Goal: Task Accomplishment & Management: Manage account settings

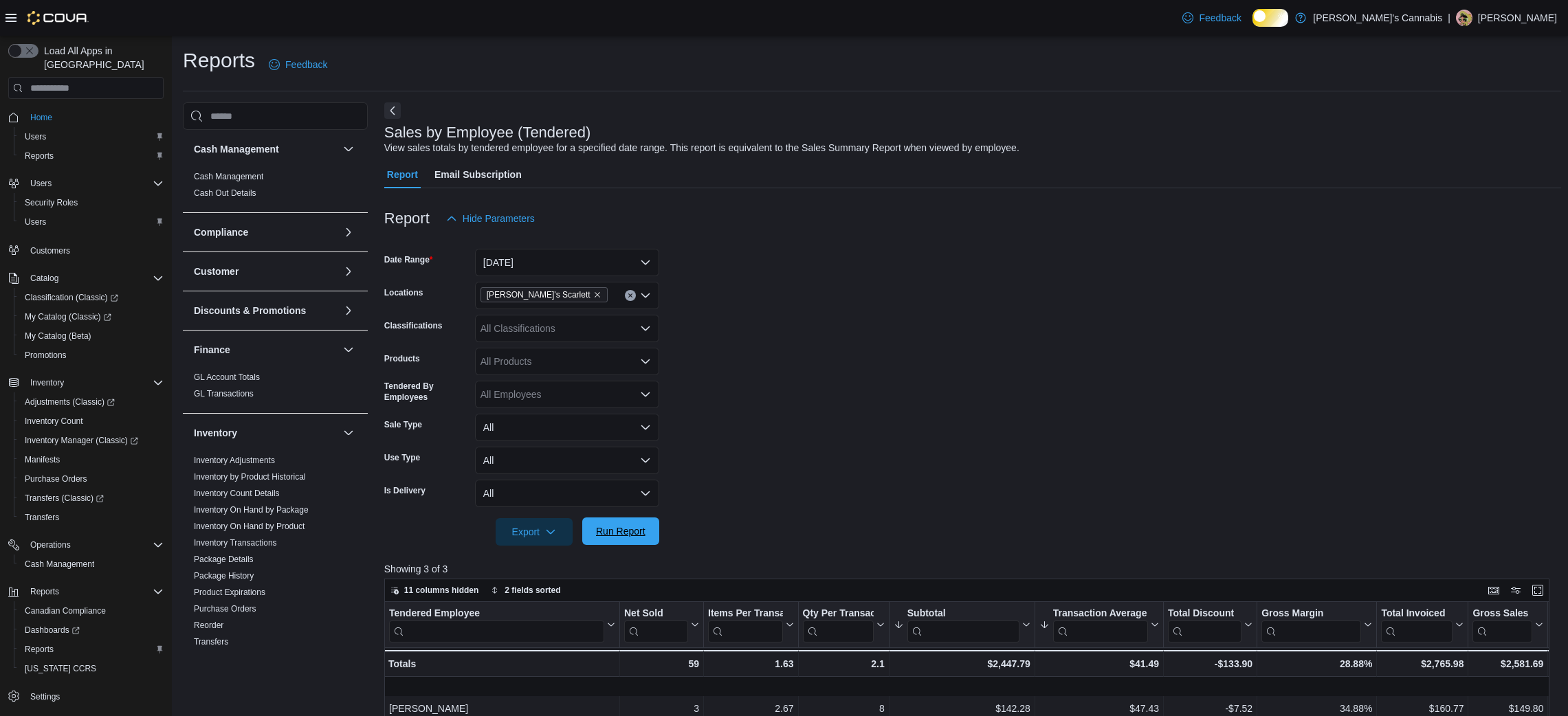
scroll to position [287, 0]
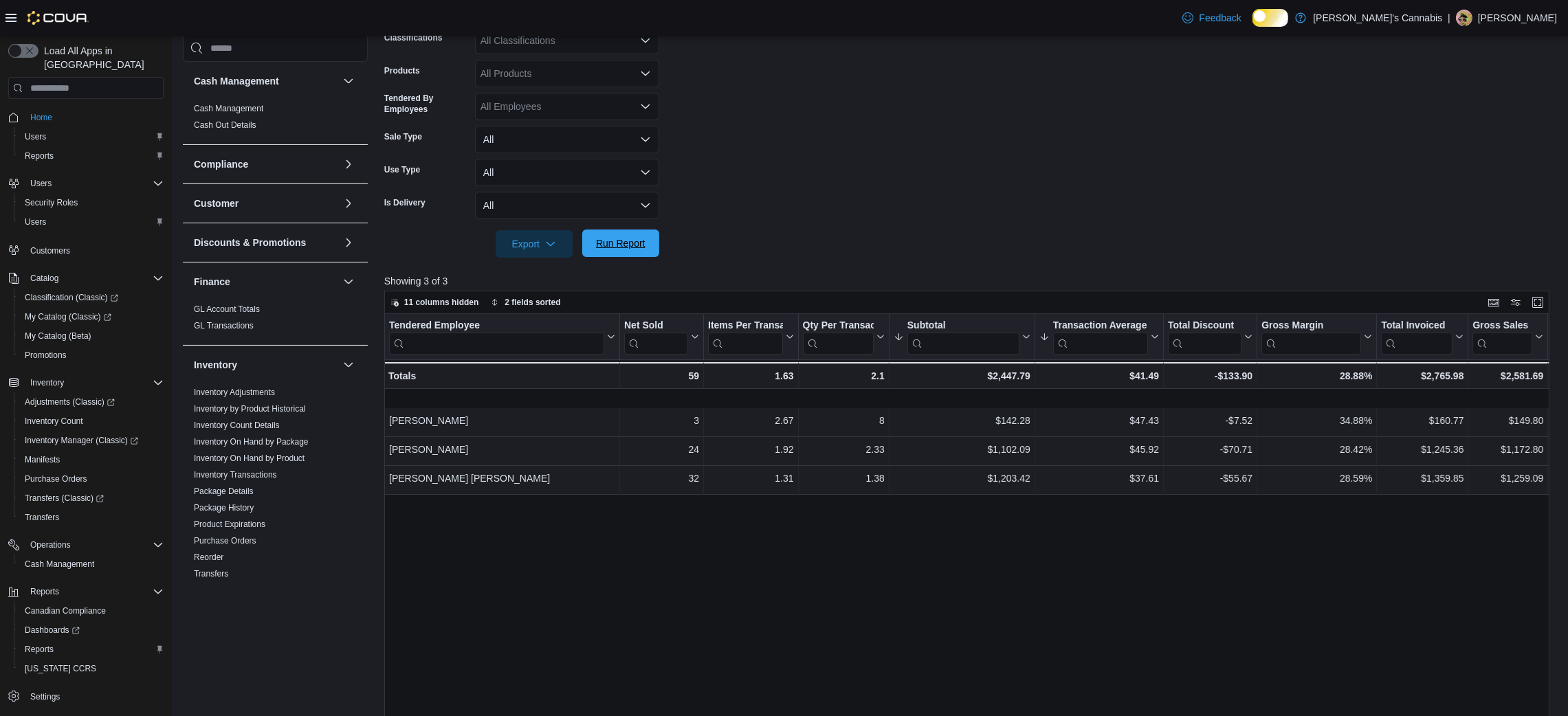
click at [620, 250] on span "Run Report" at bounding box center [620, 243] width 49 height 14
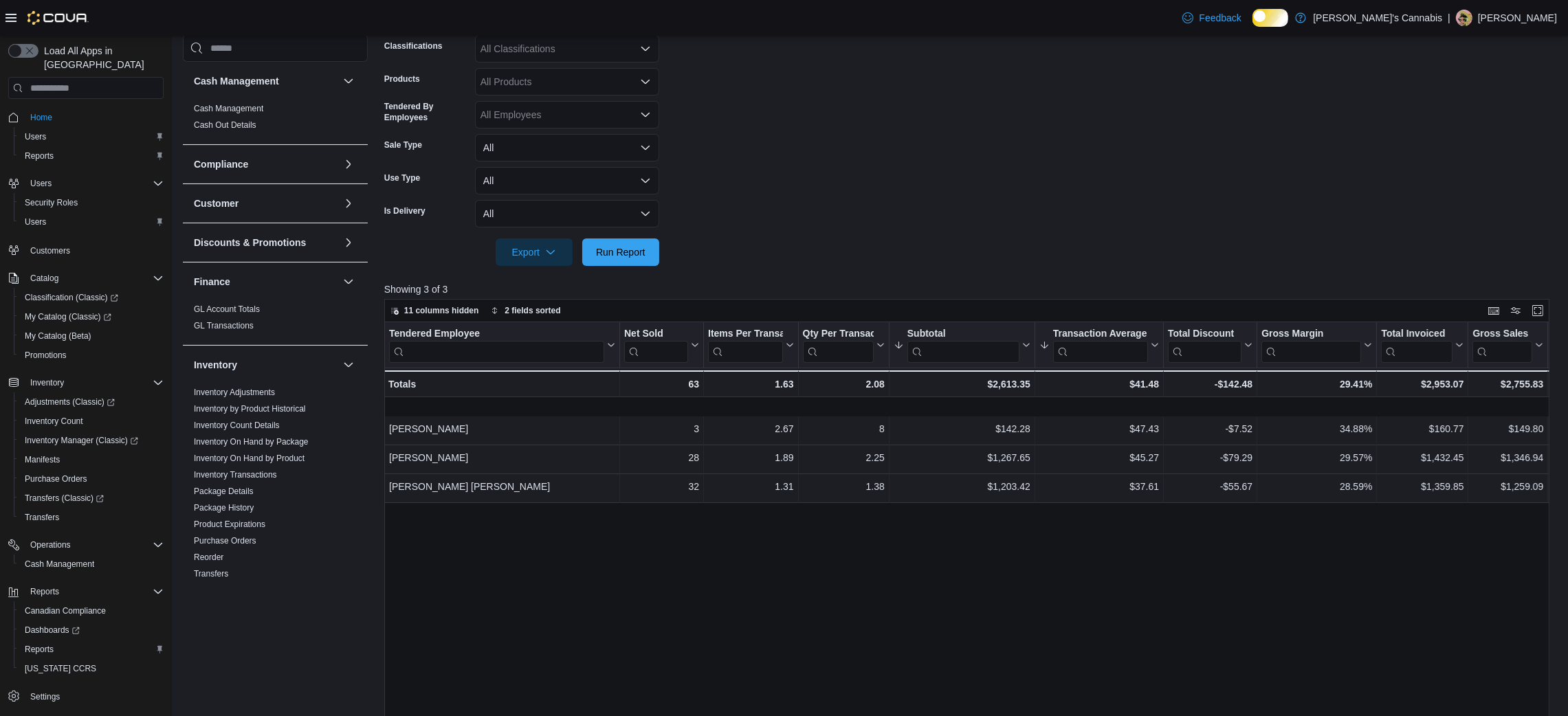
scroll to position [270, 0]
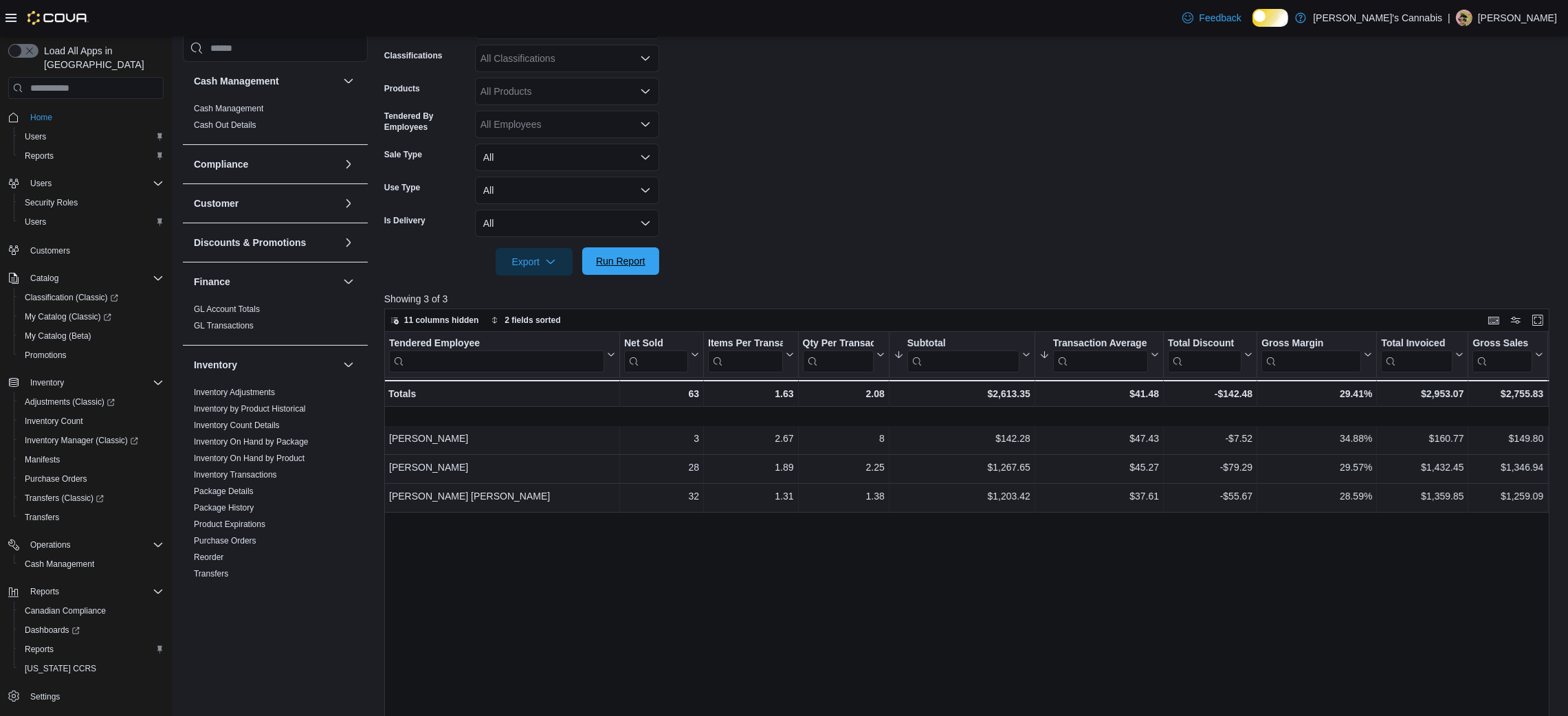
click at [596, 268] on span "Run Report" at bounding box center [620, 261] width 49 height 14
click at [79, 415] on span "Inventory Count" at bounding box center [54, 421] width 58 height 11
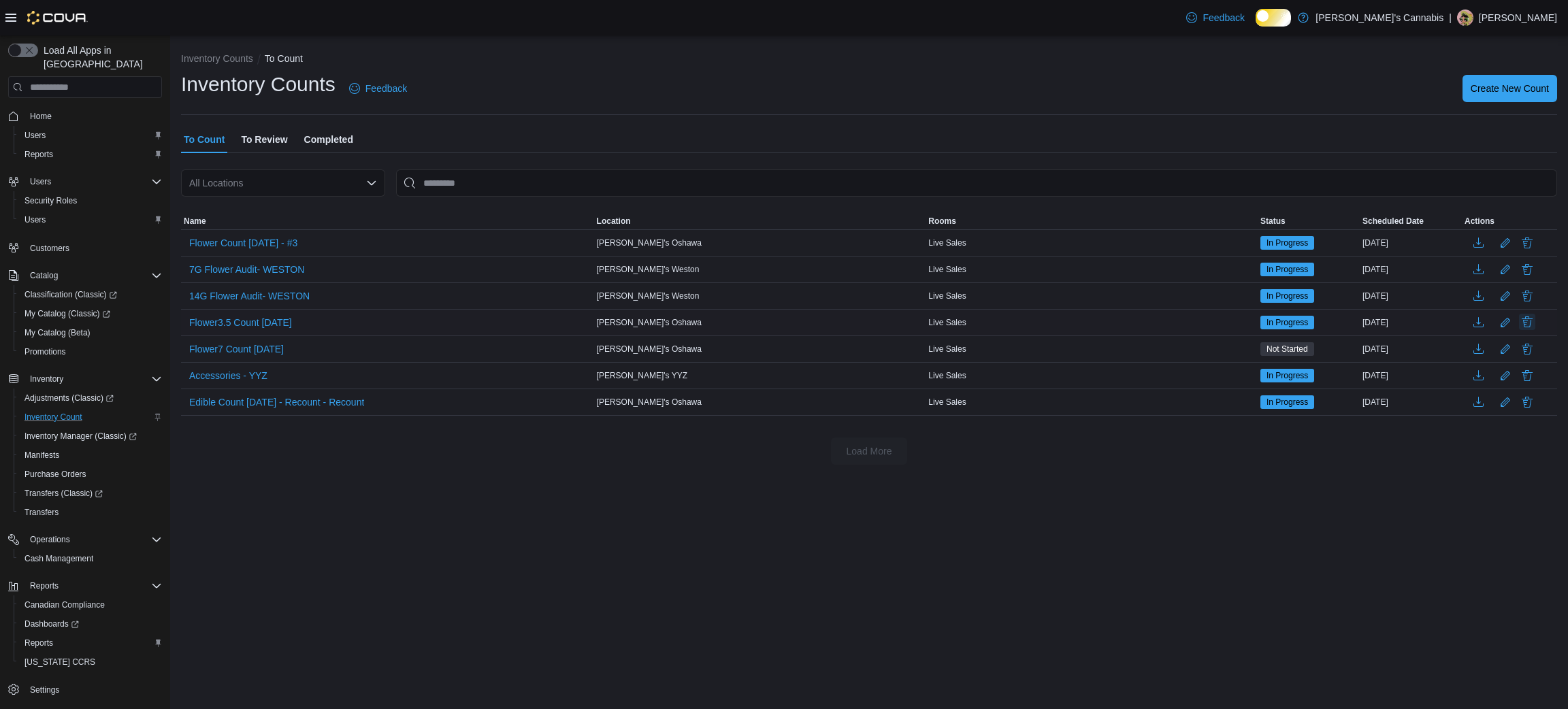
click at [1528, 330] on button "Delete" at bounding box center [1526, 321] width 17 height 17
click at [1491, 467] on span "Delete" at bounding box center [1488, 461] width 27 height 14
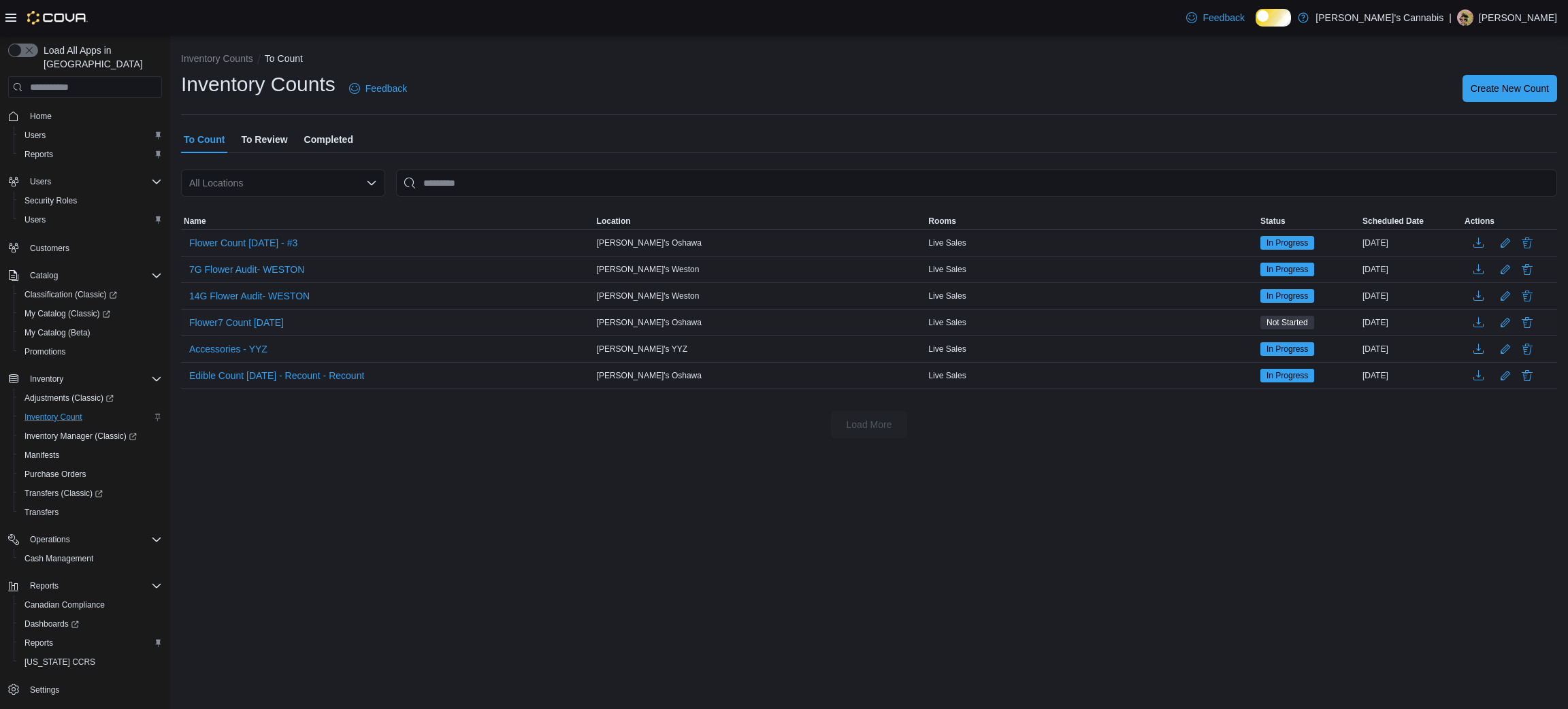
click at [272, 148] on span "To Review" at bounding box center [264, 139] width 46 height 27
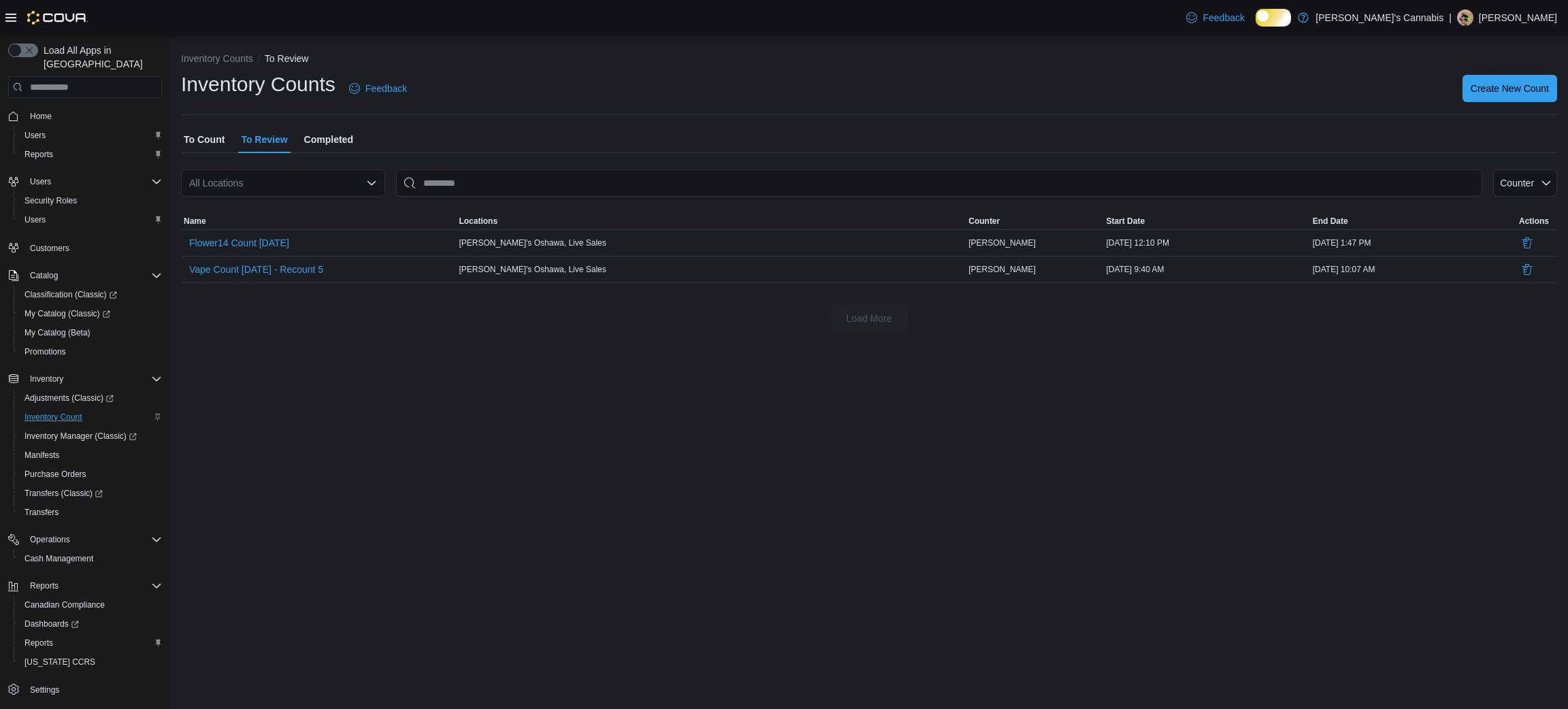
click at [198, 149] on span "To Count" at bounding box center [204, 139] width 41 height 27
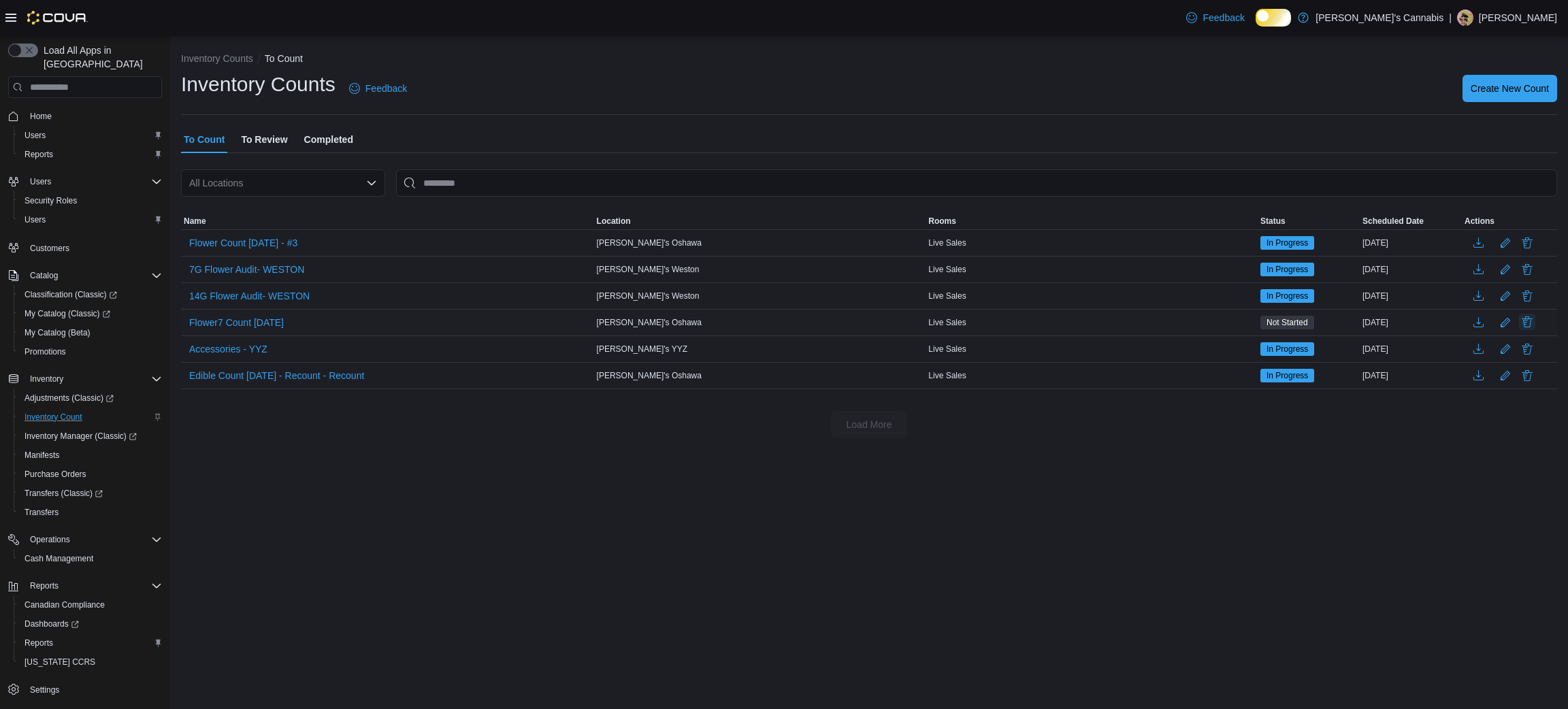
click at [1533, 328] on button "Delete" at bounding box center [1526, 321] width 17 height 17
click at [1476, 429] on span "Delete" at bounding box center [1488, 422] width 27 height 14
click at [280, 134] on span "To Review" at bounding box center [264, 139] width 46 height 27
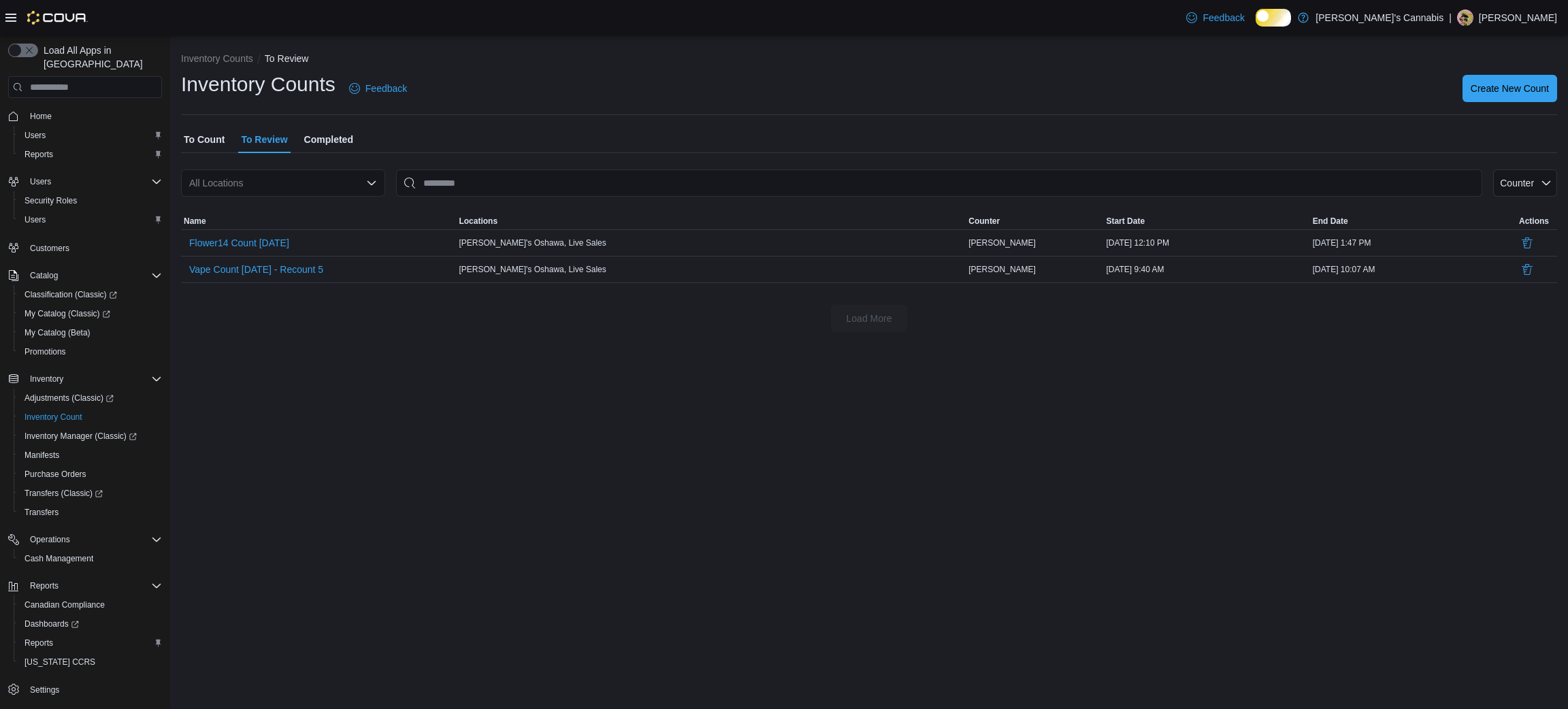
click at [197, 152] on span "To Count" at bounding box center [204, 139] width 41 height 27
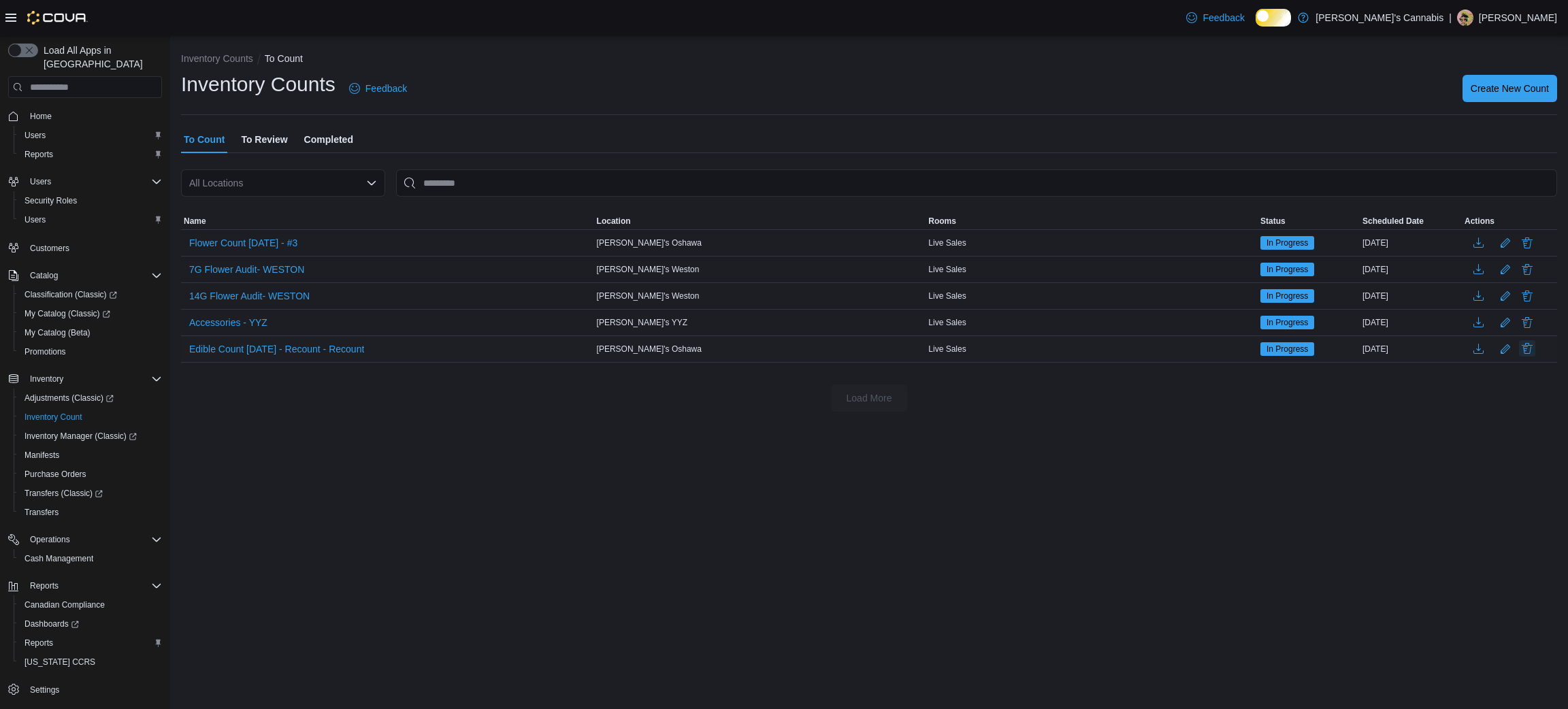
click at [1530, 356] on button "Delete" at bounding box center [1526, 348] width 17 height 17
click at [1473, 512] on div "You are in a dialog. Press Escape, or tap/click outside the dialog to close. Th…" at bounding box center [1461, 444] width 192 height 137
click at [1487, 493] on span "Delete" at bounding box center [1488, 487] width 27 height 14
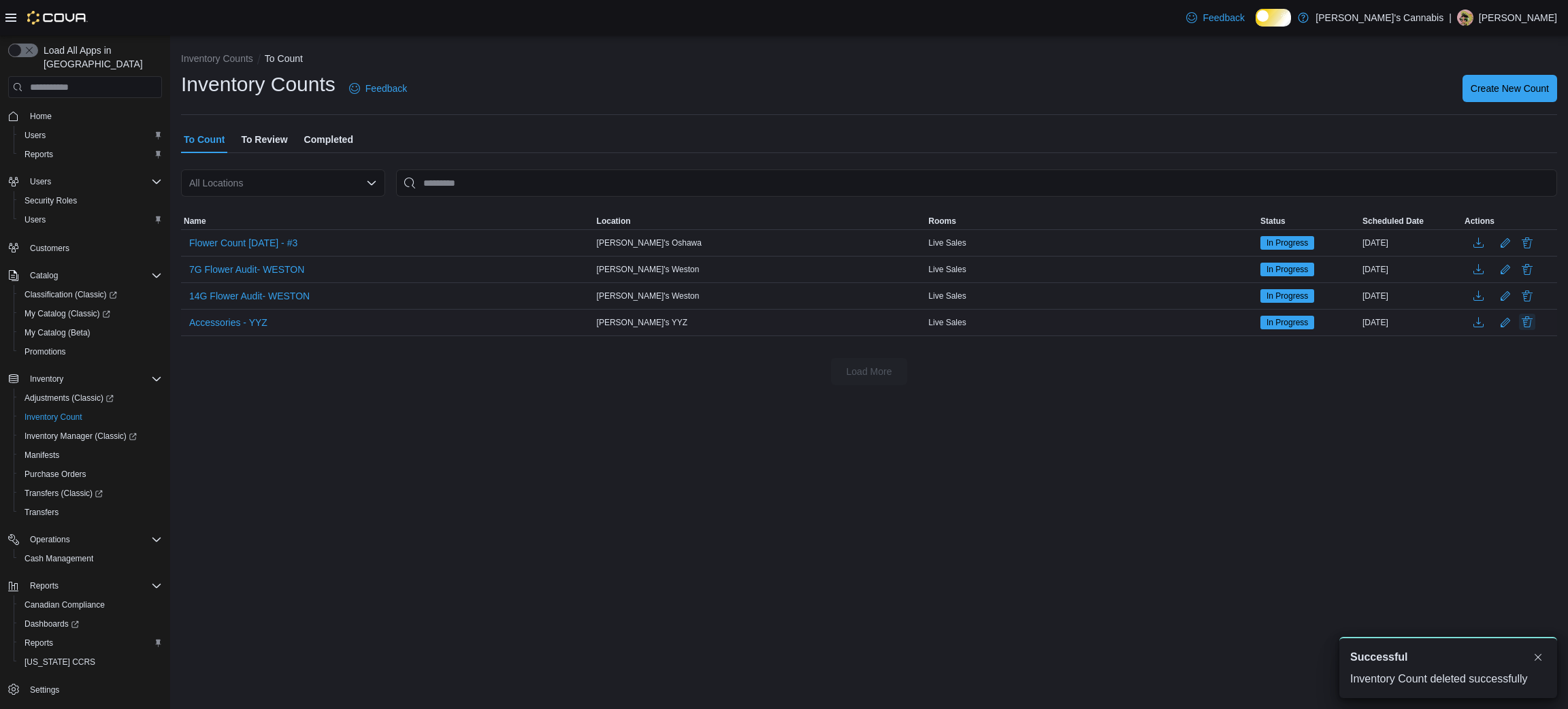
click at [1523, 330] on button "Delete" at bounding box center [1526, 321] width 17 height 17
click at [1171, 537] on div "Inventory Counts To Count Inventory Counts Feedback Create New Count To Count T…" at bounding box center [869, 372] width 1398 height 673
click at [1534, 330] on button "Delete" at bounding box center [1526, 321] width 17 height 17
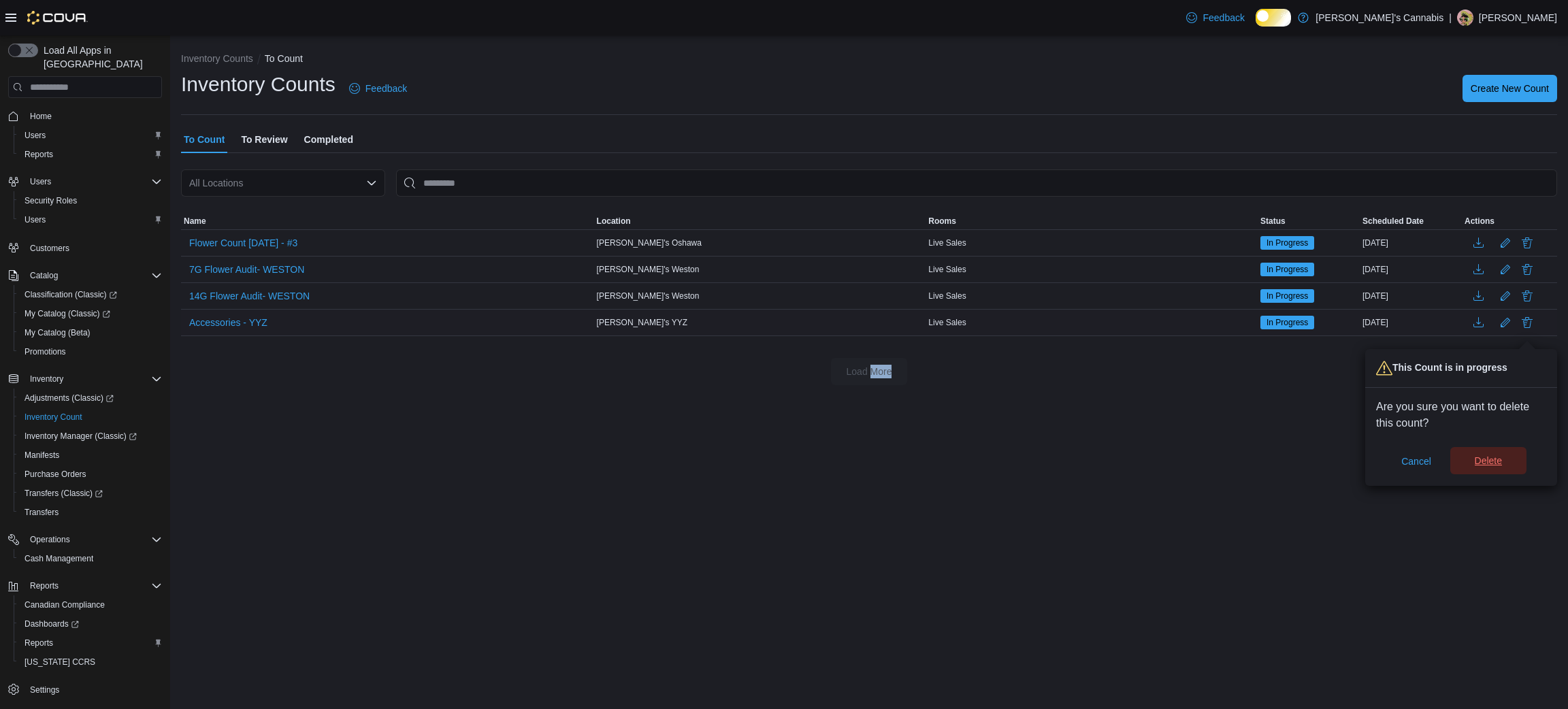
click at [1477, 461] on span "Delete" at bounding box center [1488, 460] width 60 height 27
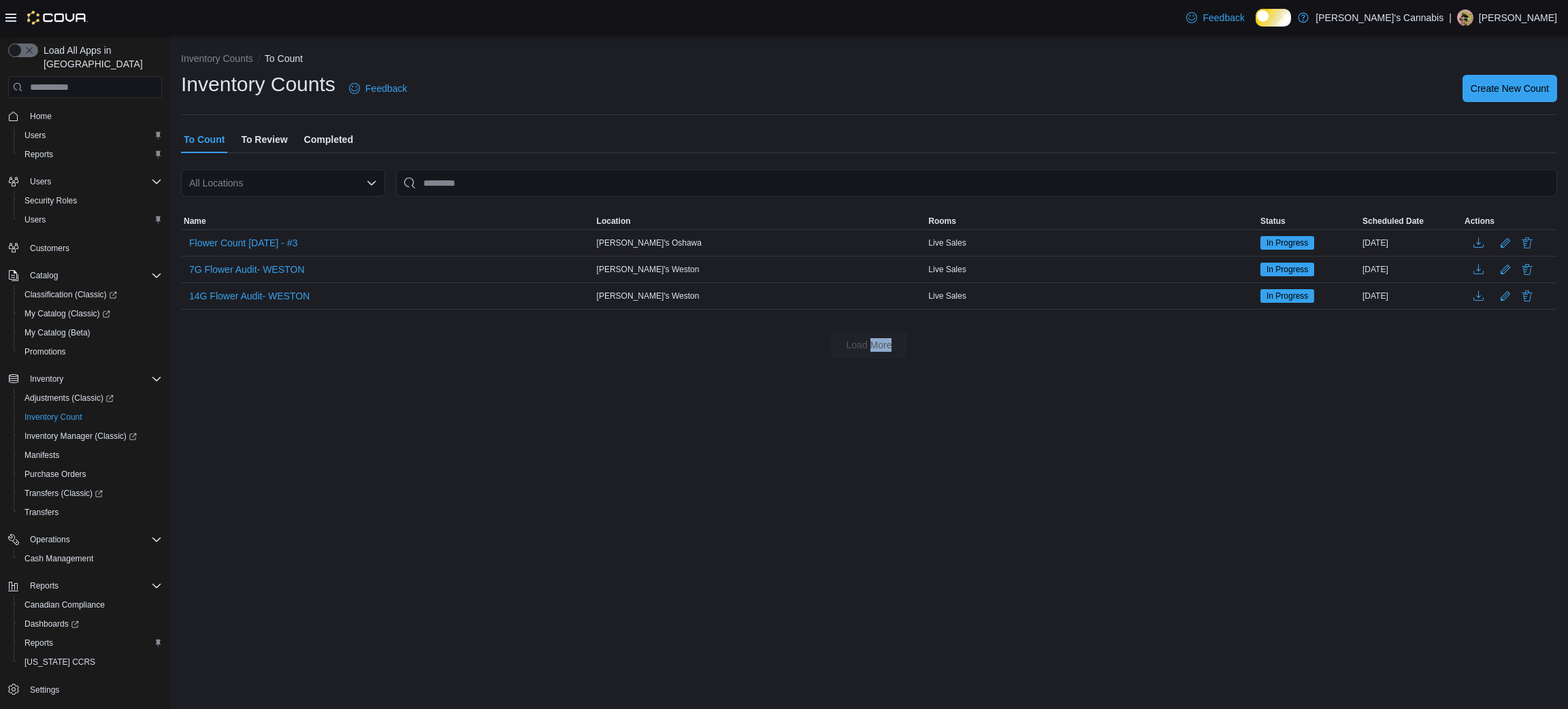
click at [275, 134] on span "To Review" at bounding box center [264, 139] width 46 height 27
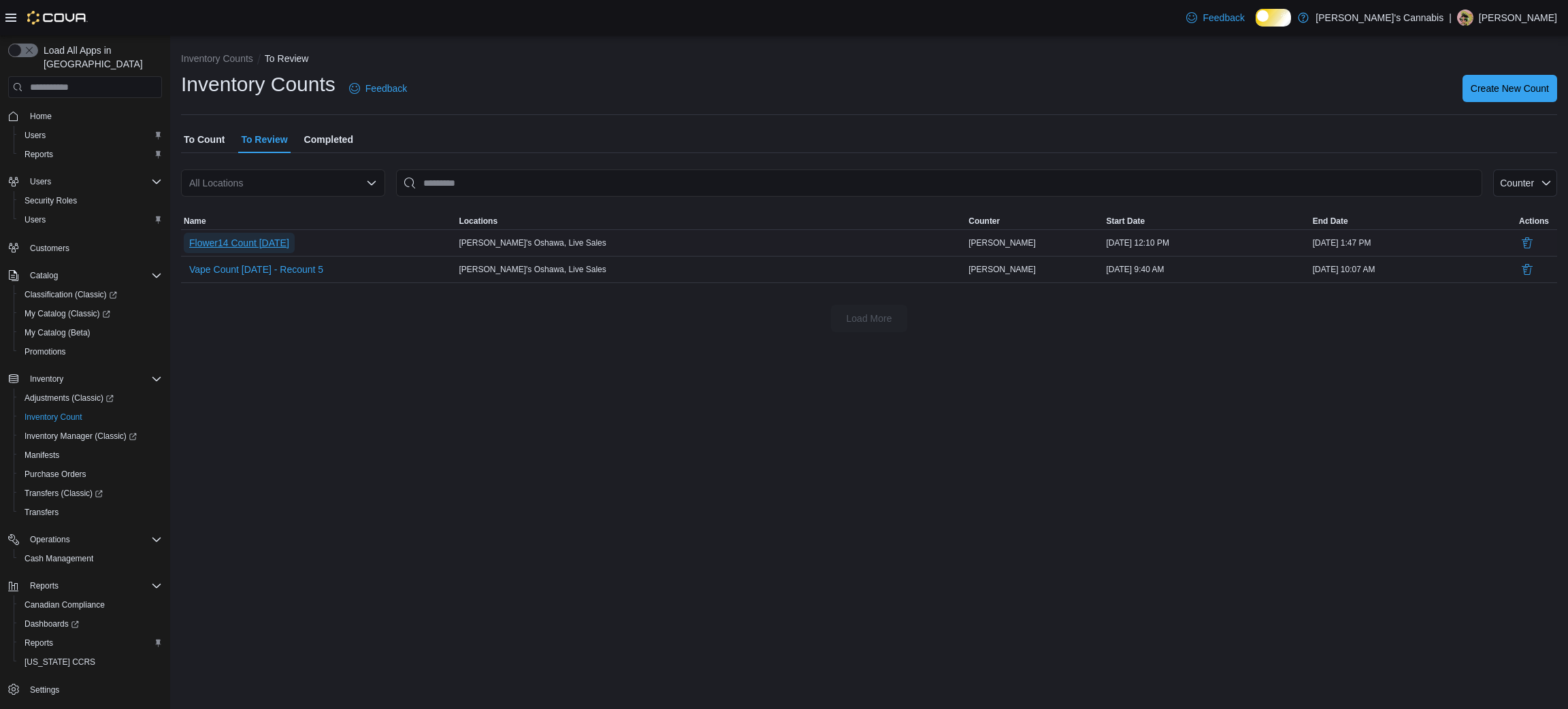
click at [247, 250] on span "Flower14 Count [DATE]" at bounding box center [239, 243] width 100 height 14
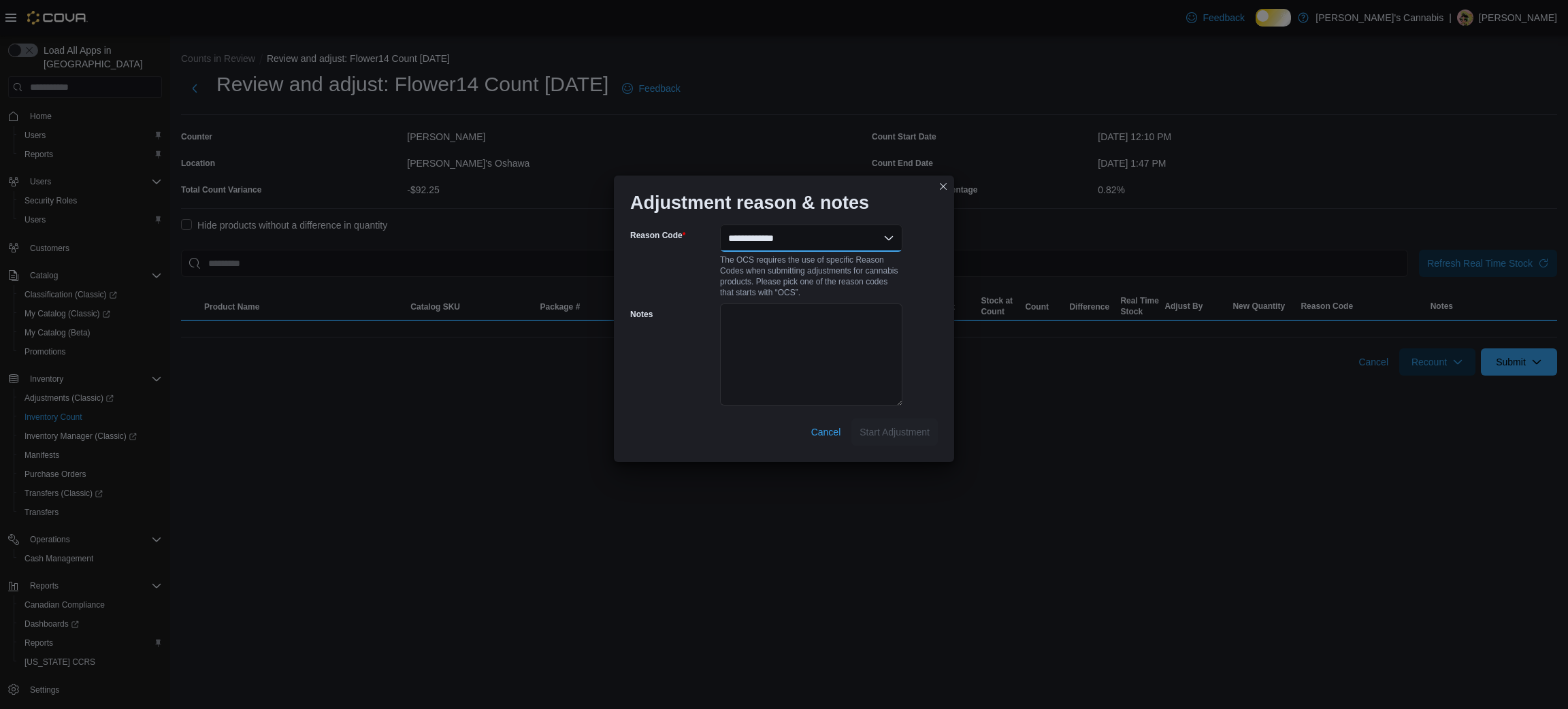
click at [820, 246] on select "**********" at bounding box center [811, 237] width 183 height 27
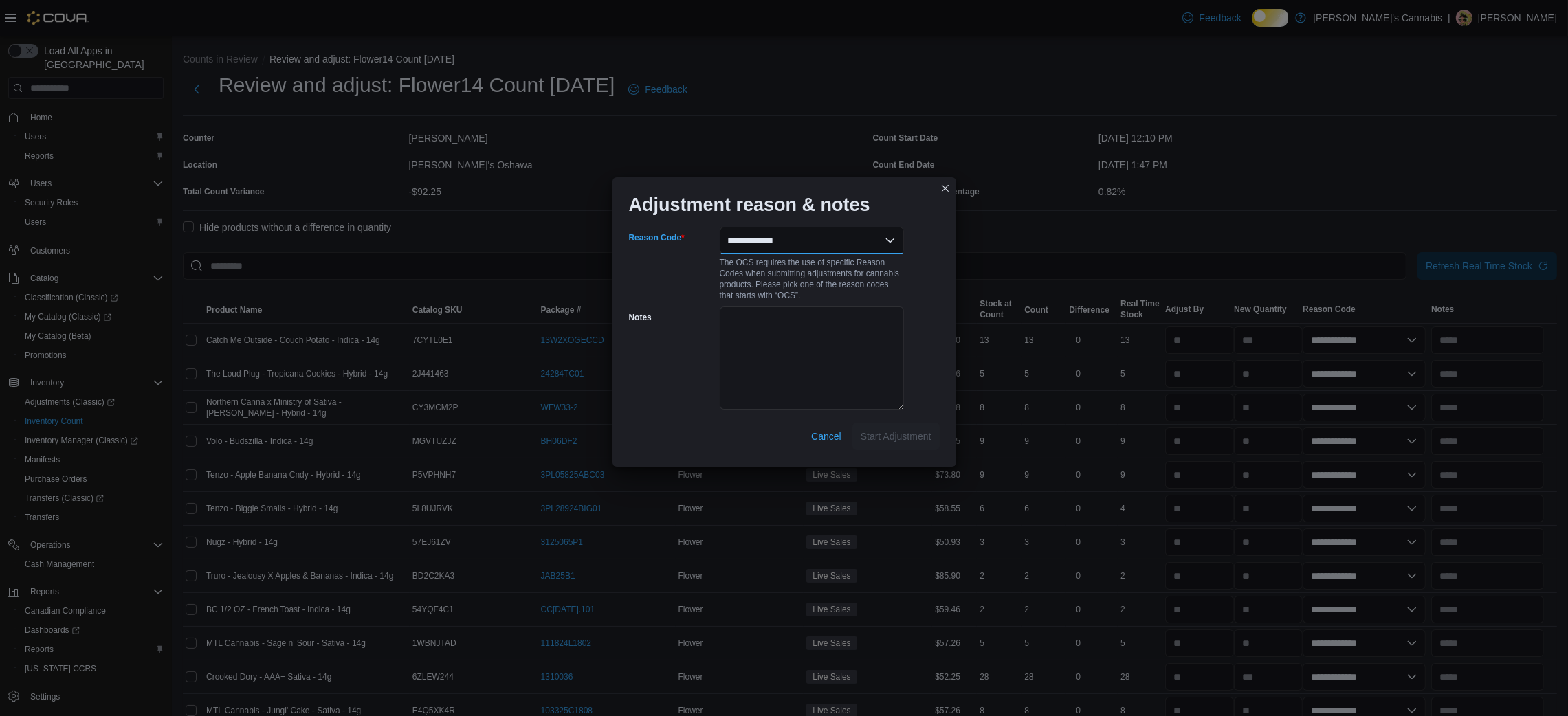
select select "**********"
click at [719, 231] on select "**********" at bounding box center [811, 240] width 184 height 27
click at [912, 443] on span "Start Adjustment" at bounding box center [896, 436] width 71 height 14
select select "**********"
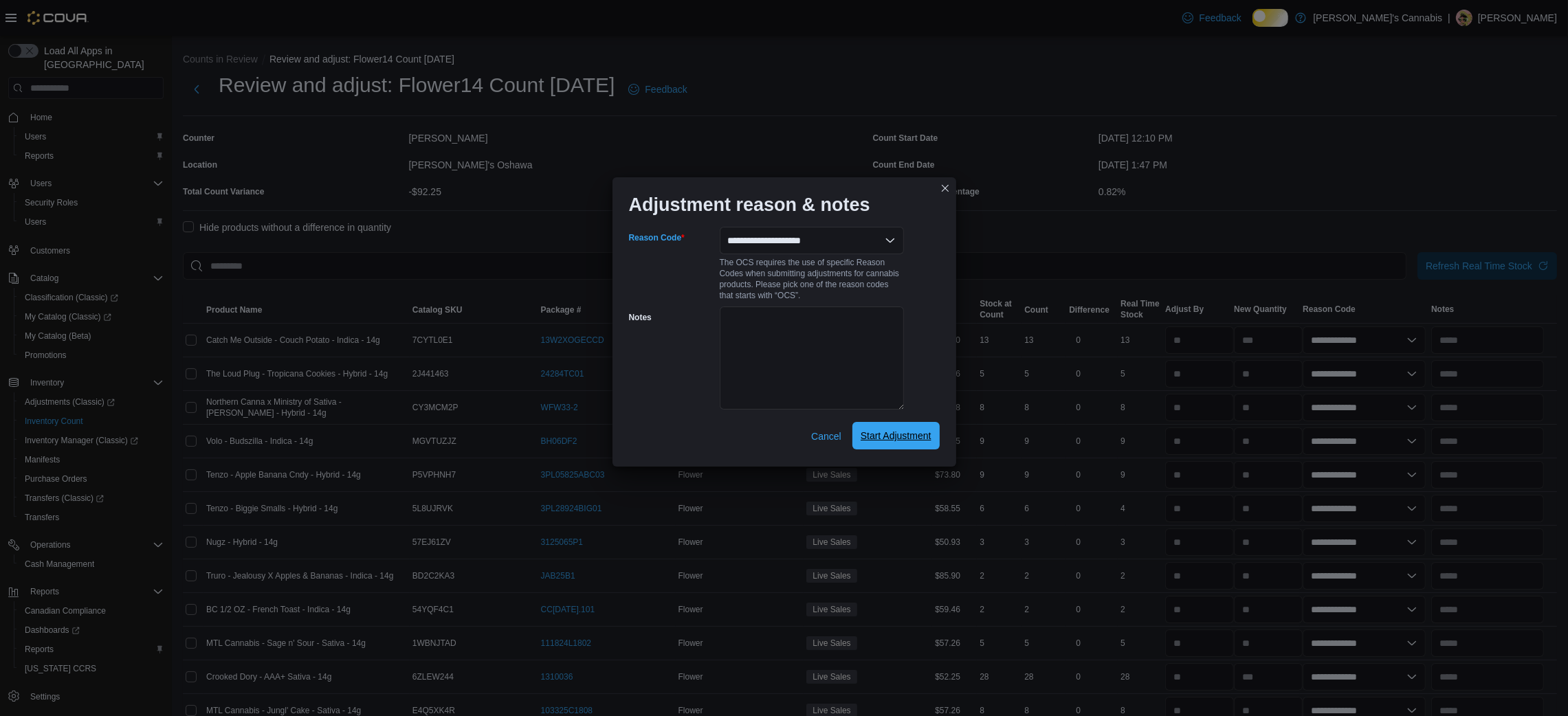
select select "**********"
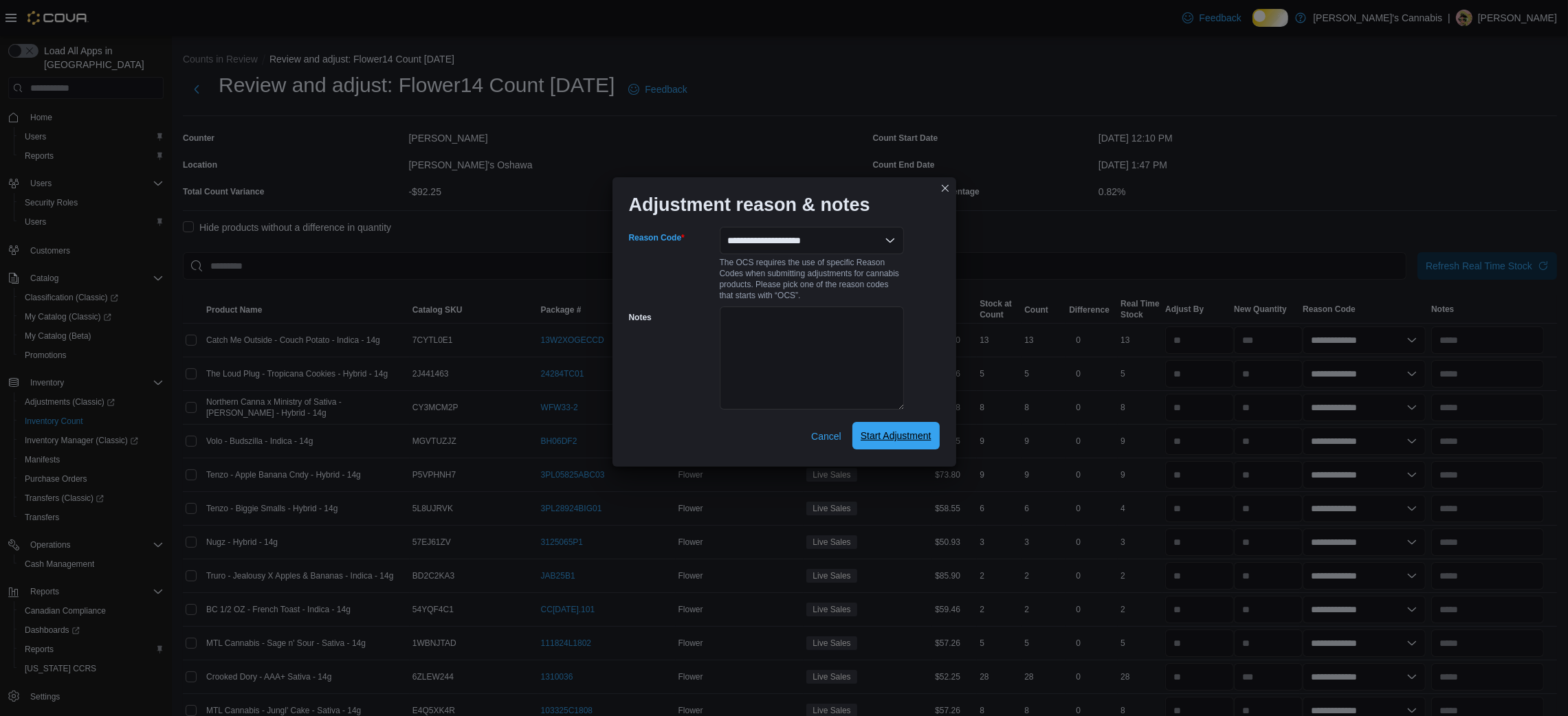
select select "**********"
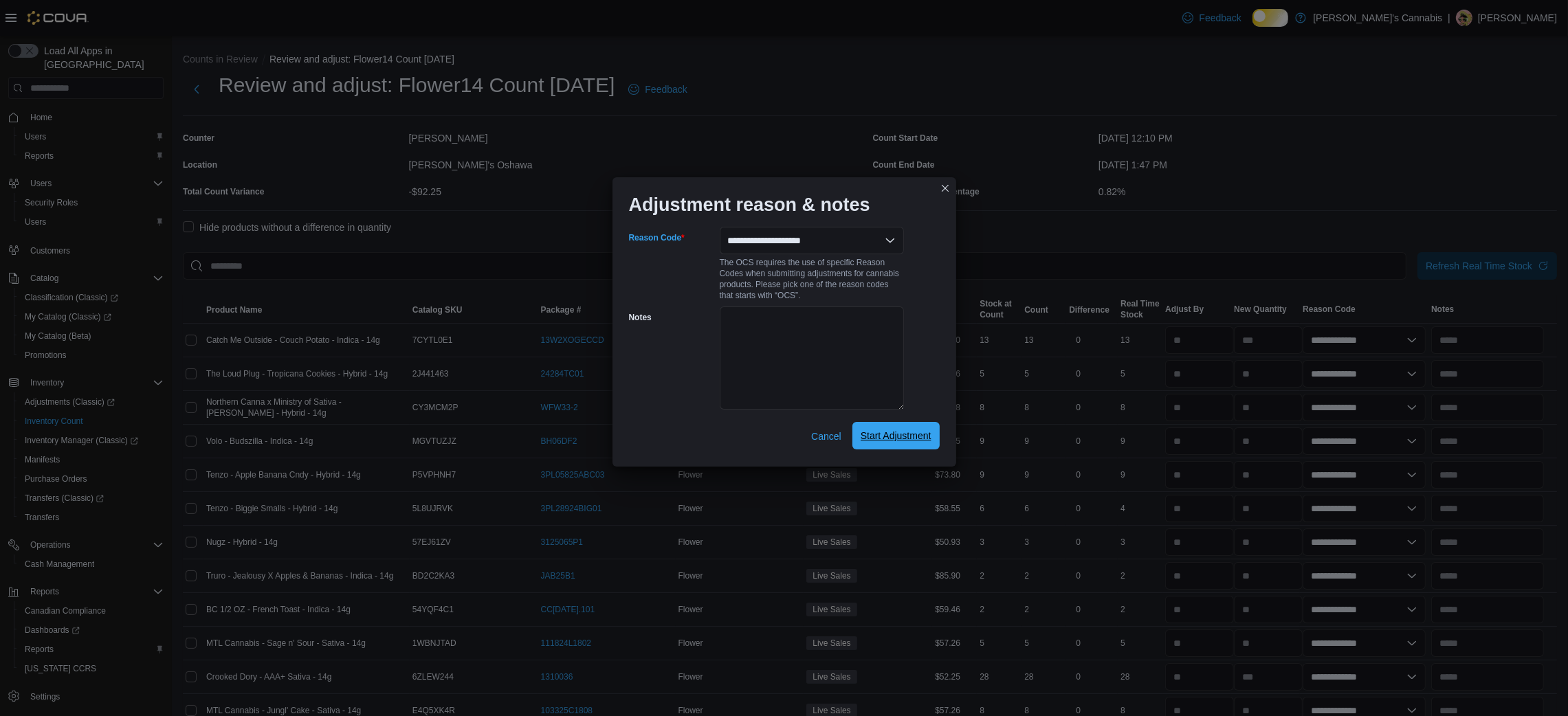
select select "**********"
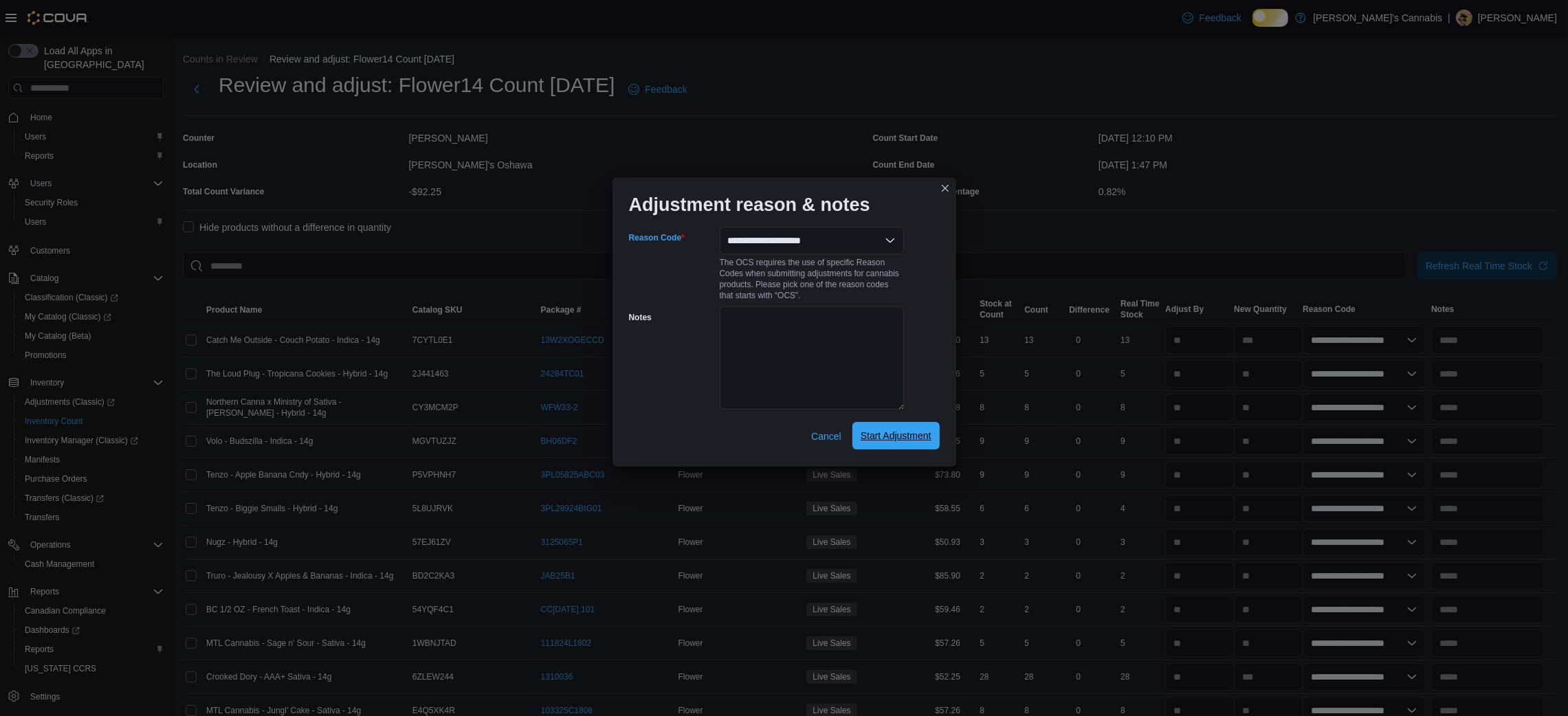
select select "**********"
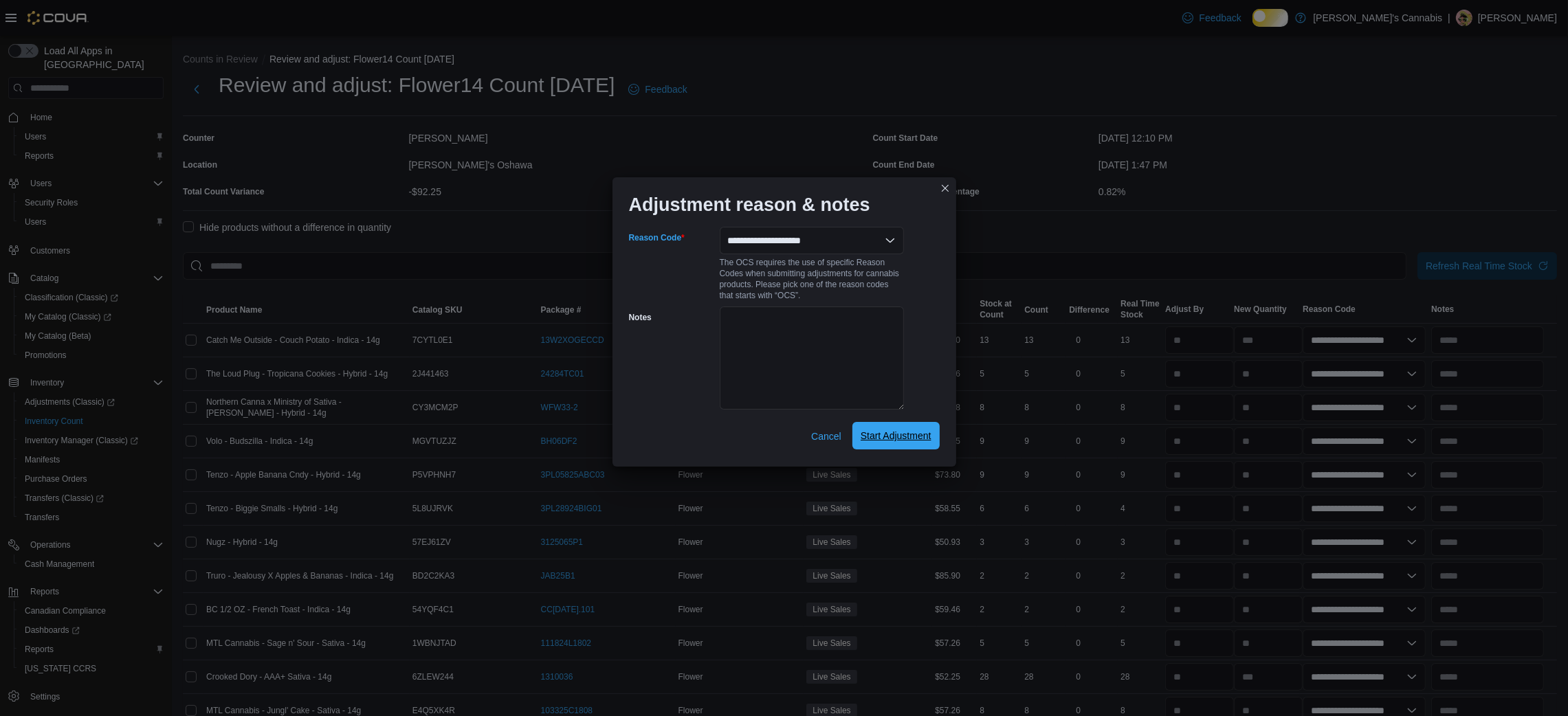
select select "**********"
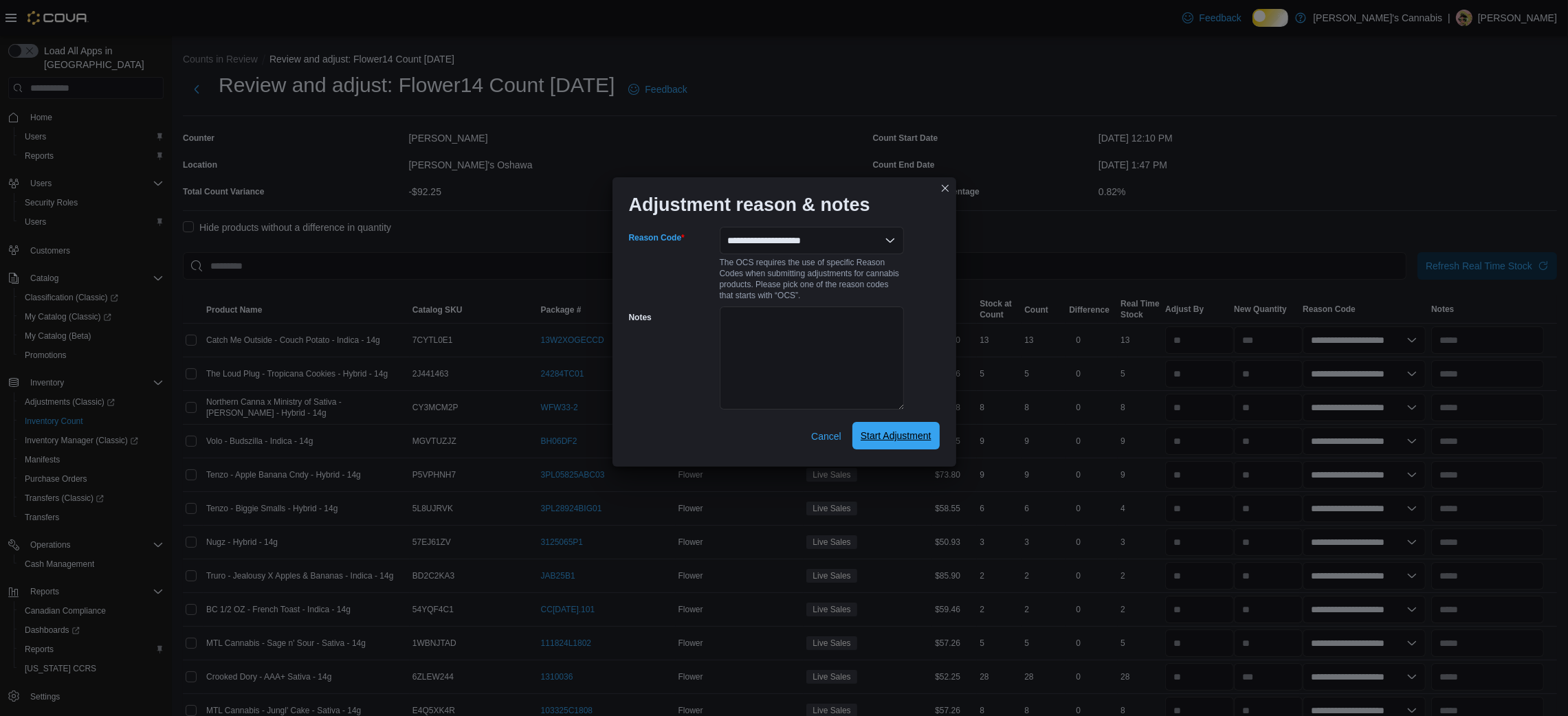
select select "**********"
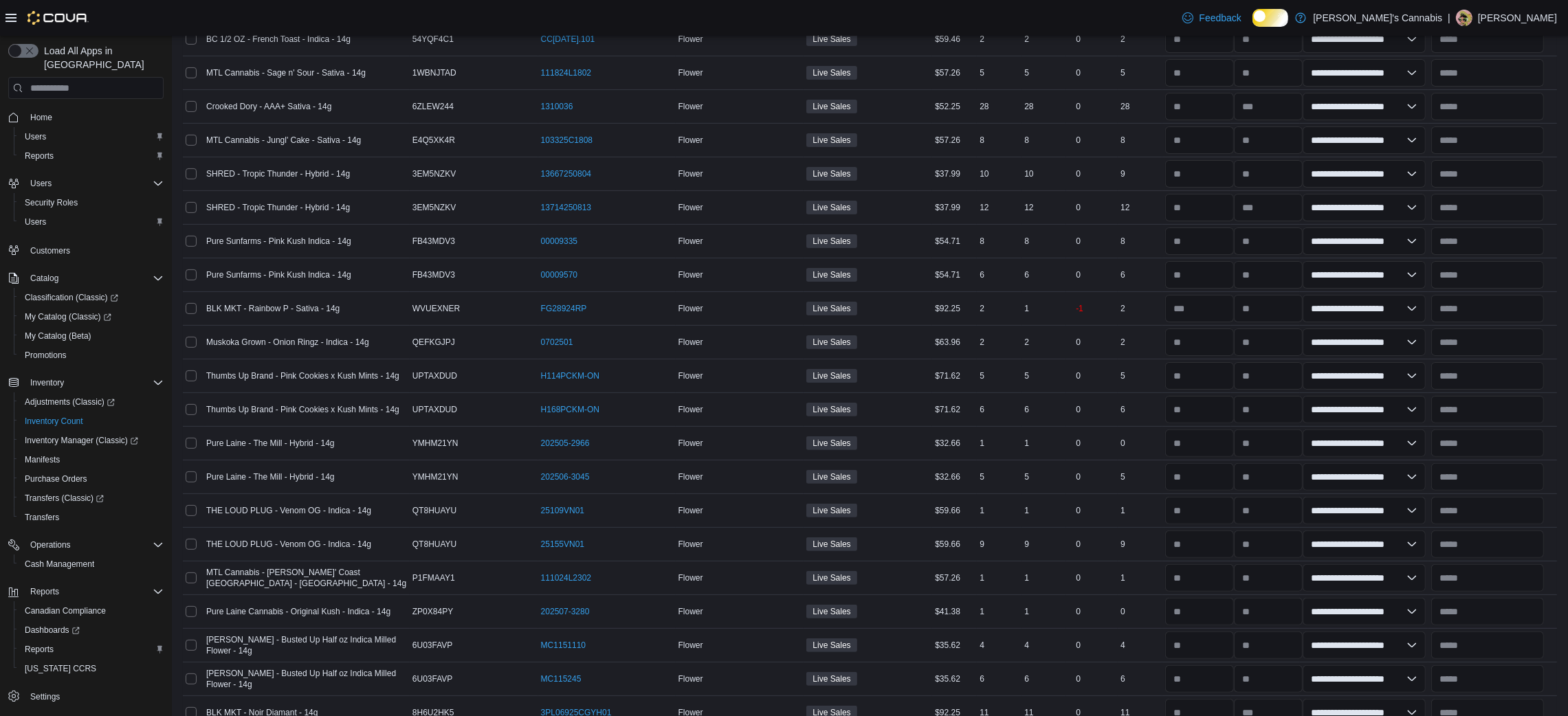
scroll to position [648, 0]
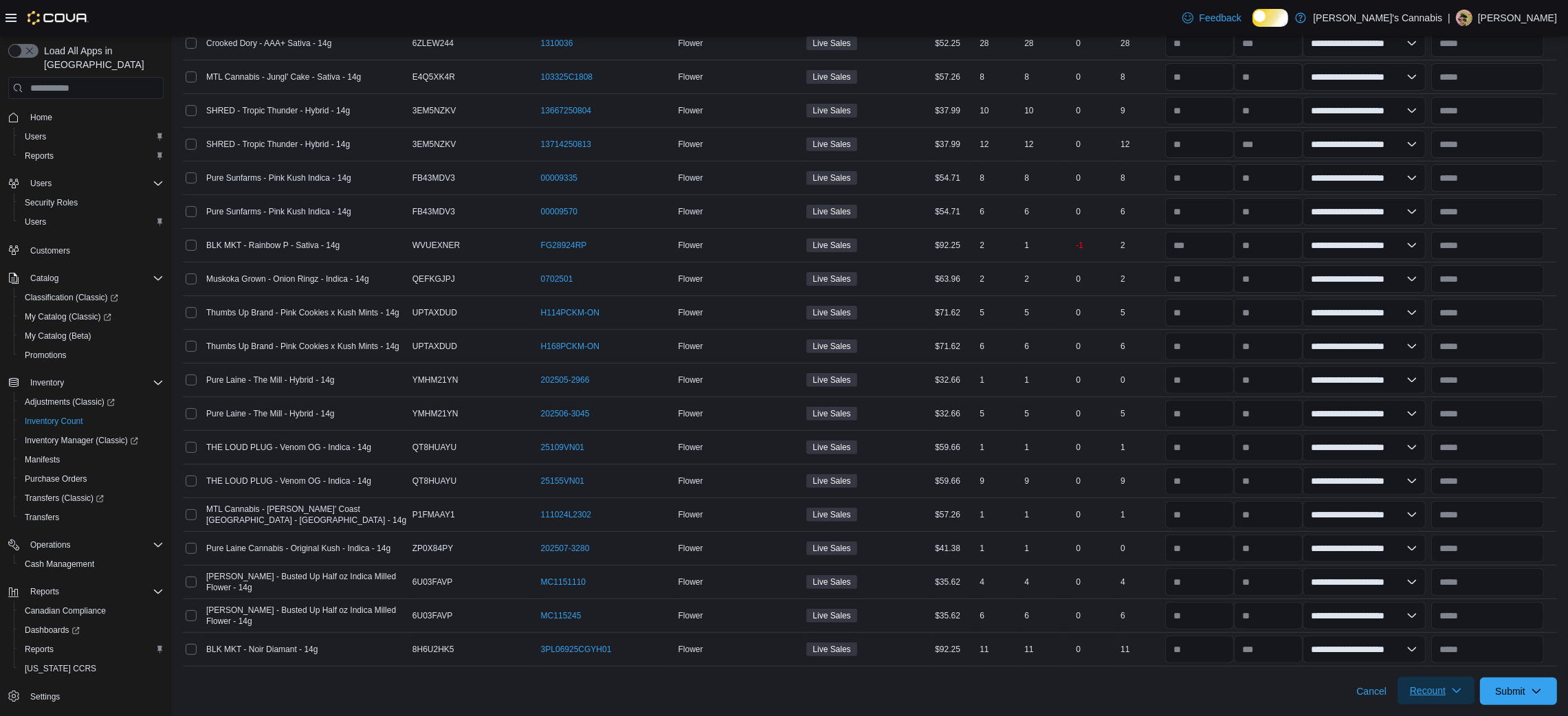
click at [1456, 679] on span "Recount" at bounding box center [1436, 690] width 61 height 27
click at [1407, 668] on span "Recount all with differences" at bounding box center [1437, 675] width 117 height 14
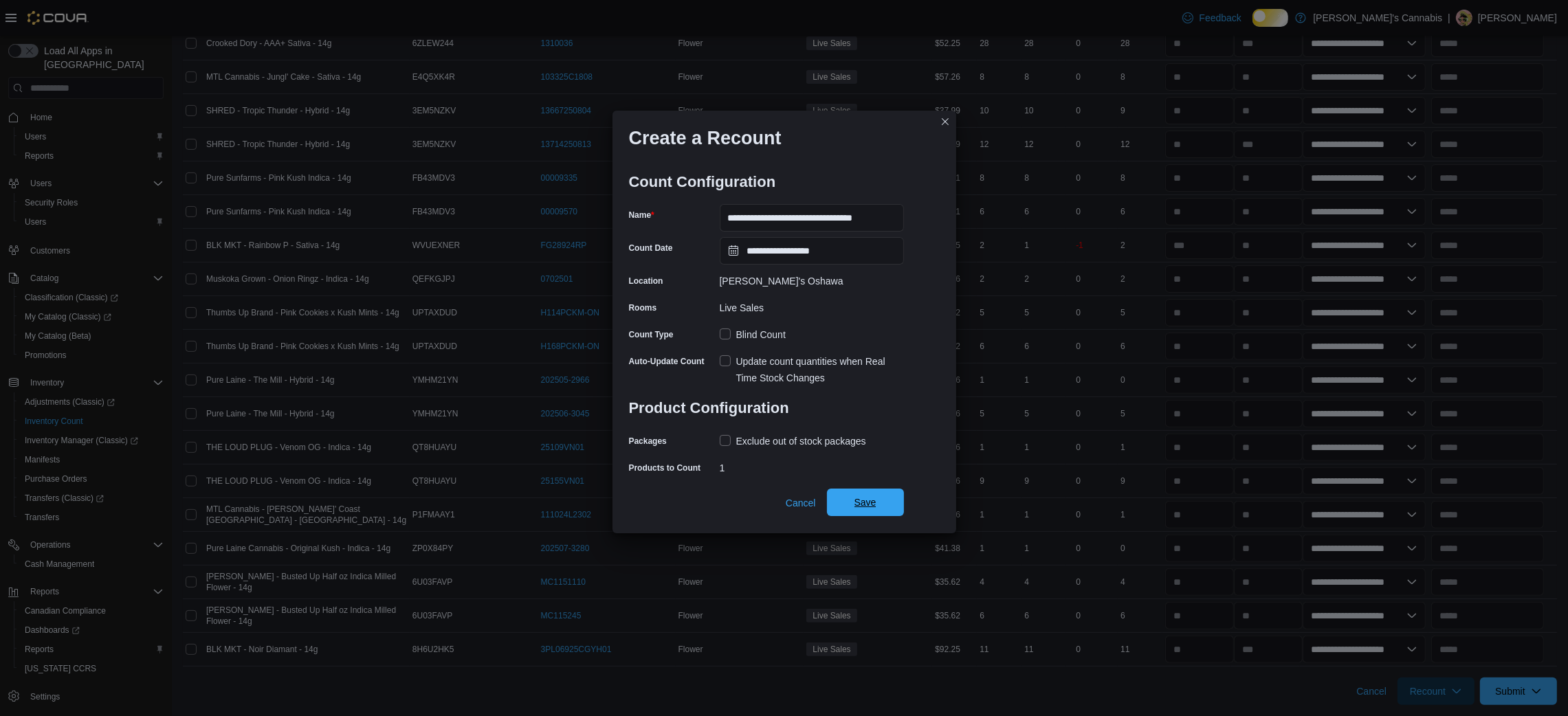
click at [854, 509] on span "Save" at bounding box center [865, 503] width 22 height 14
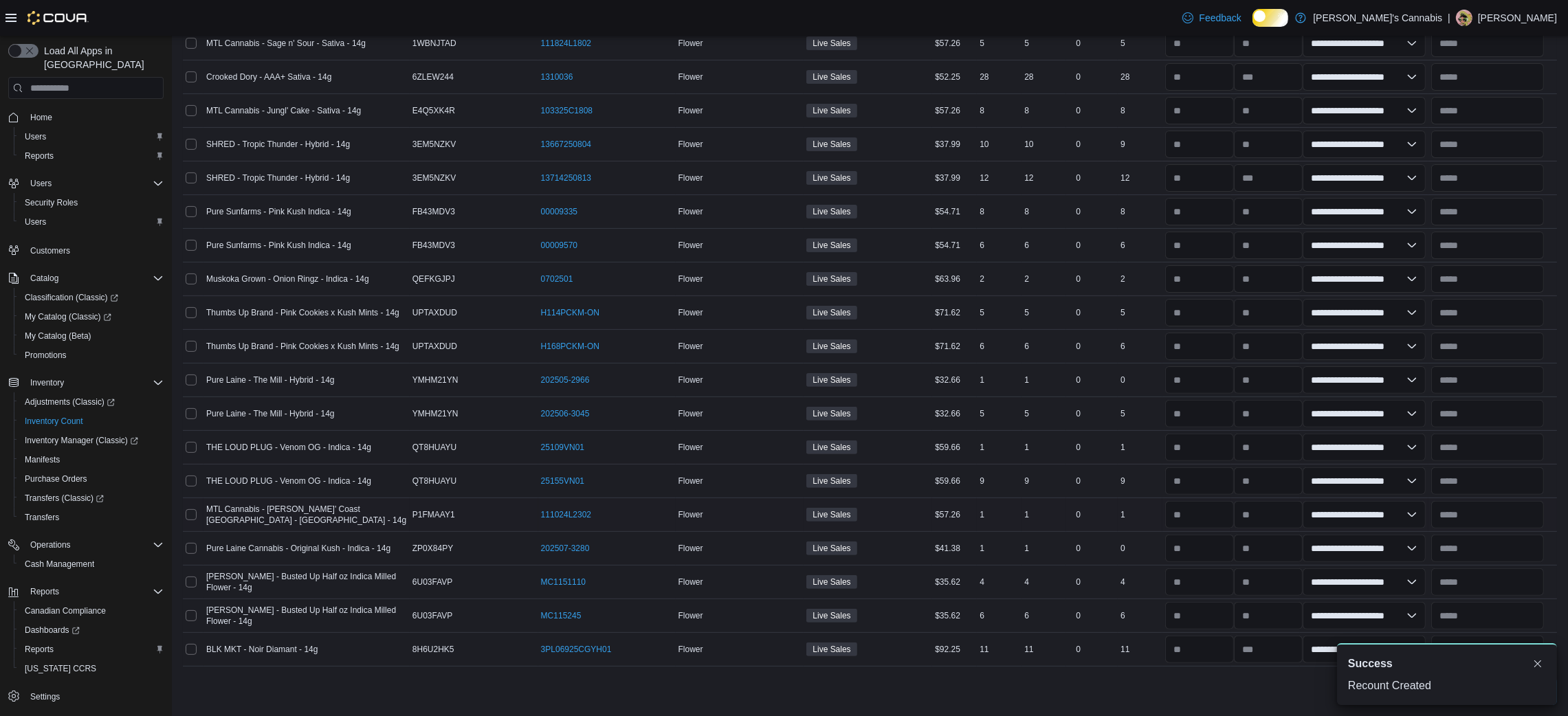
scroll to position [0, 0]
click at [1536, 654] on button "Dismiss toast" at bounding box center [1537, 662] width 17 height 17
click at [1531, 679] on span "Submit" at bounding box center [1518, 690] width 61 height 27
click at [1470, 632] on span "Submit Adjustments" at bounding box center [1445, 645] width 86 height 27
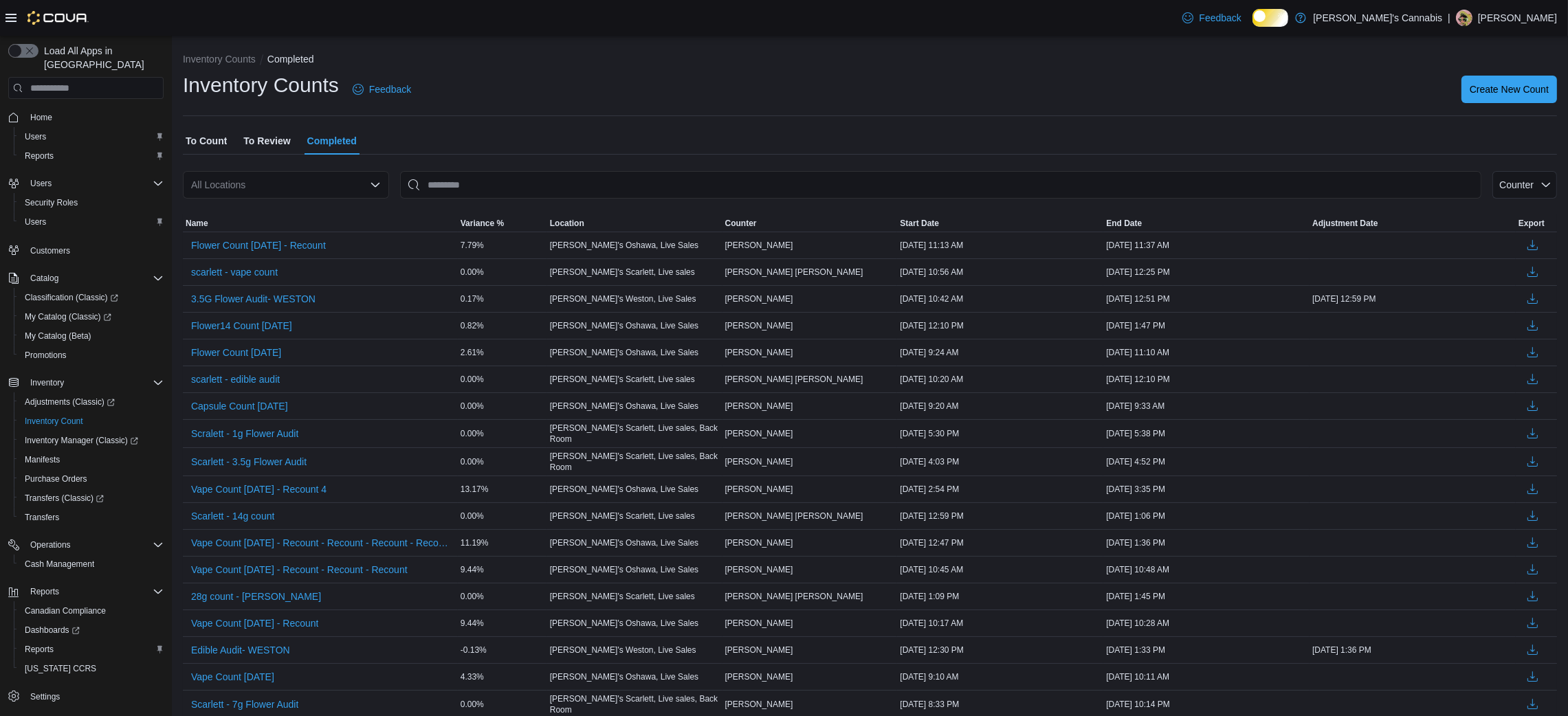
click at [253, 154] on span "To Review" at bounding box center [266, 140] width 47 height 27
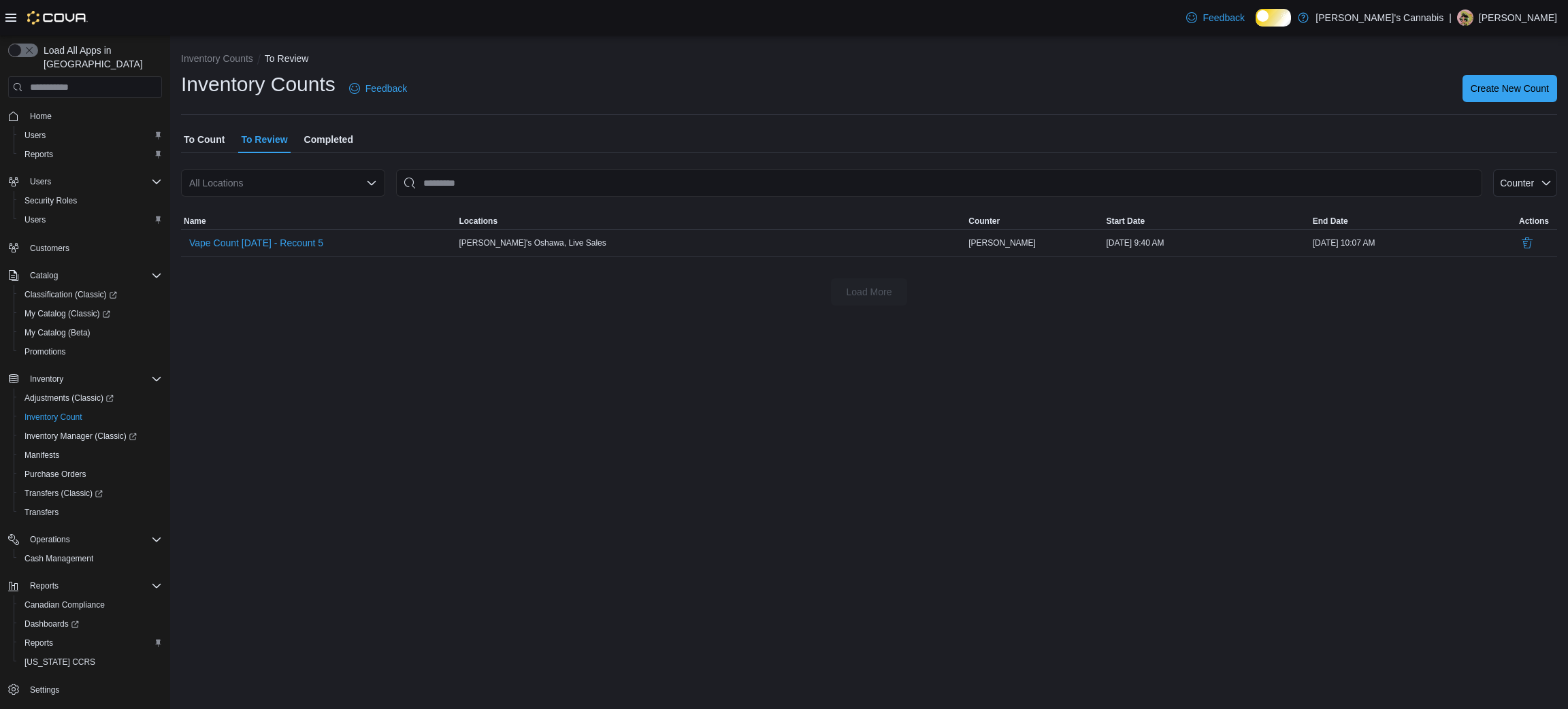
click at [205, 137] on span "To Count" at bounding box center [204, 139] width 41 height 27
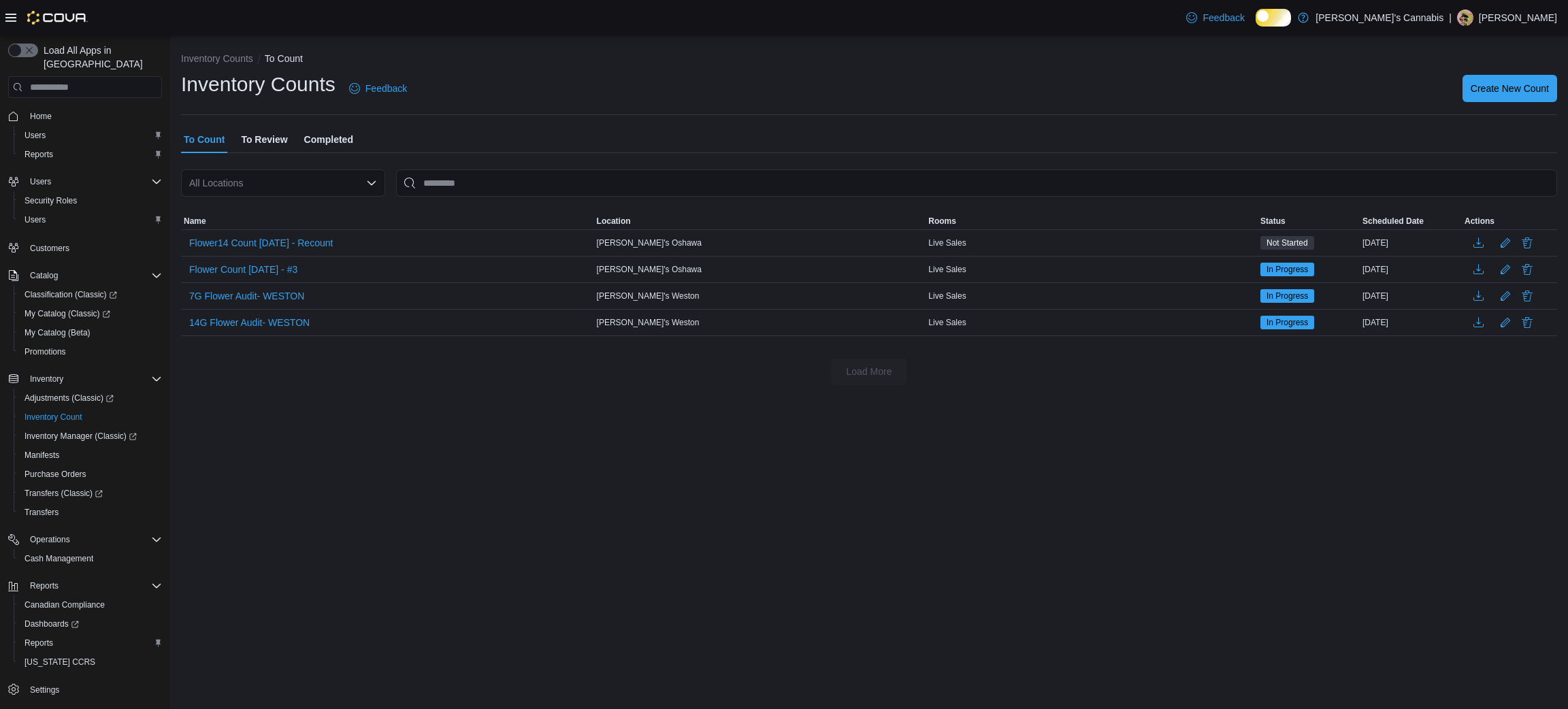
click at [268, 130] on div "Inventory Counts To Count Inventory Counts Feedback Create New Count To Count T…" at bounding box center [869, 216] width 1398 height 361
click at [269, 140] on span "To Review" at bounding box center [264, 139] width 46 height 27
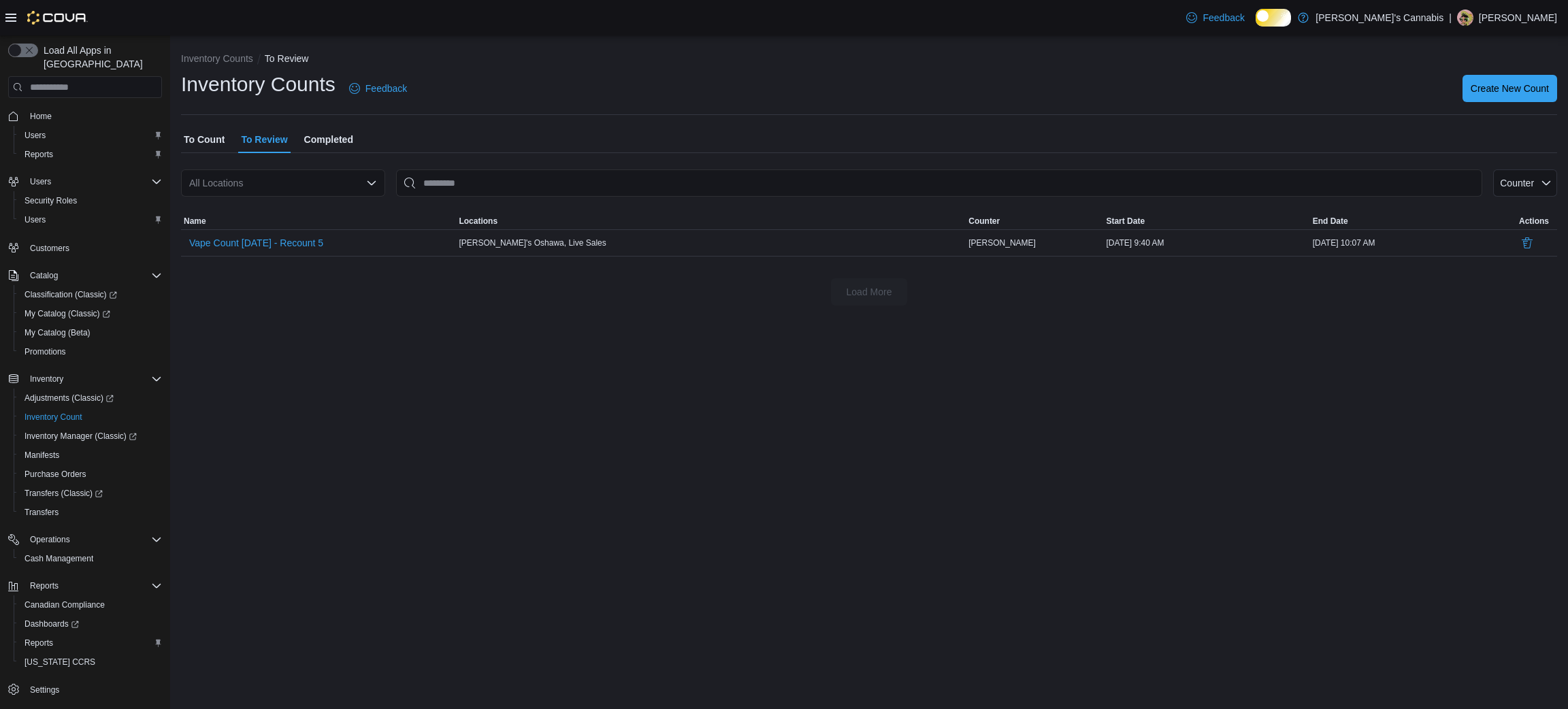
click at [238, 126] on button "To Review" at bounding box center [264, 139] width 52 height 27
click at [274, 248] on span "Flower Count [DATE] - #3" at bounding box center [244, 243] width 108 height 14
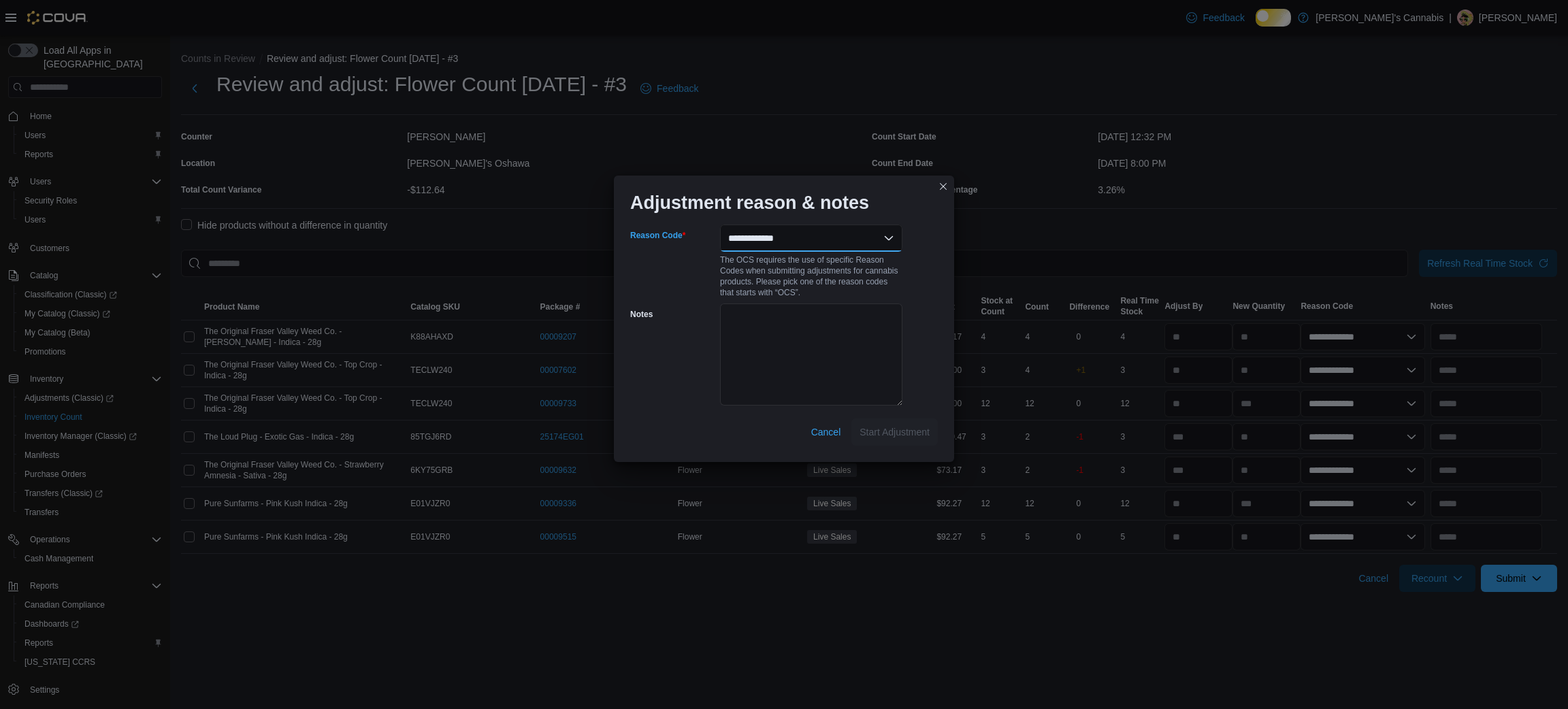
click at [832, 238] on select "**********" at bounding box center [811, 237] width 183 height 27
select select "**********"
click at [720, 229] on select "**********" at bounding box center [811, 237] width 183 height 27
click at [897, 438] on span "Start Adjustment" at bounding box center [895, 431] width 70 height 14
select select "**********"
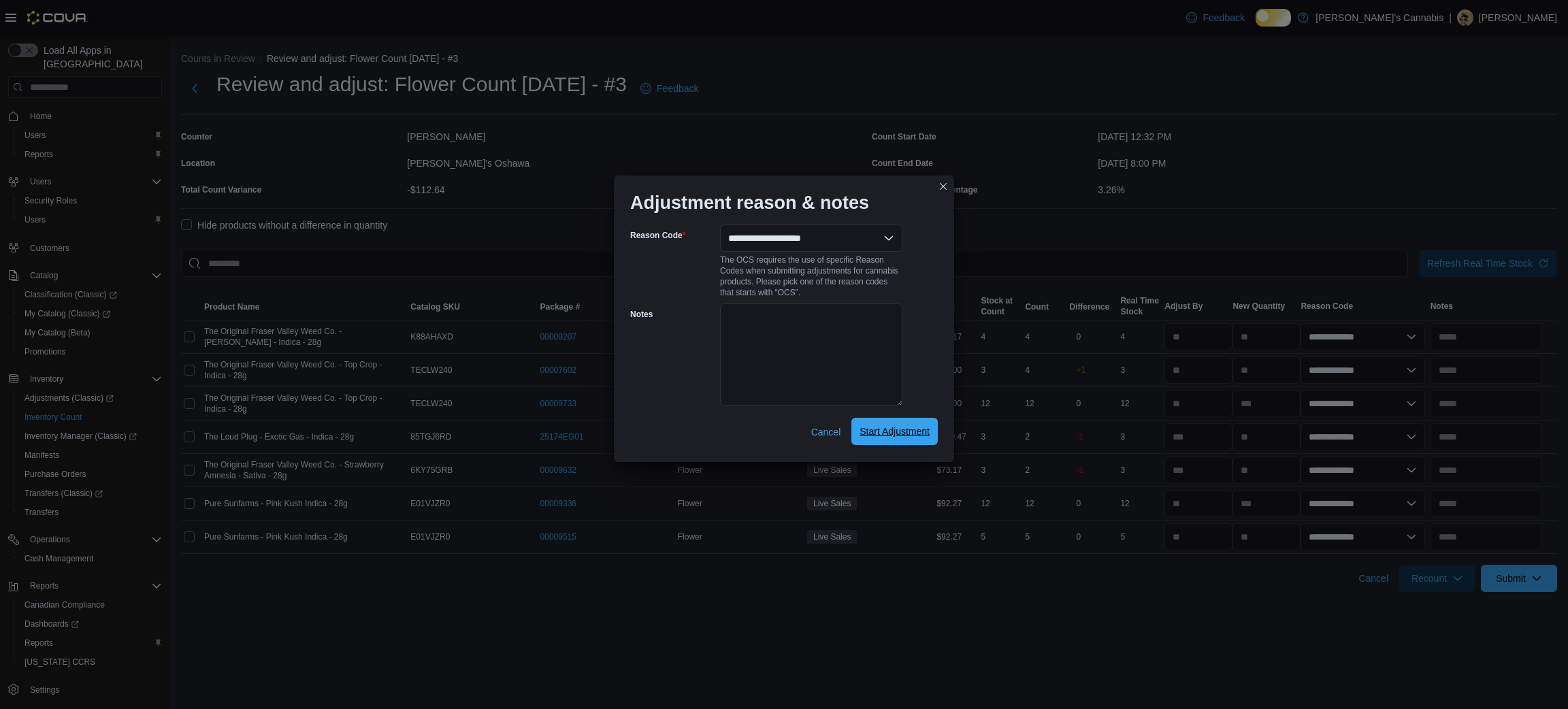
select select "**********"
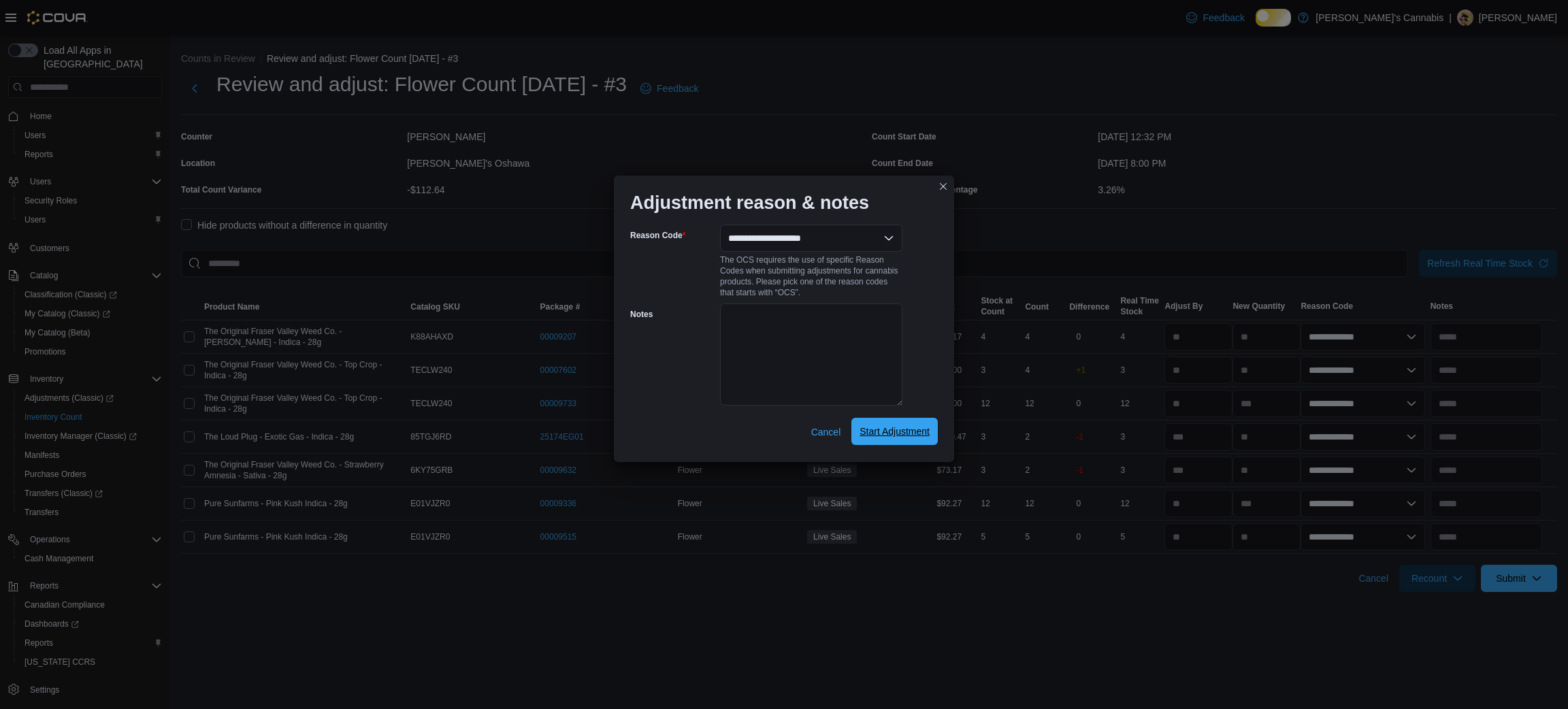
select select "**********"
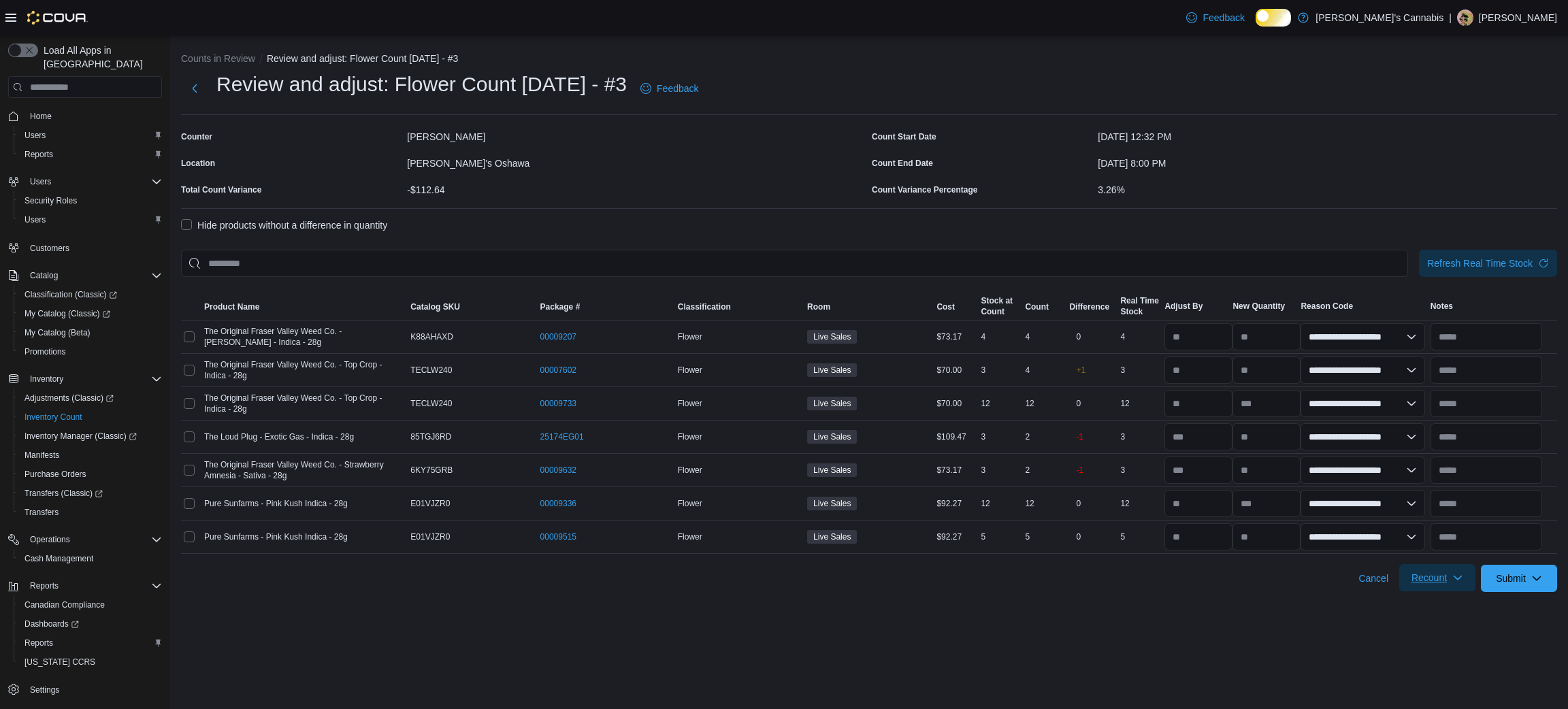
click at [1460, 582] on icon "button" at bounding box center [1457, 577] width 10 height 10
click at [1430, 657] on span "Recount all with differences" at bounding box center [1422, 652] width 116 height 14
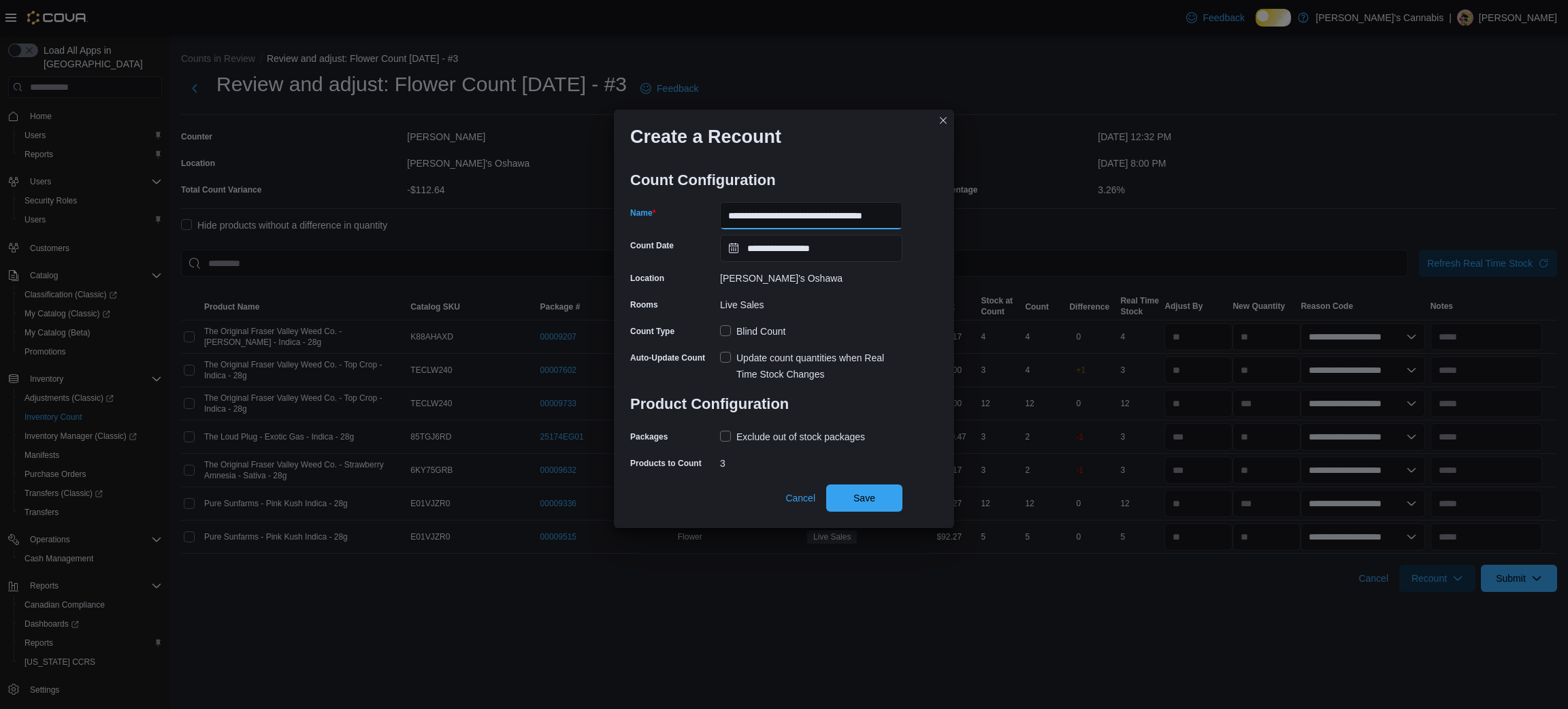
scroll to position [0, 8]
drag, startPoint x: 839, startPoint y: 212, endPoint x: 1263, endPoint y: 214, distance: 424.0
click at [1263, 214] on div "**********" at bounding box center [784, 354] width 1568 height 709
type input "**********"
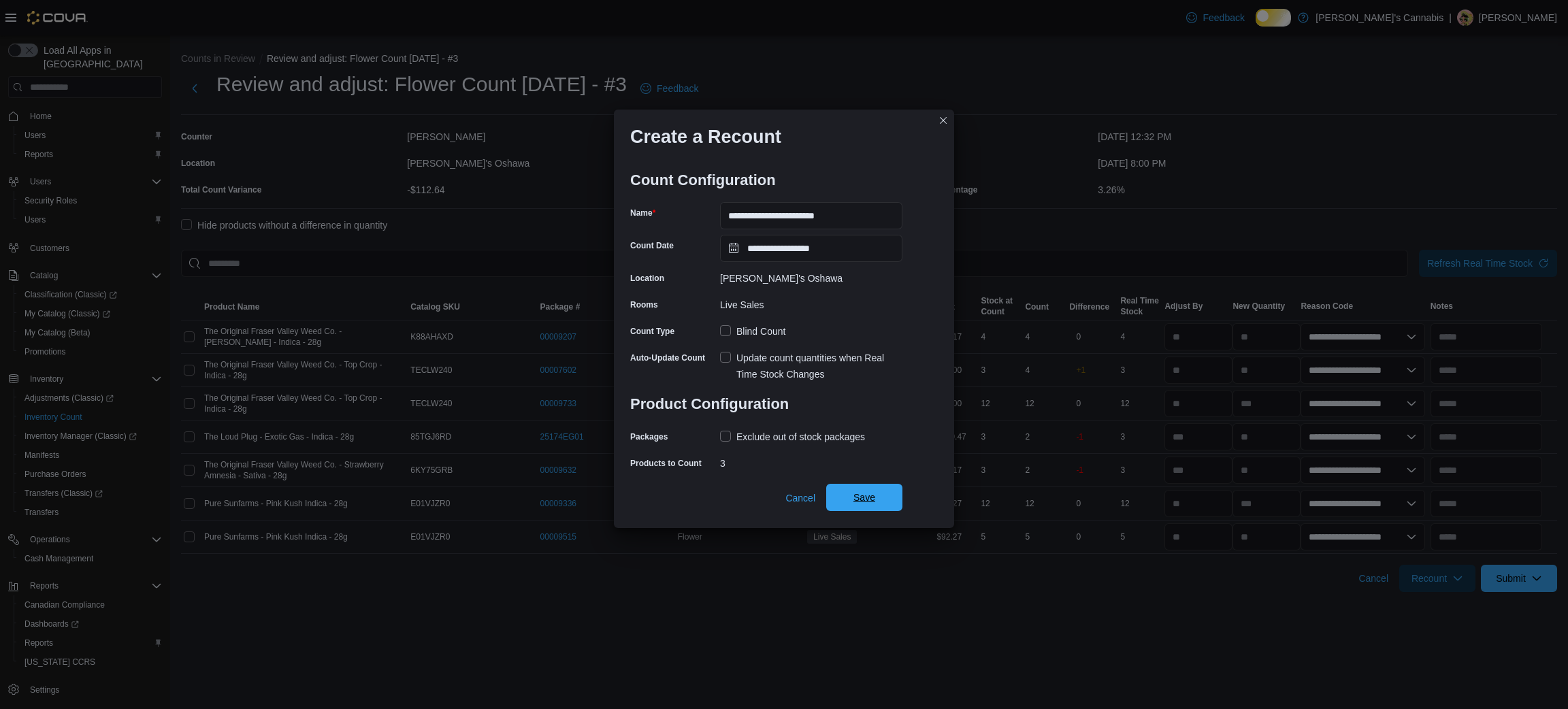
click at [880, 511] on span "Save" at bounding box center [864, 497] width 60 height 27
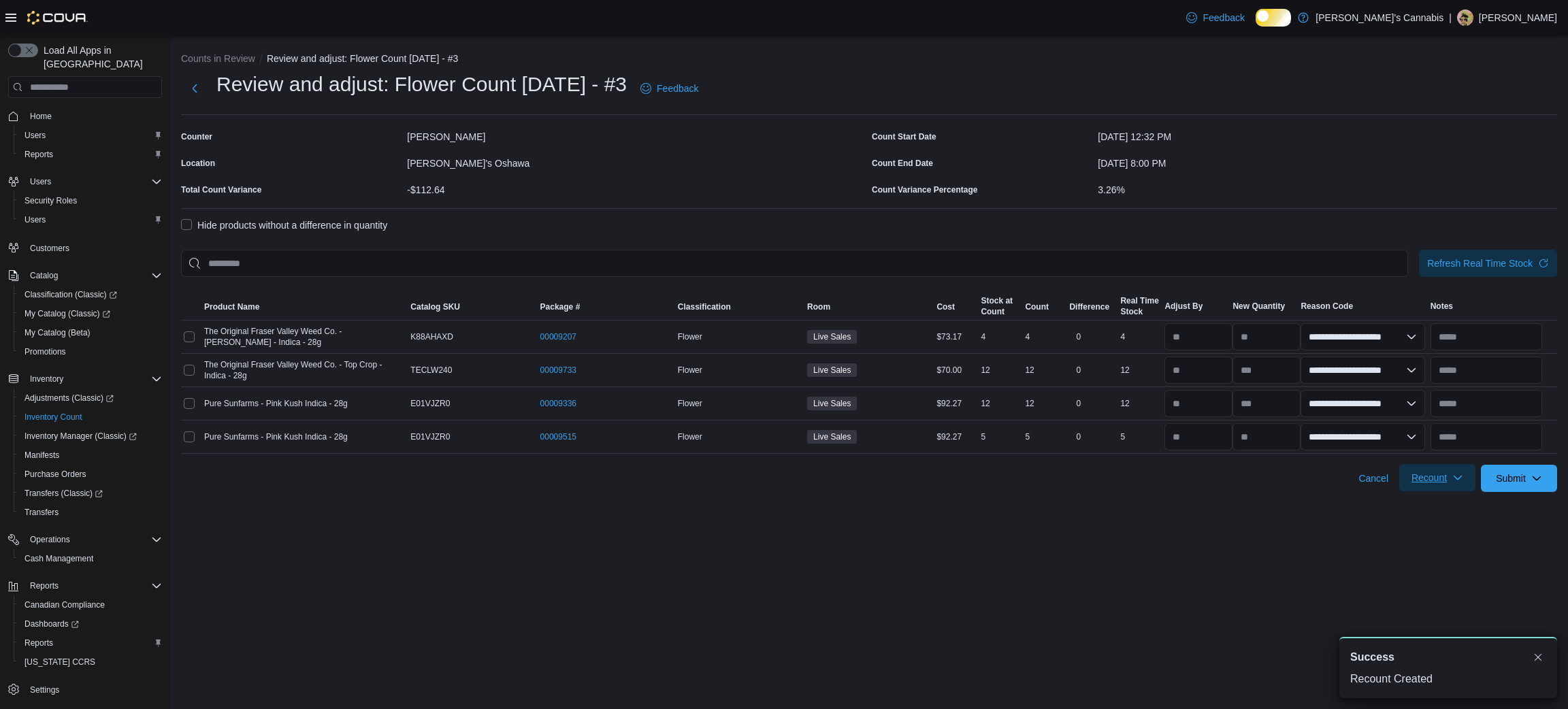
click at [1435, 485] on span "Recount" at bounding box center [1428, 478] width 36 height 14
click at [1542, 483] on icon "button" at bounding box center [1536, 478] width 10 height 10
click at [1435, 517] on span "Submit Adjustments" at bounding box center [1447, 524] width 85 height 14
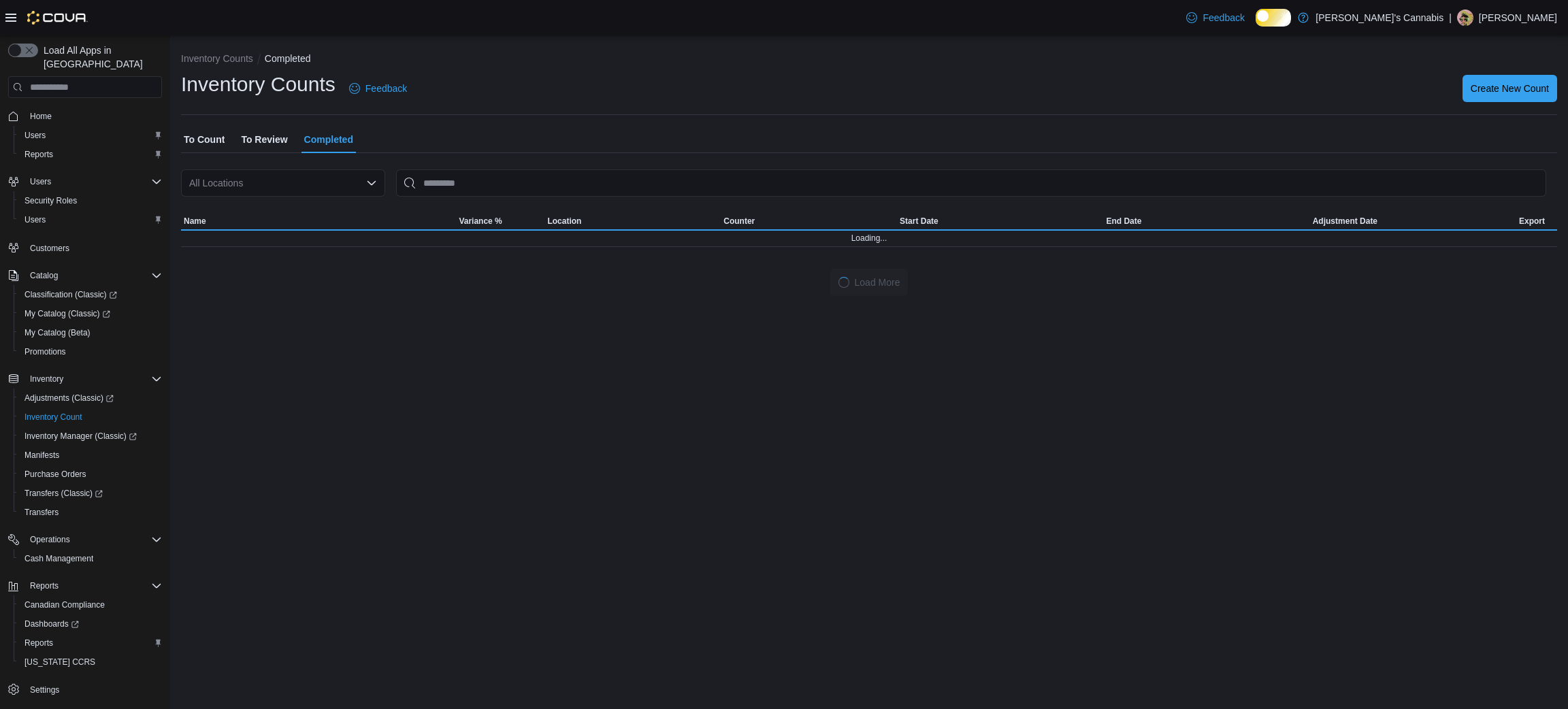
click at [275, 145] on span "To Review" at bounding box center [264, 139] width 46 height 27
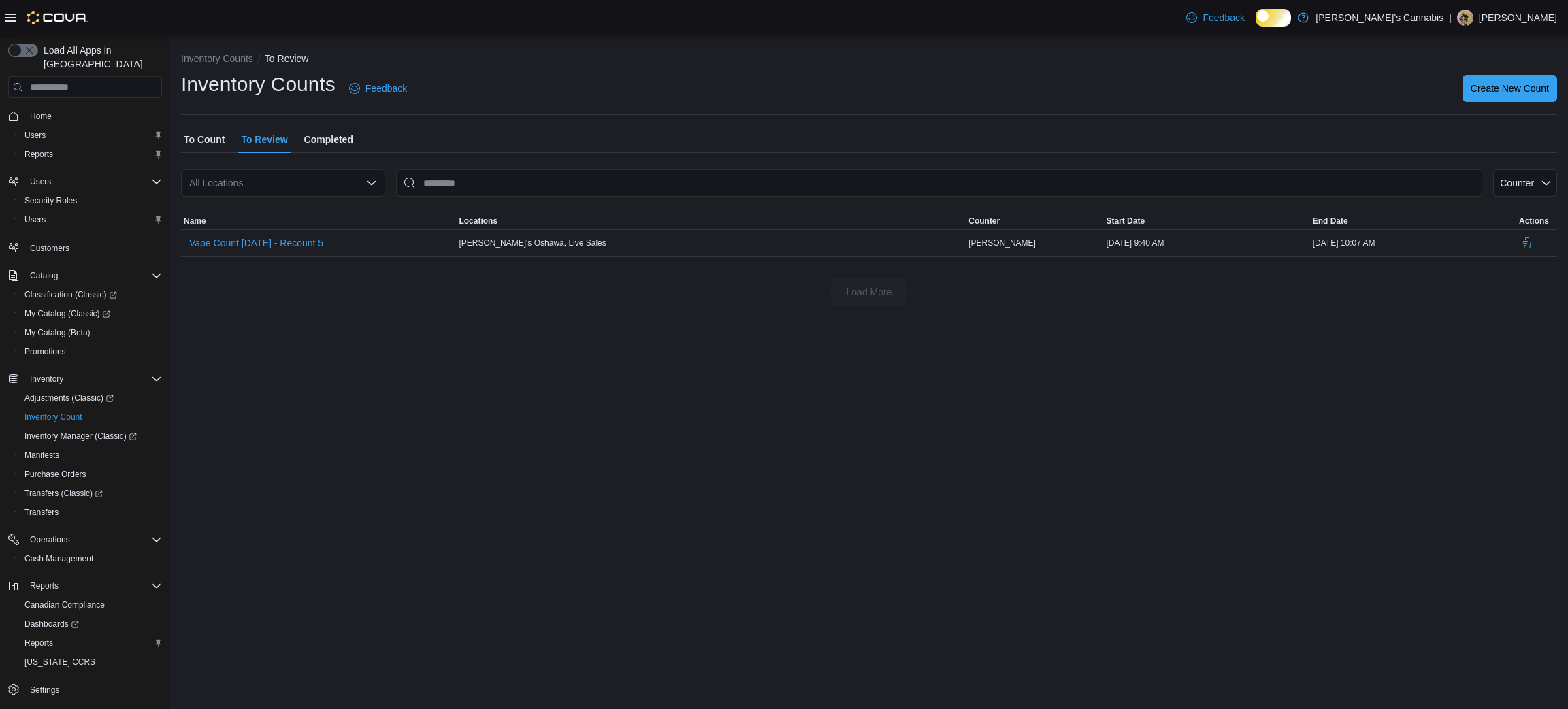
click at [182, 144] on button "To Count" at bounding box center [204, 139] width 46 height 27
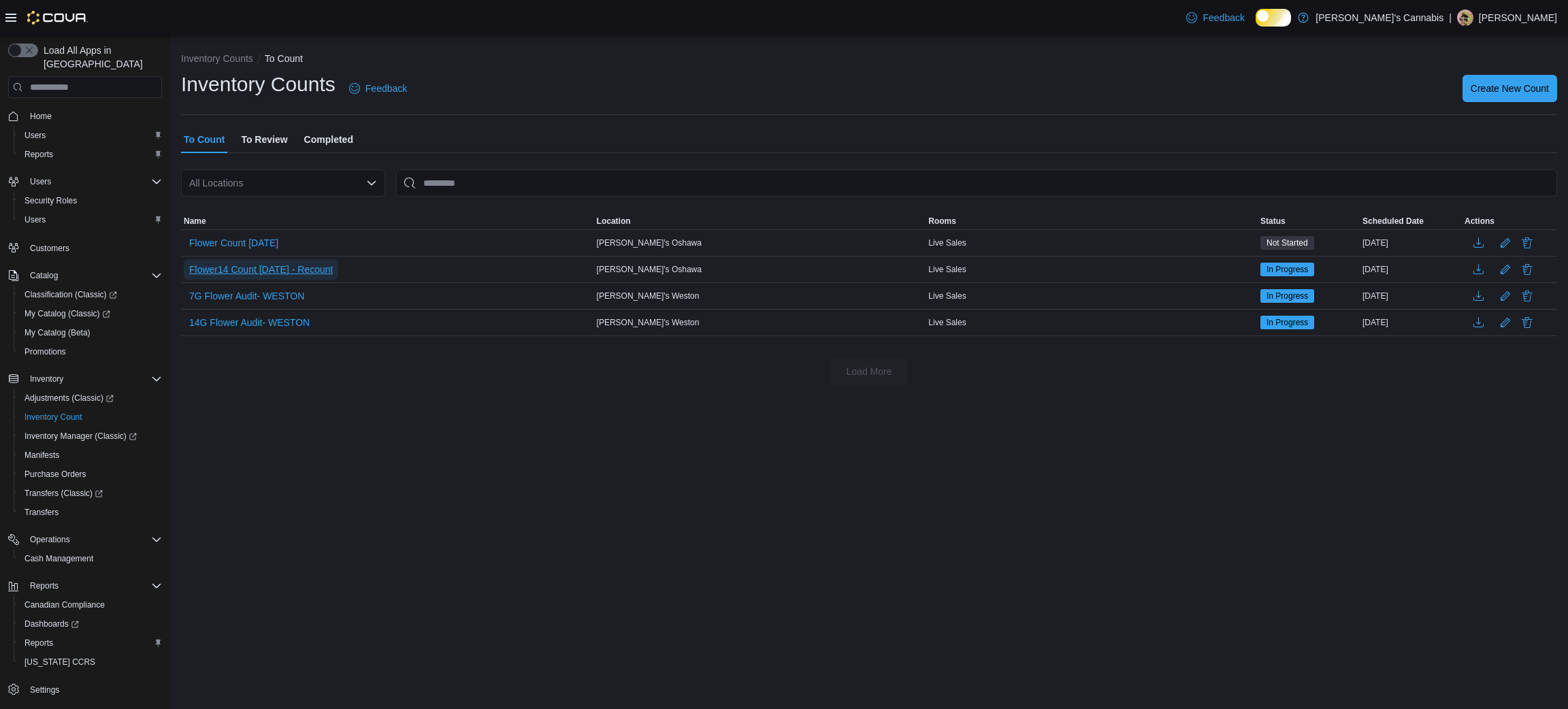
click at [333, 276] on span "Flower14 Count [DATE] - Recount" at bounding box center [261, 270] width 143 height 14
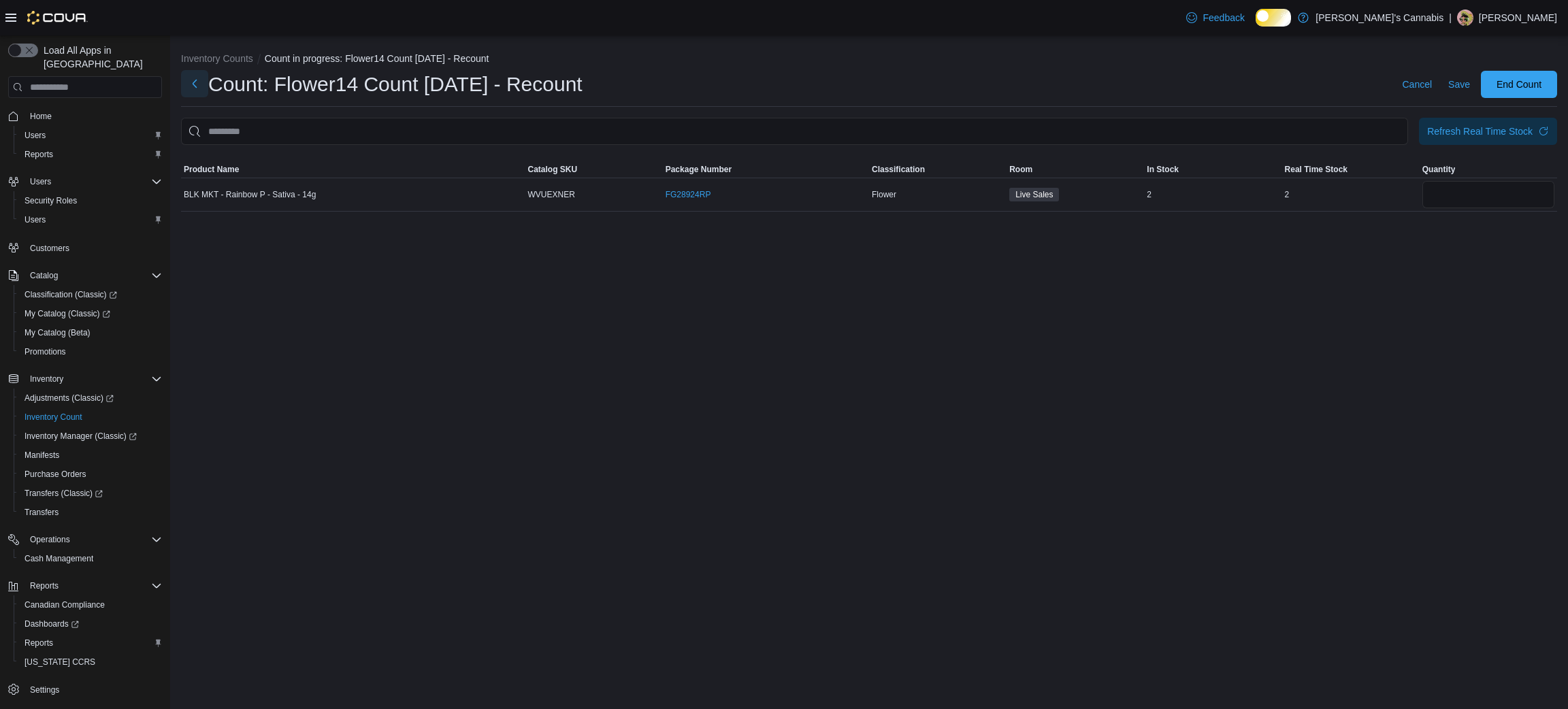
click at [204, 83] on button "Next" at bounding box center [194, 83] width 27 height 27
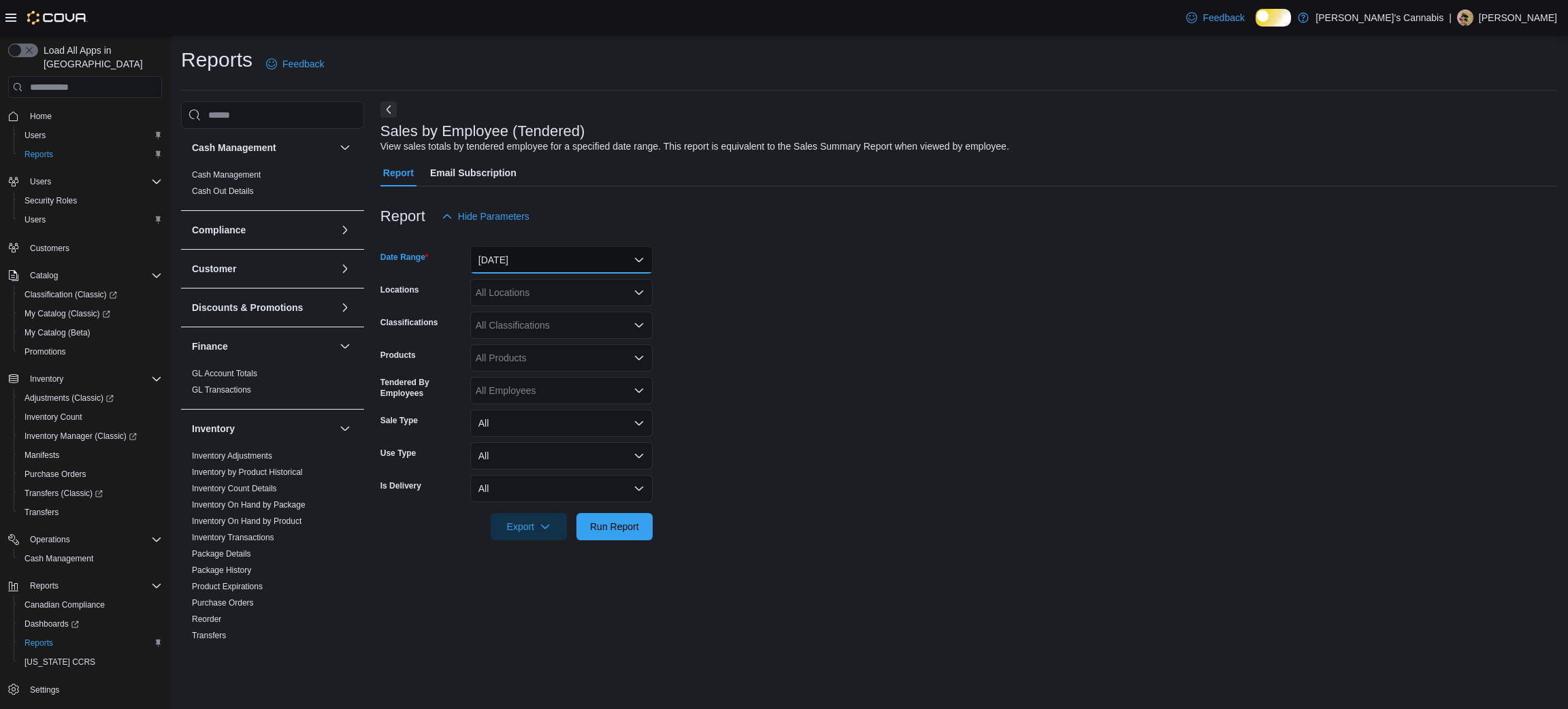
click at [598, 258] on button "[DATE]" at bounding box center [561, 259] width 183 height 27
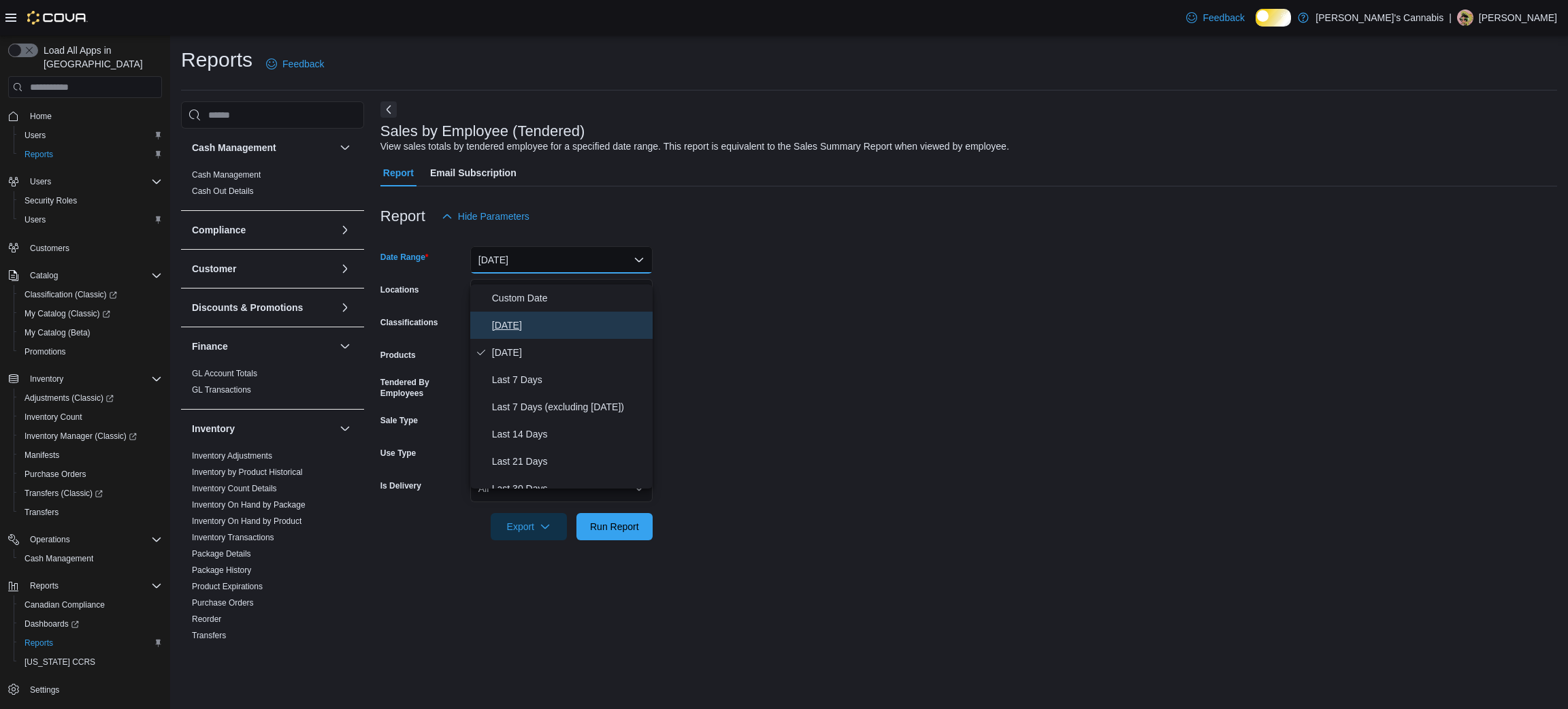
click at [556, 330] on span "[DATE]" at bounding box center [570, 325] width 155 height 17
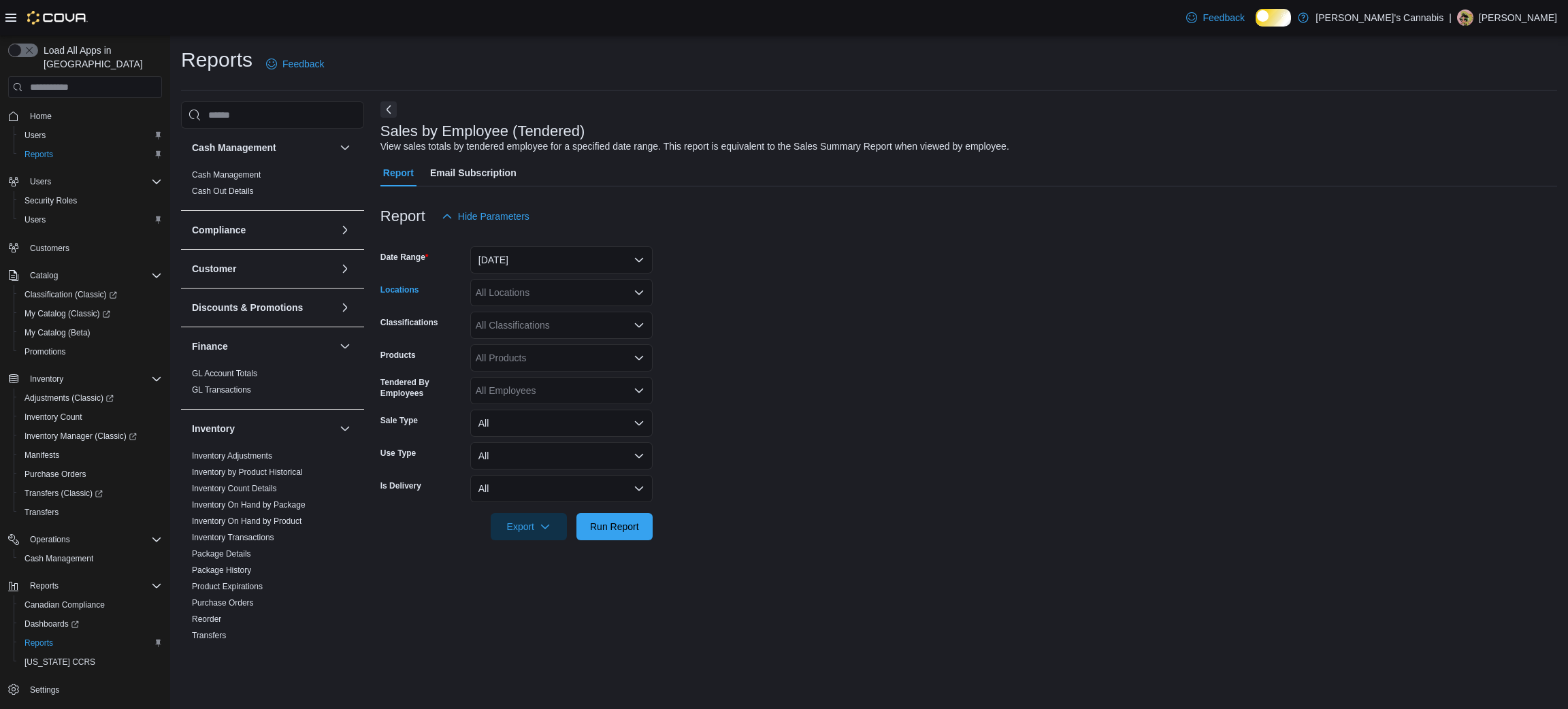
click at [549, 301] on div "All Locations" at bounding box center [561, 292] width 183 height 27
click at [528, 359] on span "[PERSON_NAME]'s Scarlett" at bounding box center [559, 366] width 120 height 14
click at [620, 540] on span "Run Report" at bounding box center [614, 525] width 60 height 27
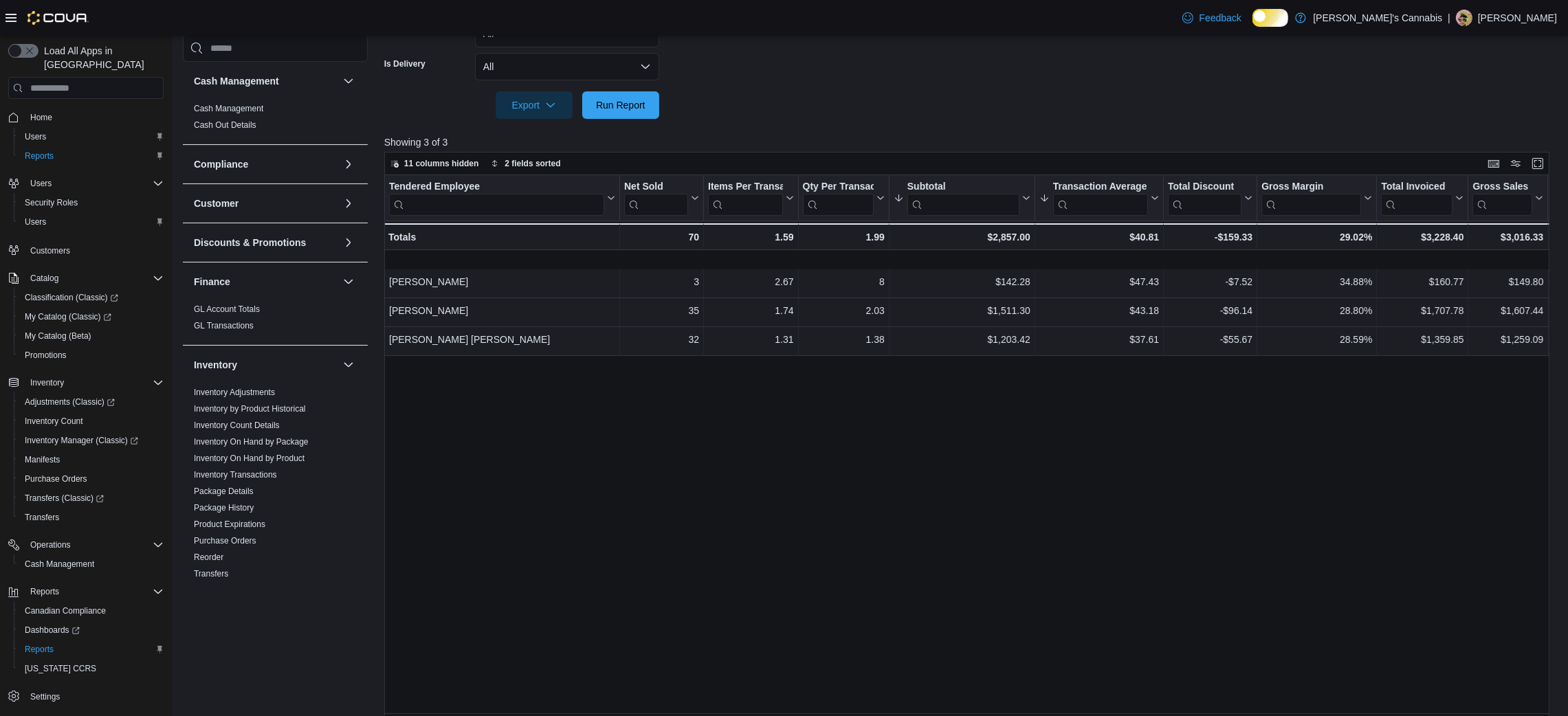
scroll to position [431, 0]
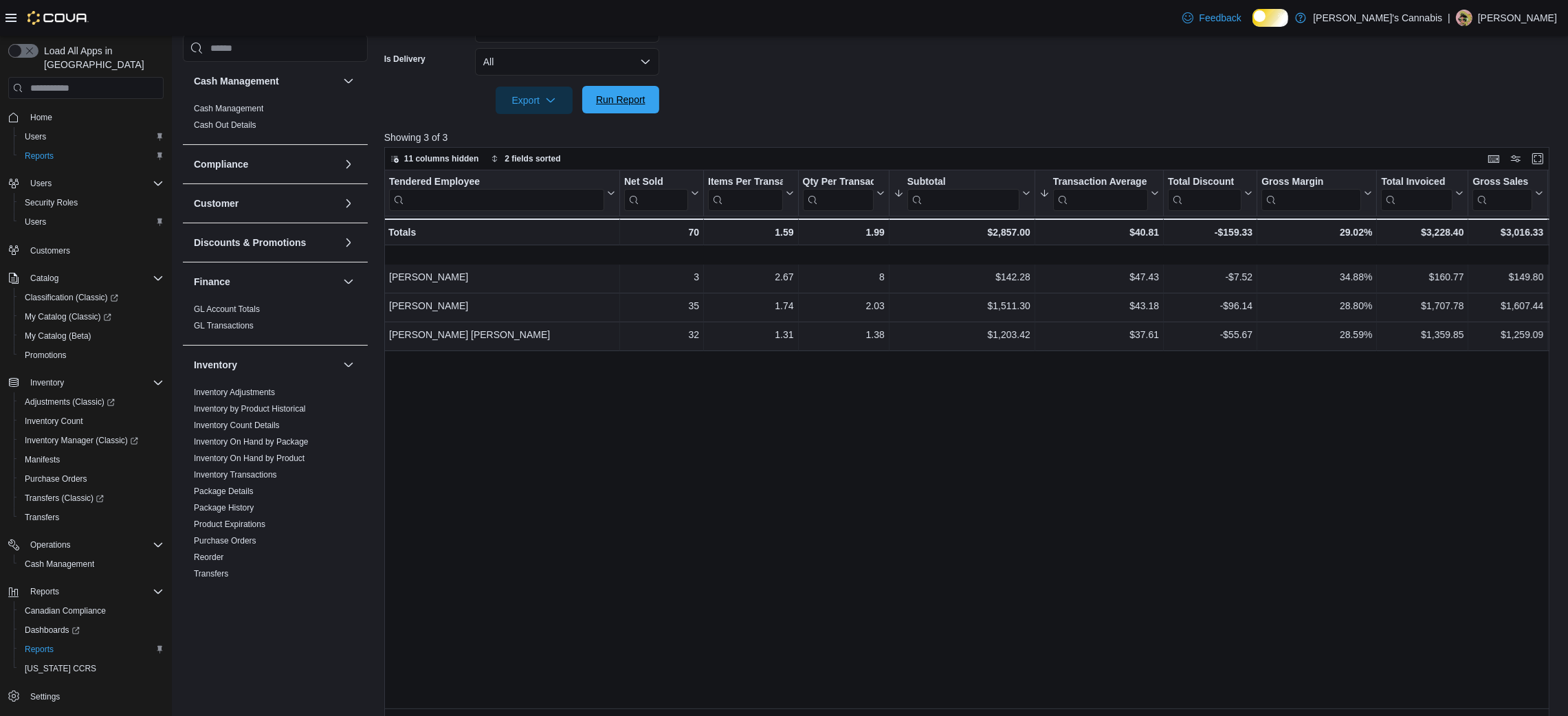
click at [641, 102] on span "Run Report" at bounding box center [620, 99] width 61 height 27
click at [611, 101] on span "Run Report" at bounding box center [620, 99] width 61 height 27
click at [620, 107] on span "Run Report" at bounding box center [620, 100] width 49 height 14
click at [891, 471] on div "Tendered Employee Click to view column header actions Net Sold Click to view co…" at bounding box center [972, 444] width 1176 height 549
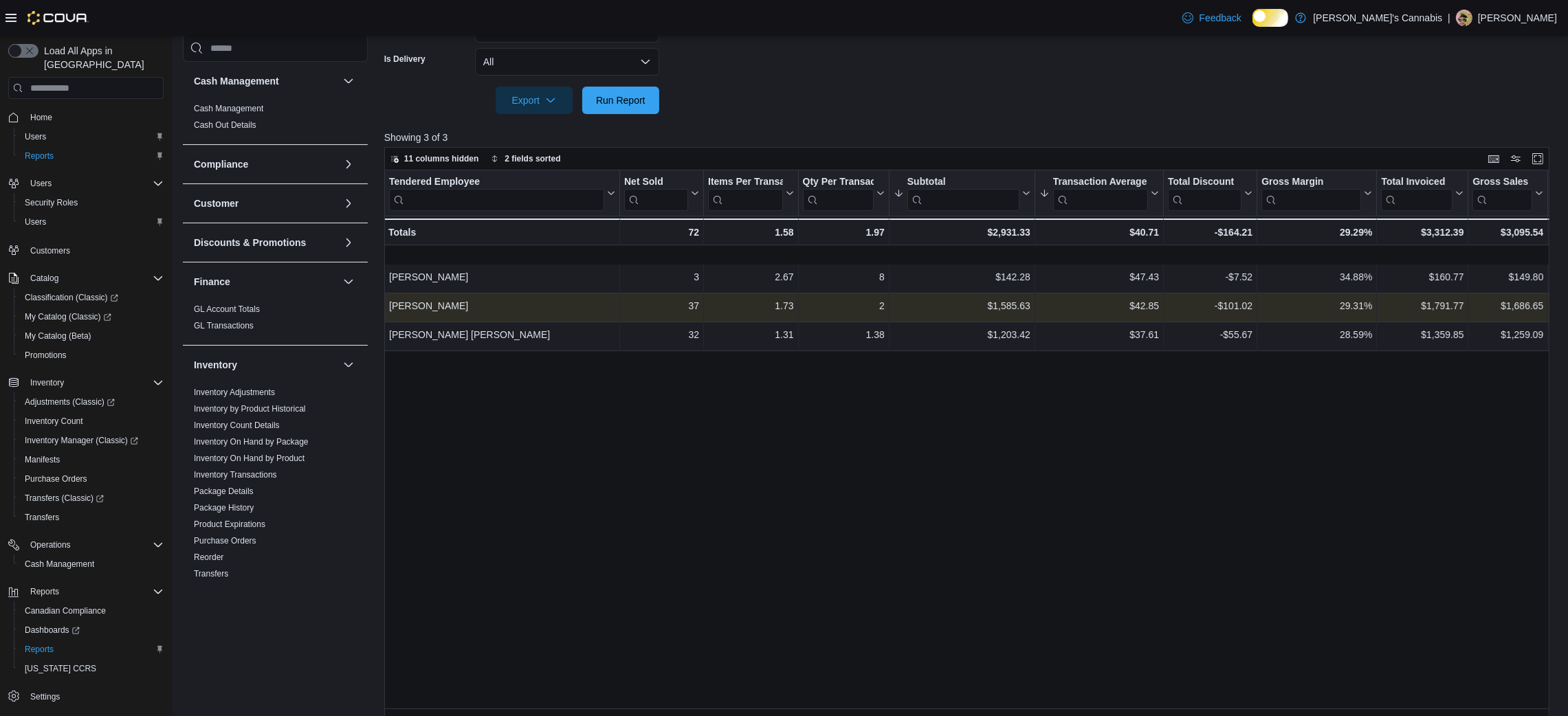
scroll to position [0, 0]
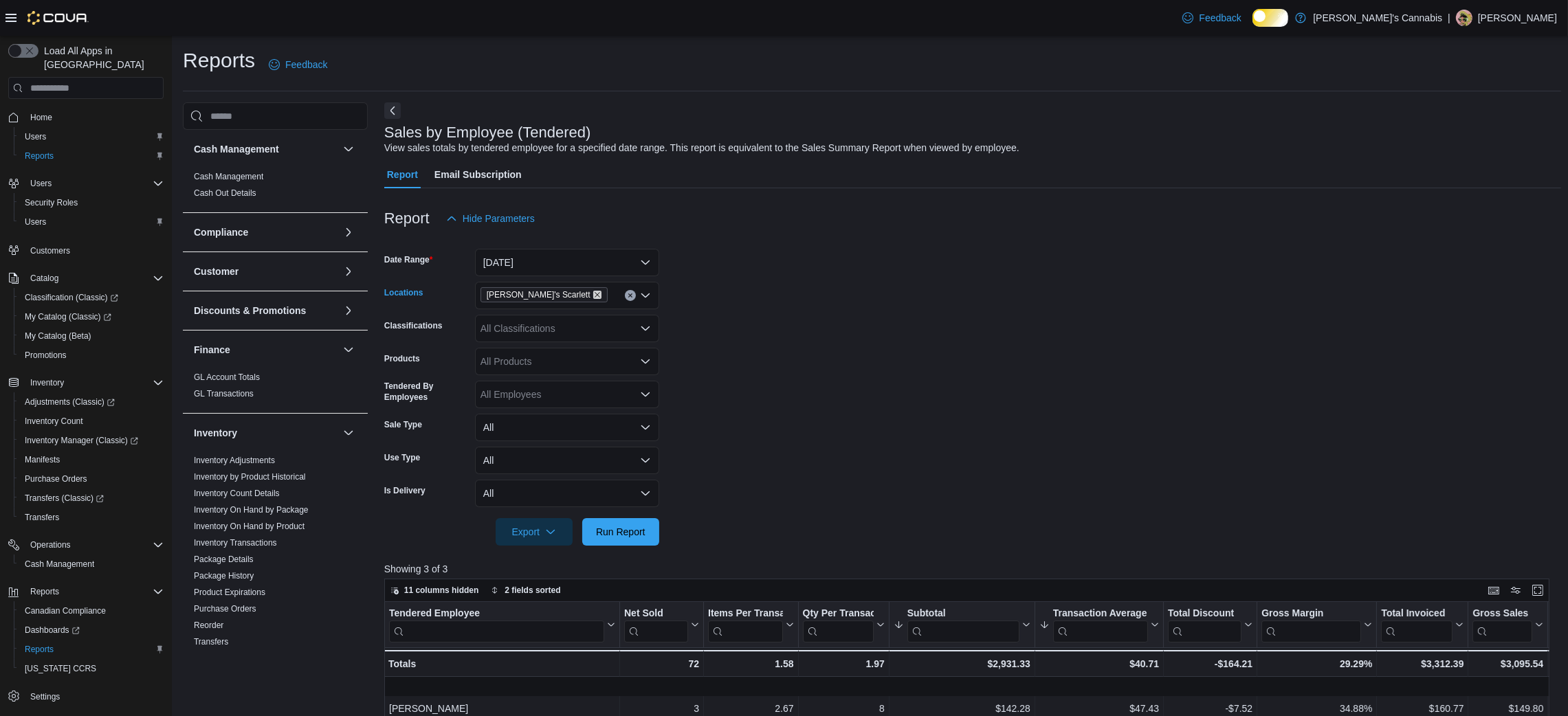
click at [593, 299] on icon "Remove MaryJane's Scarlett from selection in this group" at bounding box center [596, 294] width 8 height 8
type input "***"
click at [576, 325] on span "MaryJane's YYZ" at bounding box center [559, 330] width 108 height 14
click at [604, 538] on span "Run Report" at bounding box center [620, 531] width 49 height 14
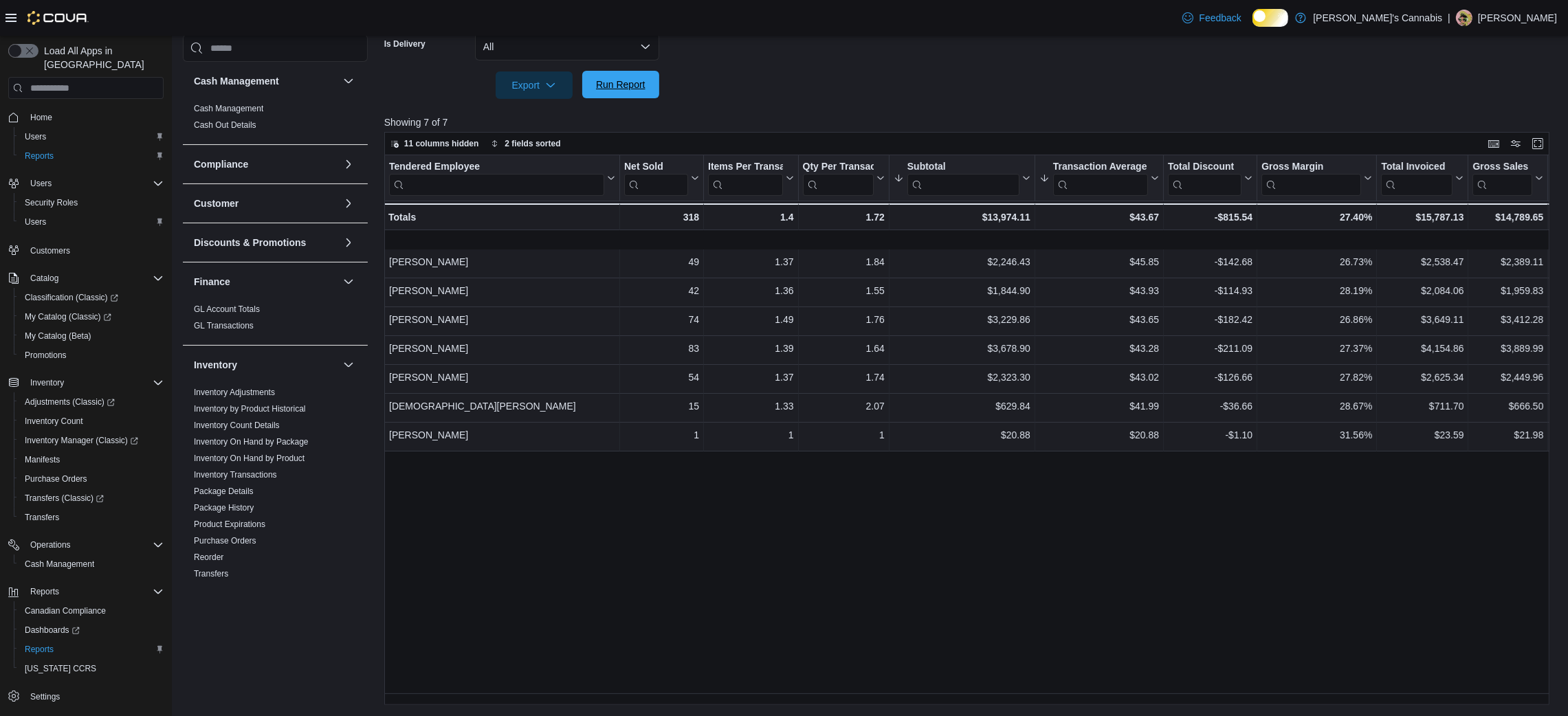
scroll to position [459, 0]
click at [782, 674] on div "Tendered Employee Click to view column header actions Net Sold Click to view co…" at bounding box center [972, 429] width 1176 height 549
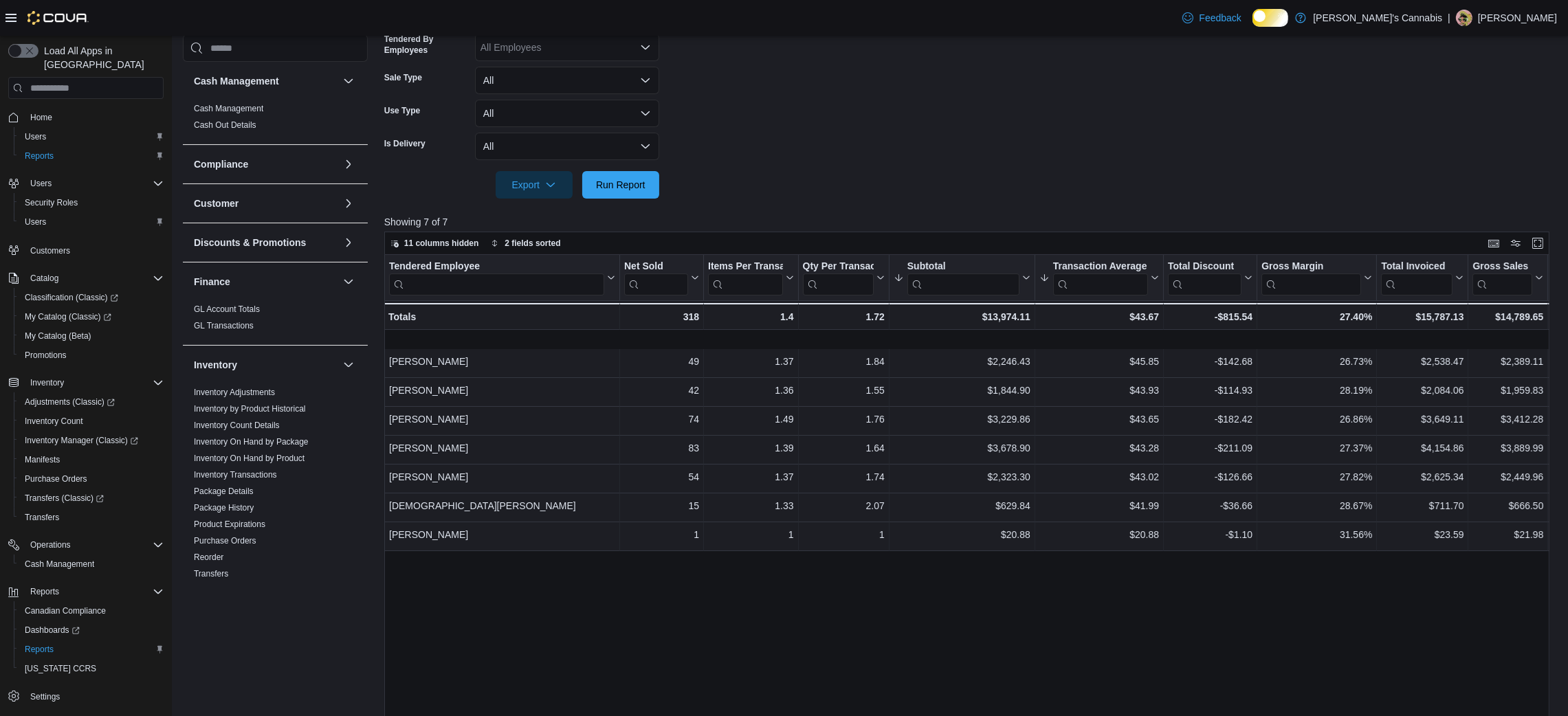
scroll to position [323, 0]
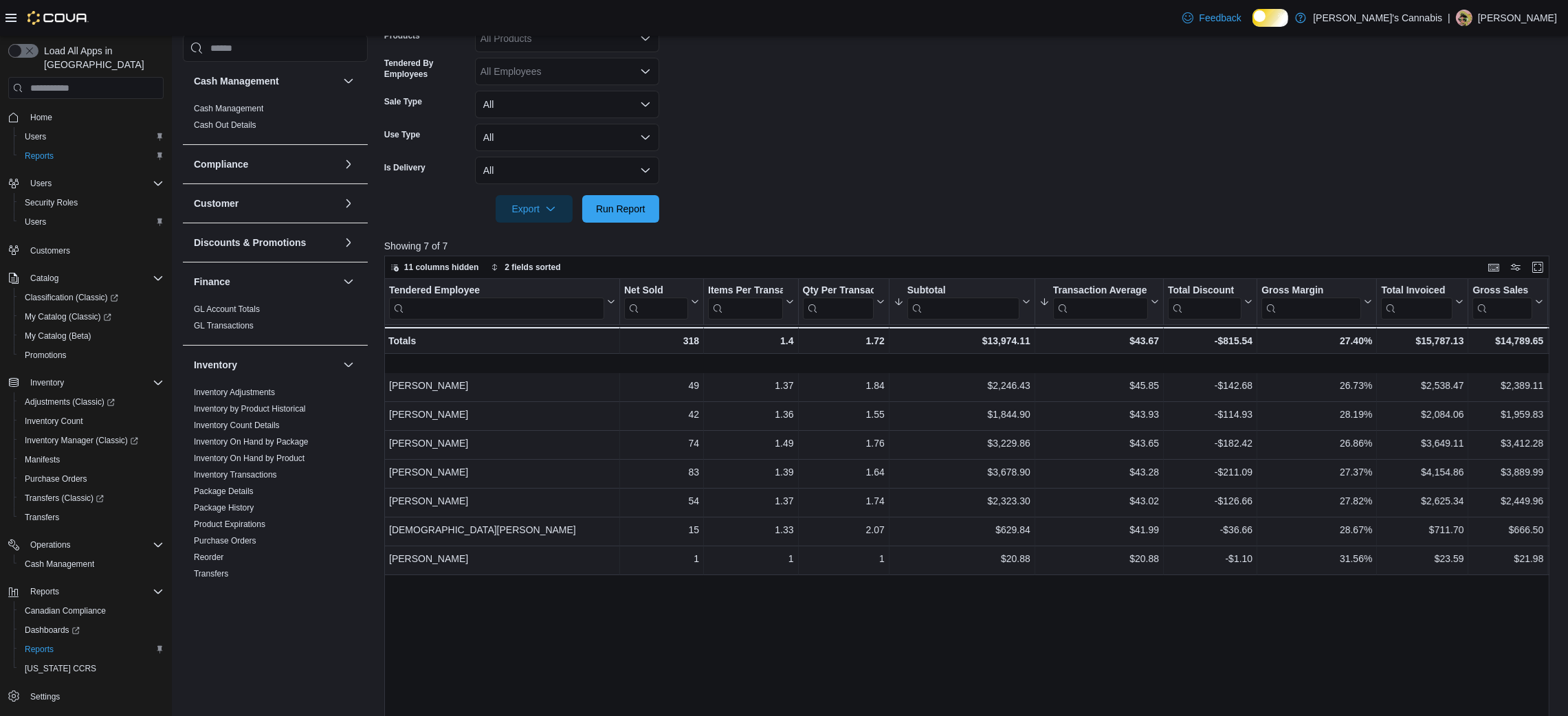
click at [750, 665] on div "Tendered Employee Click to view column header actions Net Sold Click to view co…" at bounding box center [972, 553] width 1176 height 549
click at [620, 222] on span "Run Report" at bounding box center [620, 207] width 61 height 27
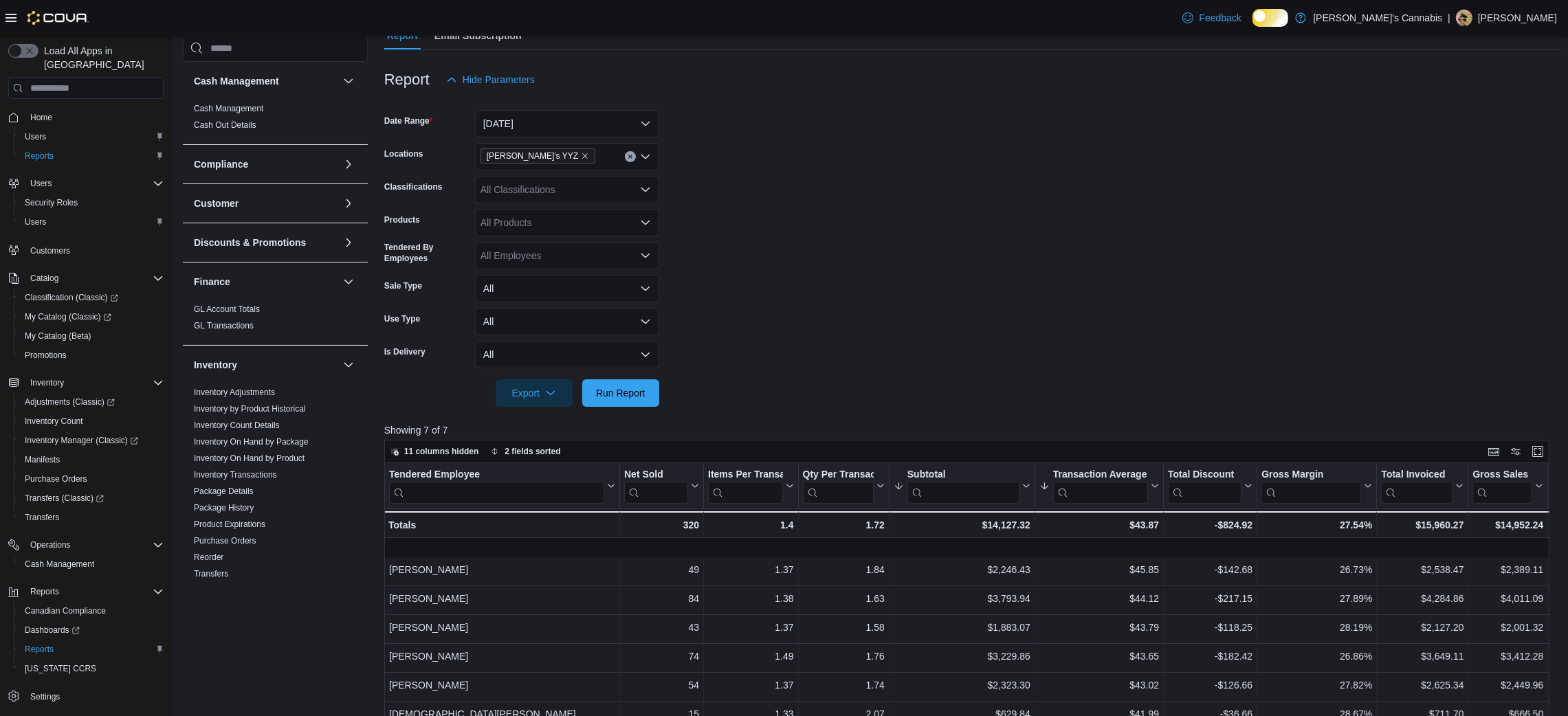
scroll to position [137, 0]
drag, startPoint x: 545, startPoint y: 116, endPoint x: 548, endPoint y: 136, distance: 20.2
click at [548, 136] on form "Date Range Today Locations MaryJane's YYZ Classifications All Classifications P…" at bounding box center [972, 251] width 1176 height 313
click at [548, 136] on button "Today" at bounding box center [566, 125] width 184 height 27
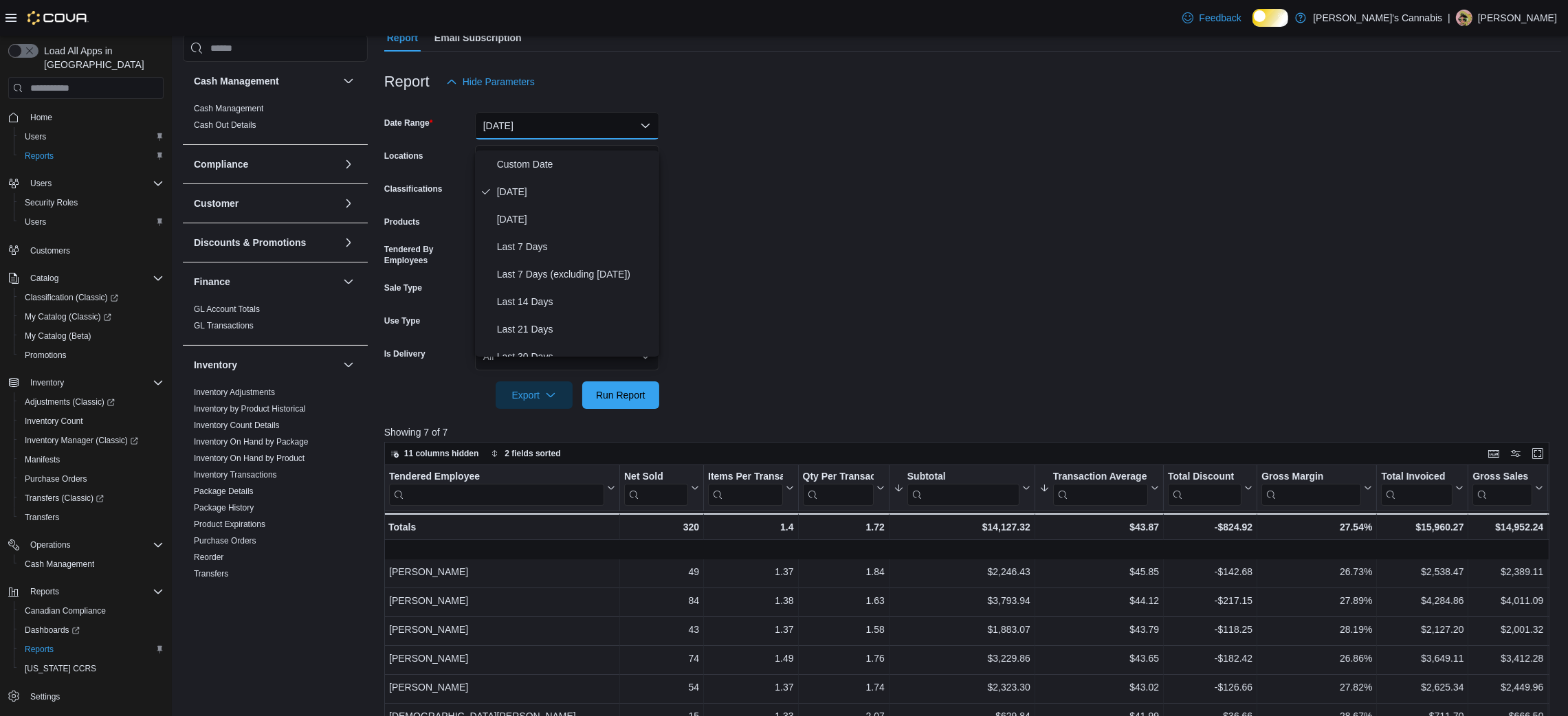
click at [866, 299] on form "Date Range Today Locations MaryJane's YYZ Classifications All Classifications P…" at bounding box center [972, 251] width 1176 height 313
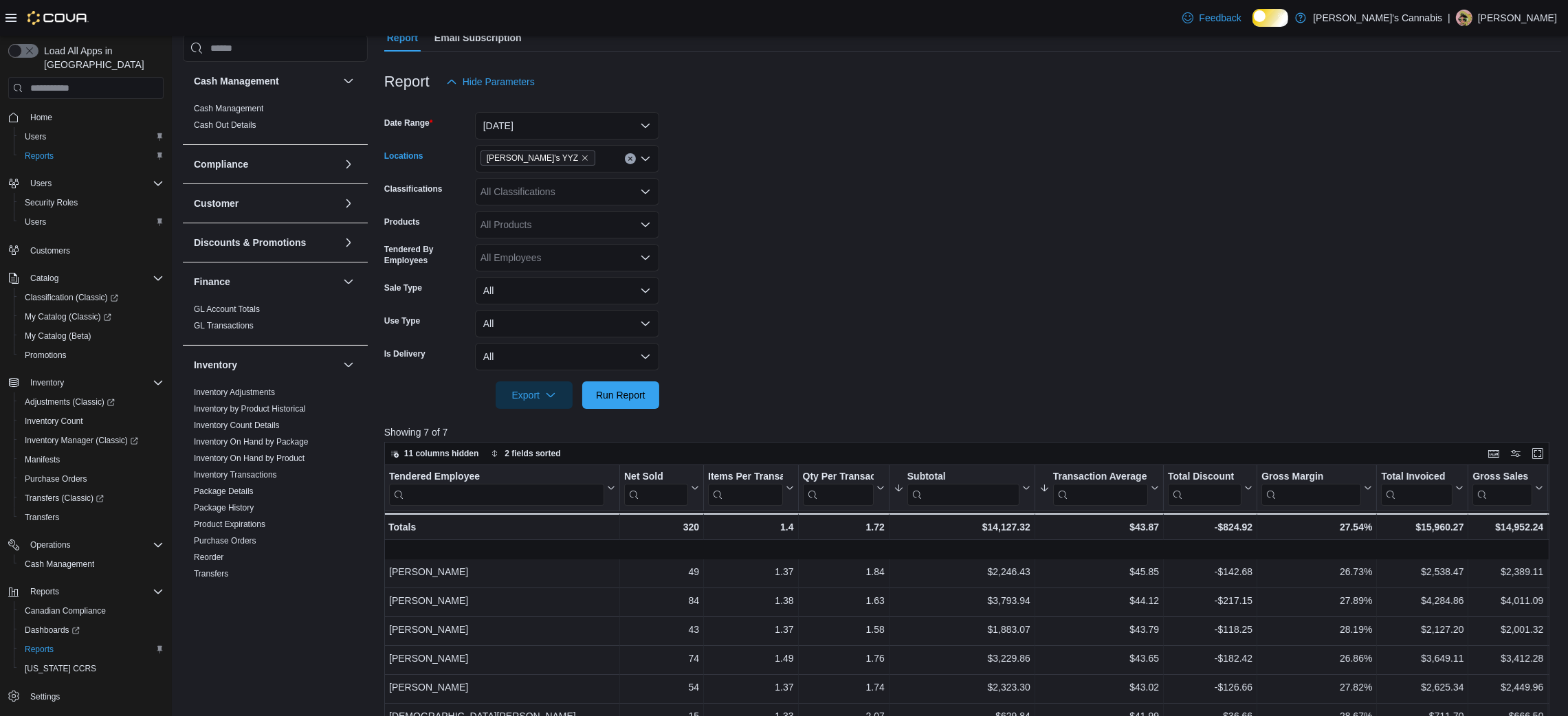
click at [623, 168] on div "MaryJane's YYZ" at bounding box center [566, 158] width 184 height 27
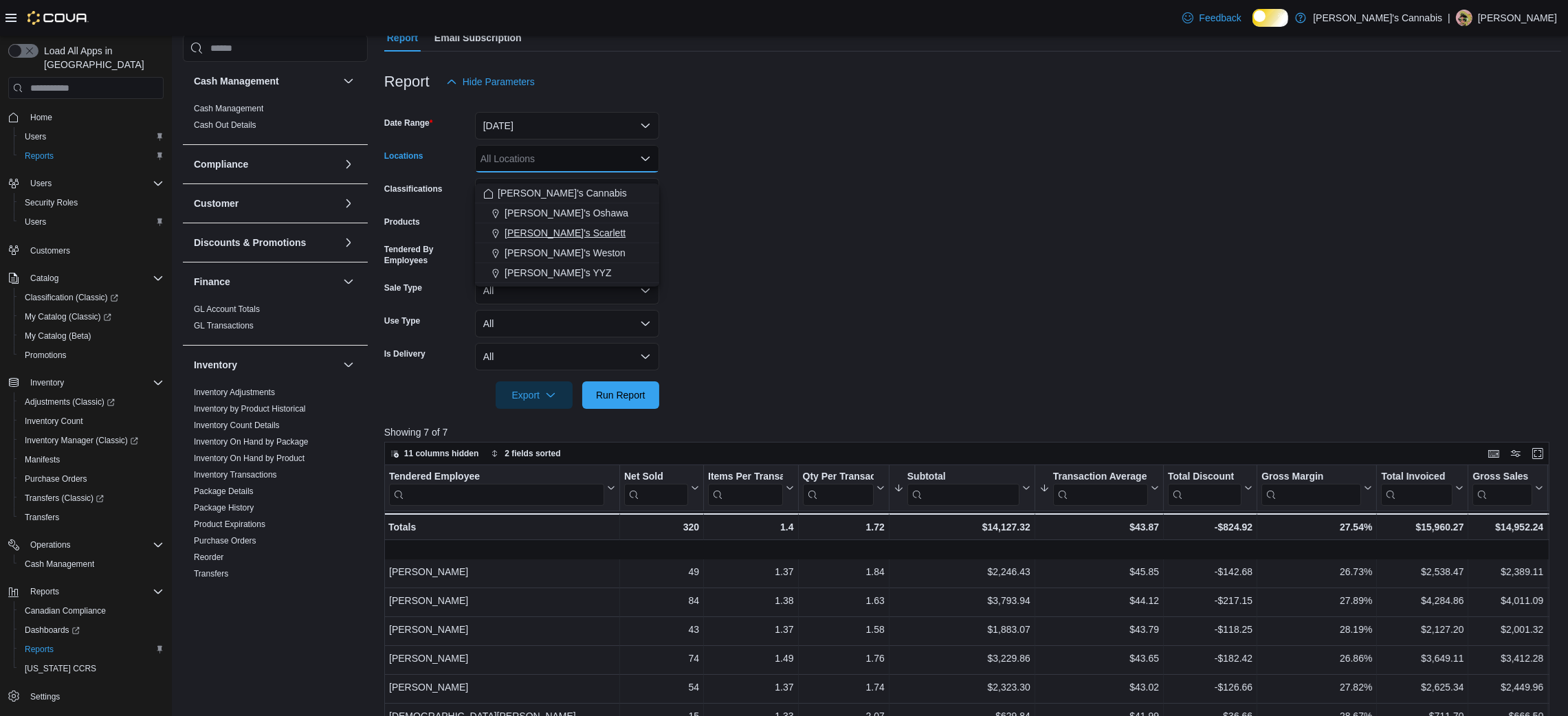
click at [554, 228] on span "MaryJane's Scarlett" at bounding box center [565, 233] width 121 height 14
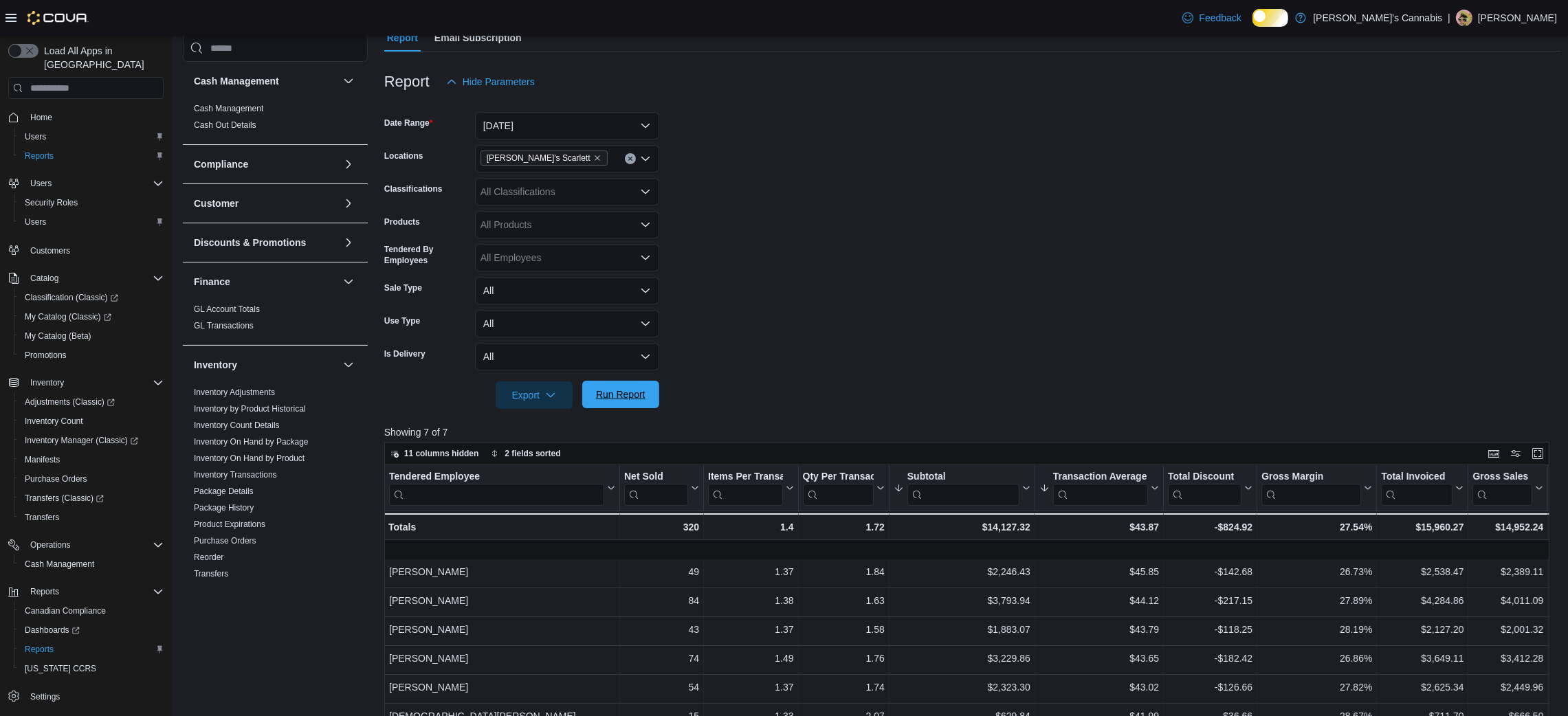
click at [628, 401] on span "Run Report" at bounding box center [620, 394] width 49 height 14
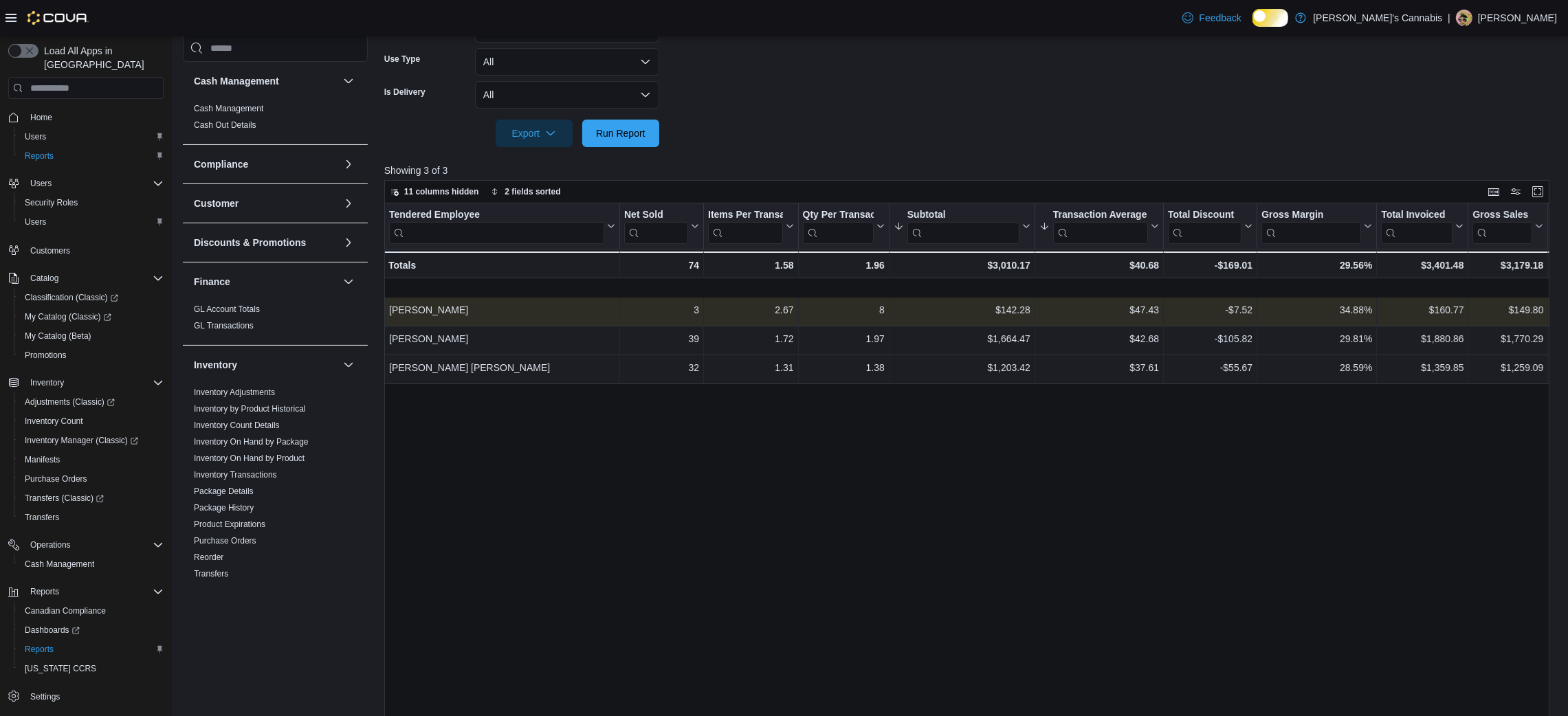
scroll to position [400, 0]
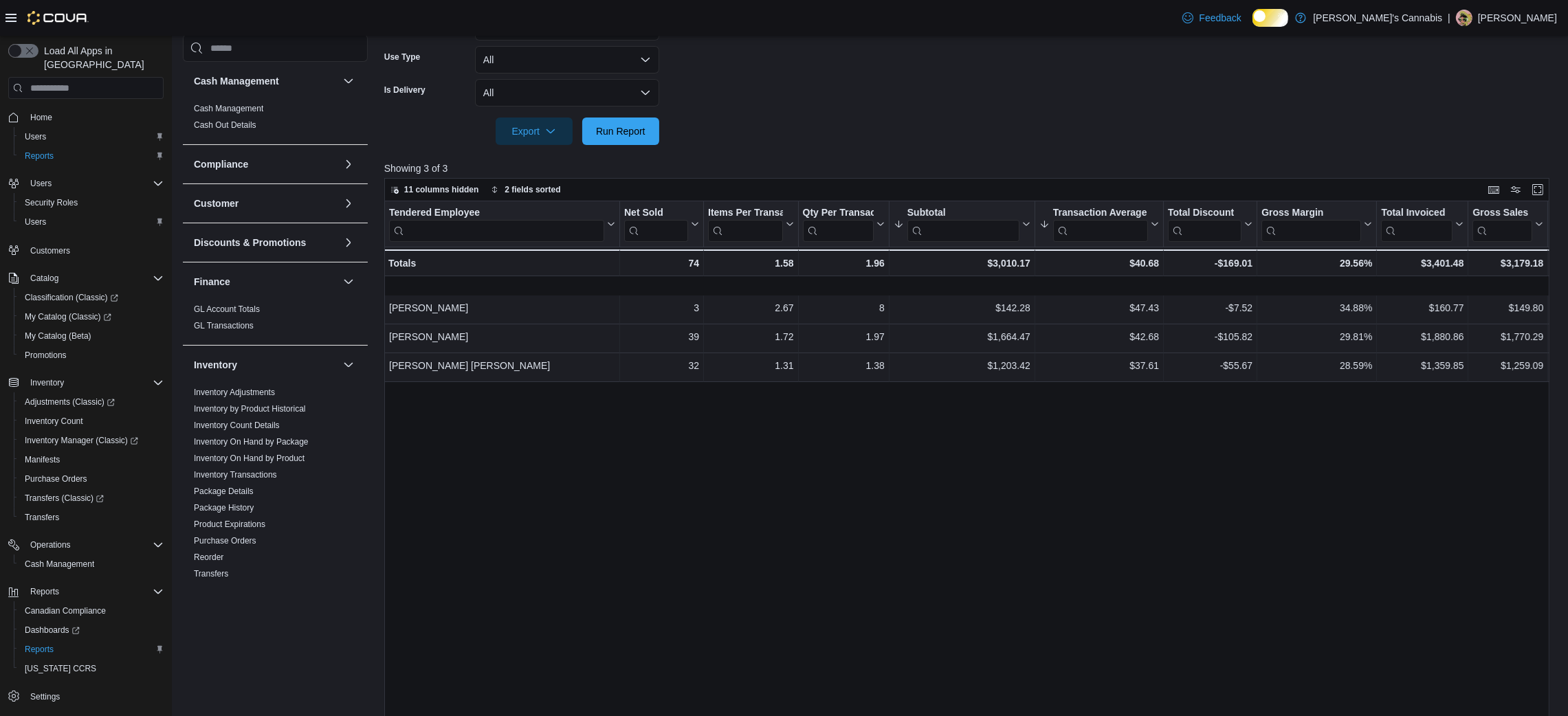
click at [950, 486] on div "Tendered Employee Click to view column header actions Net Sold Click to view co…" at bounding box center [972, 475] width 1176 height 549
click at [635, 145] on div "Export Run Report" at bounding box center [521, 131] width 275 height 27
click at [633, 136] on span "Run Report" at bounding box center [620, 130] width 61 height 27
click at [633, 131] on span "Run Report" at bounding box center [620, 130] width 61 height 27
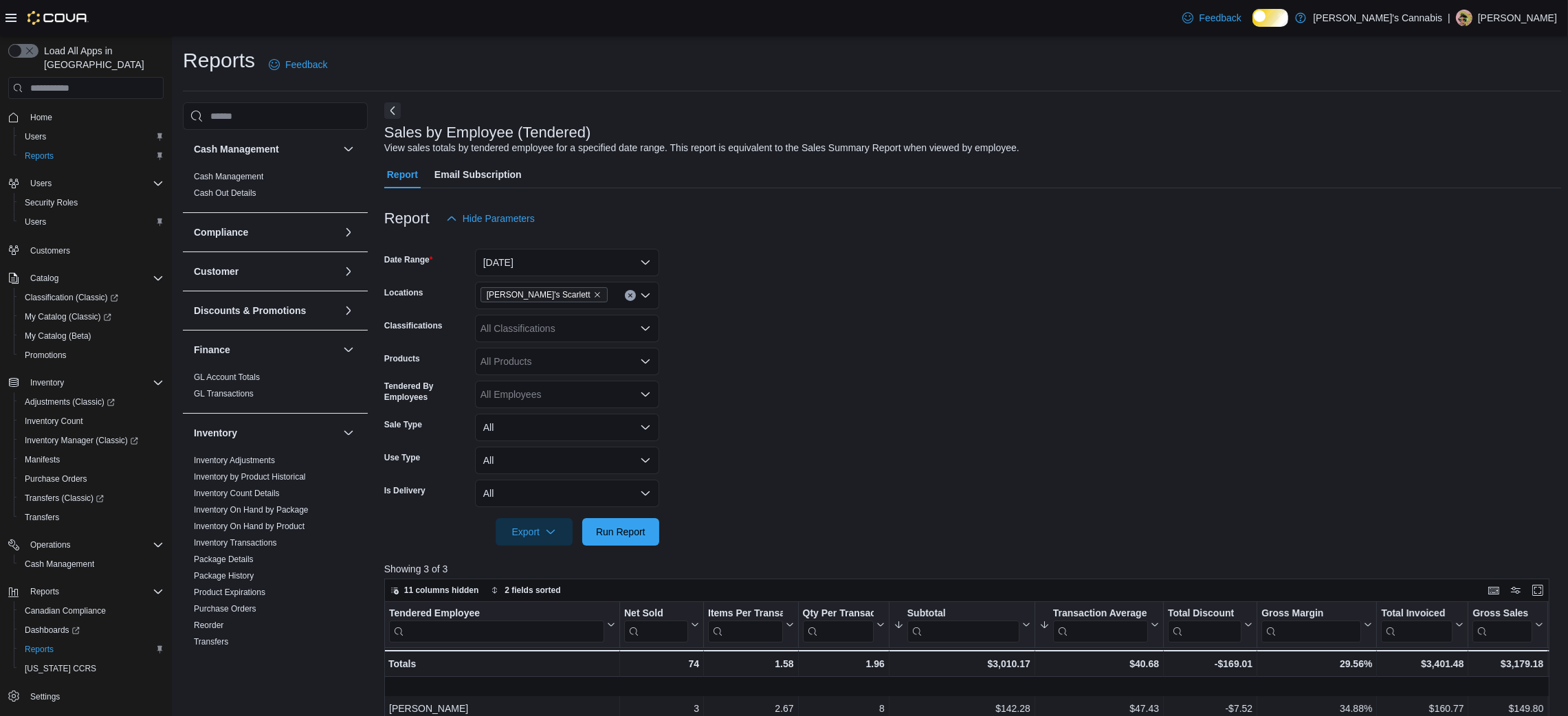
click at [590, 302] on span "MaryJane's Scarlett" at bounding box center [544, 295] width 127 height 15
click at [593, 299] on icon "Remove MaryJane's Scarlett from selection in this group" at bounding box center [596, 294] width 8 height 8
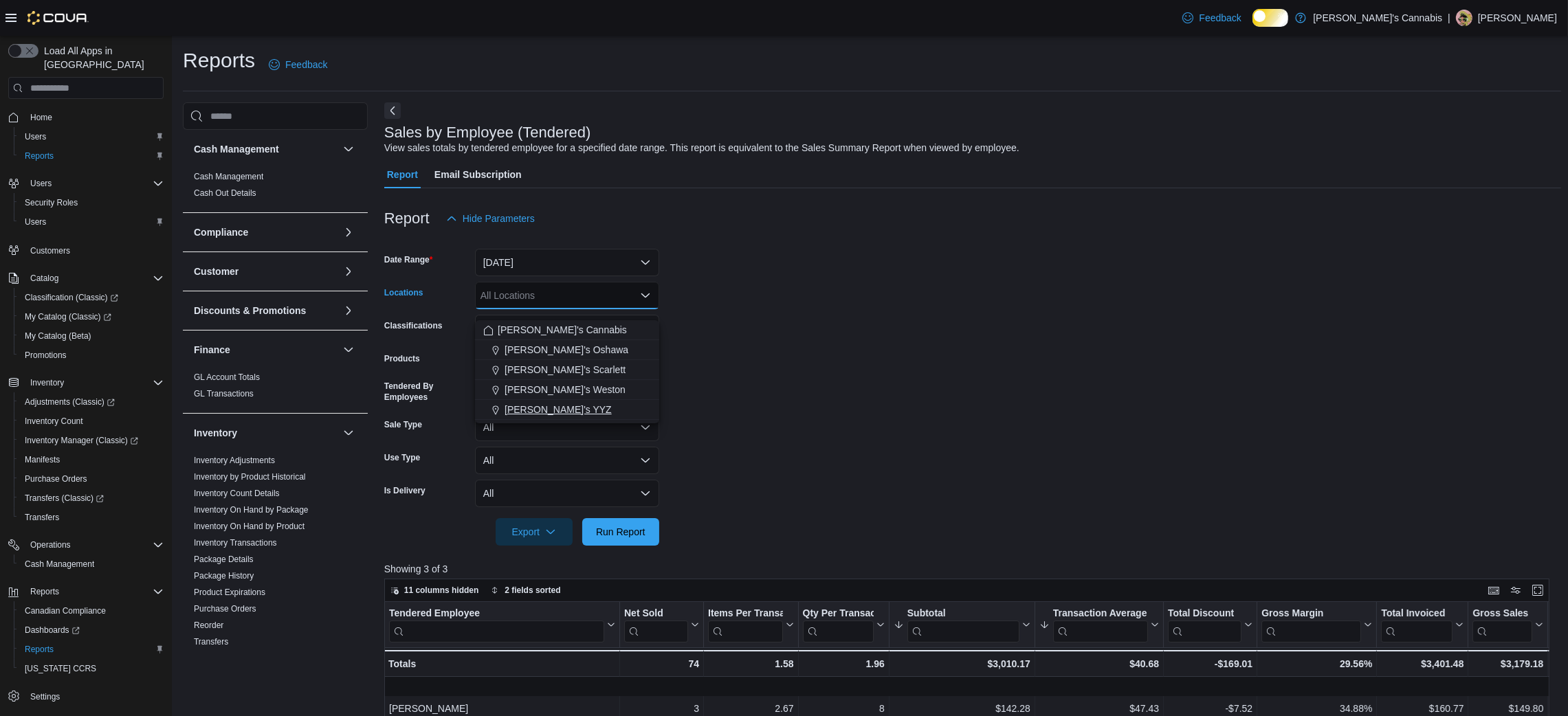
click at [571, 414] on span "MaryJane's YYZ" at bounding box center [559, 409] width 108 height 14
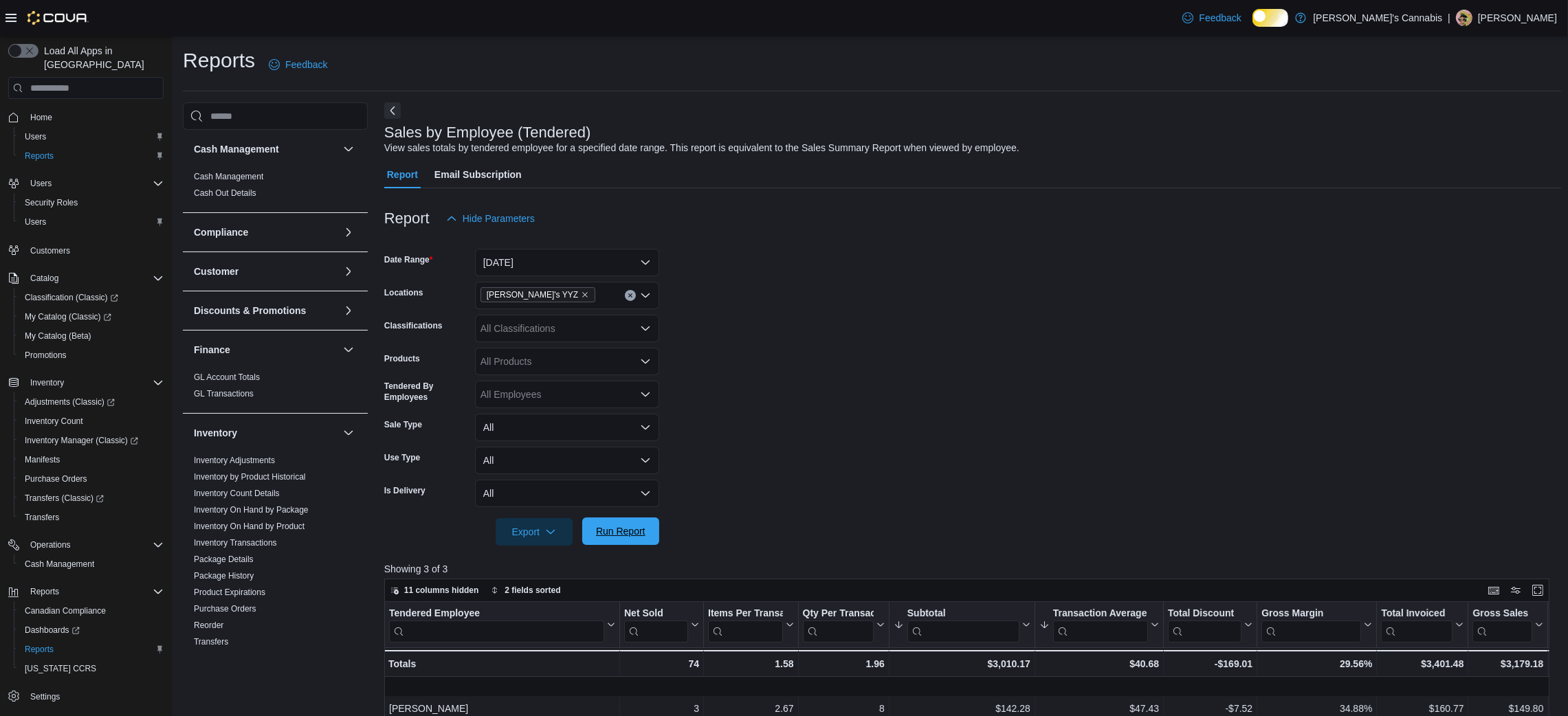
click at [604, 538] on span "Run Report" at bounding box center [620, 531] width 49 height 14
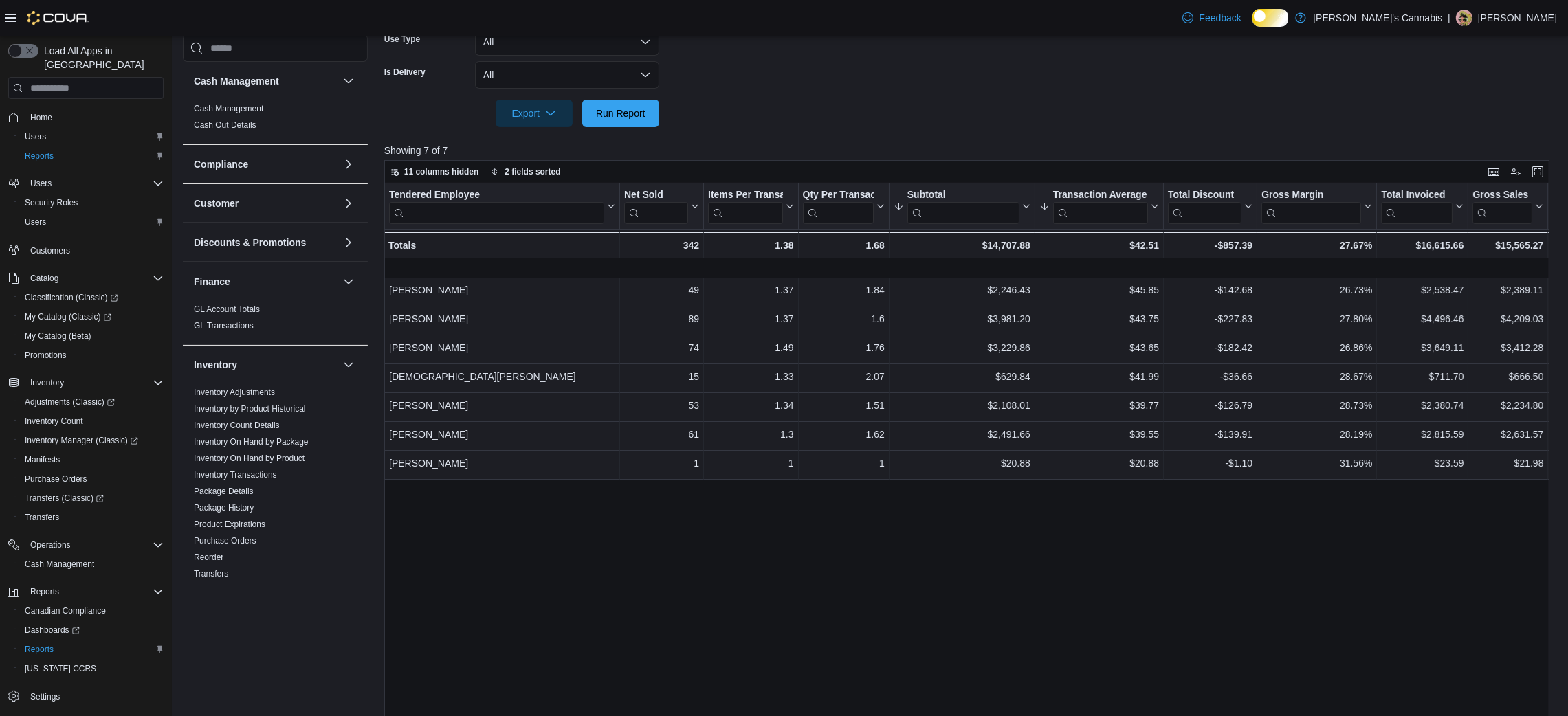
scroll to position [414, 0]
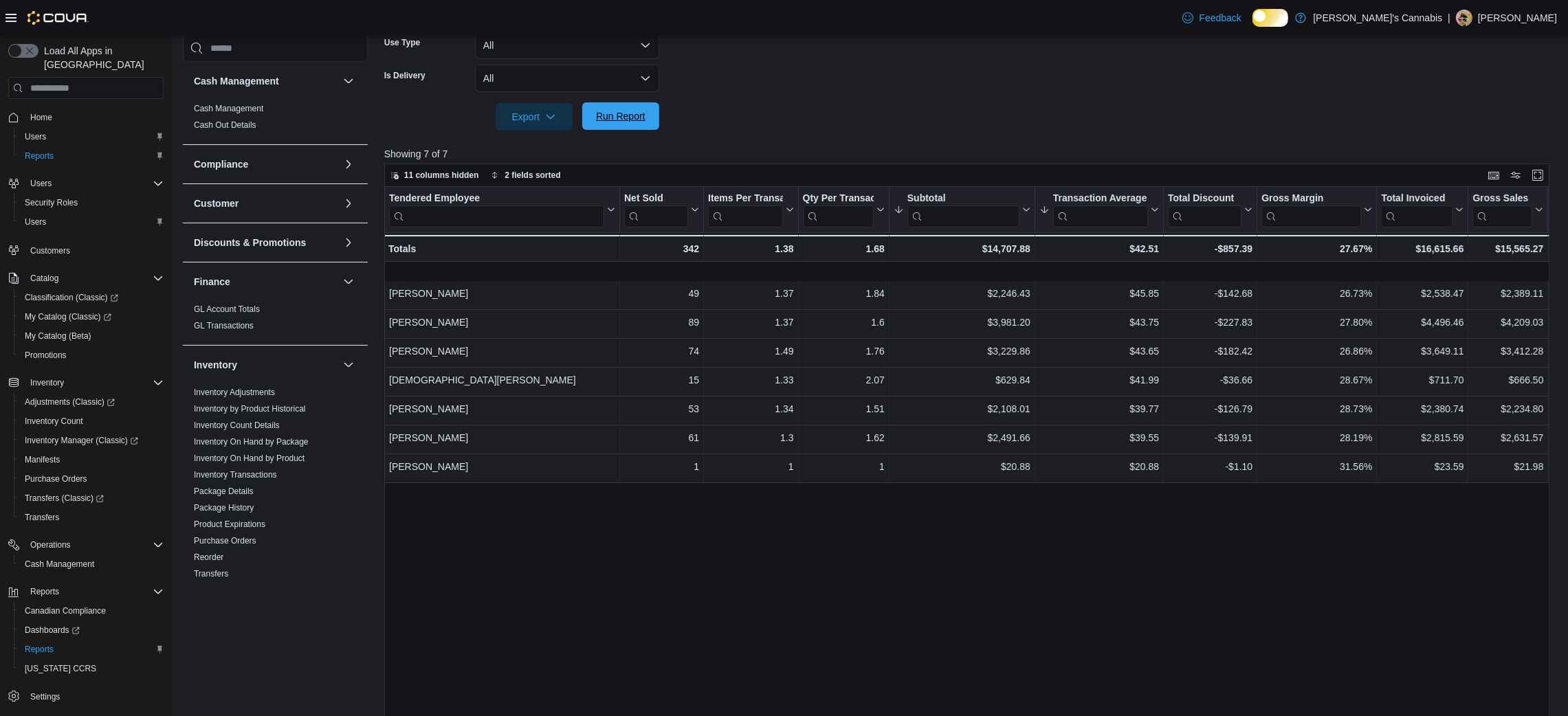
drag, startPoint x: 635, startPoint y: 121, endPoint x: 592, endPoint y: 135, distance: 45.2
click at [596, 123] on span "Run Report" at bounding box center [620, 116] width 49 height 14
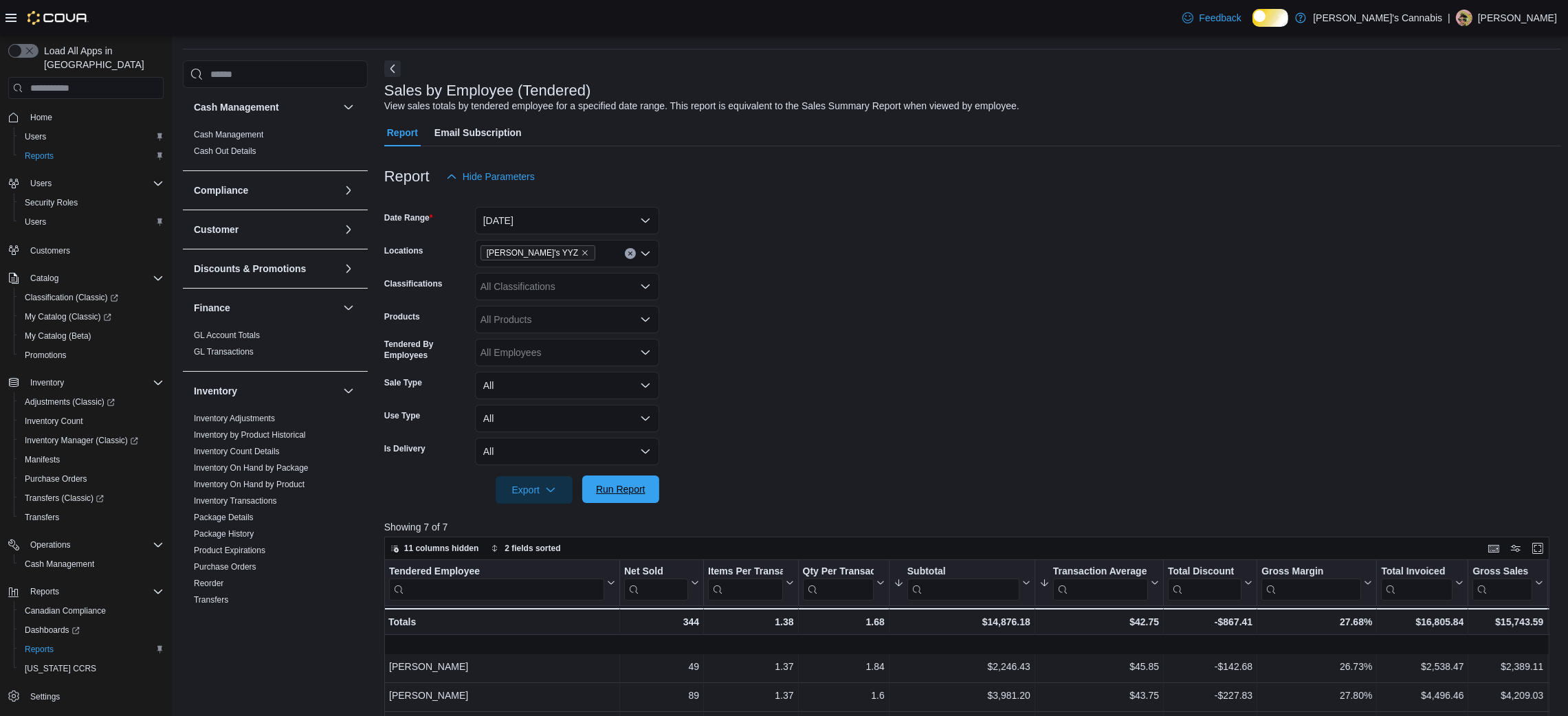
scroll to position [0, 0]
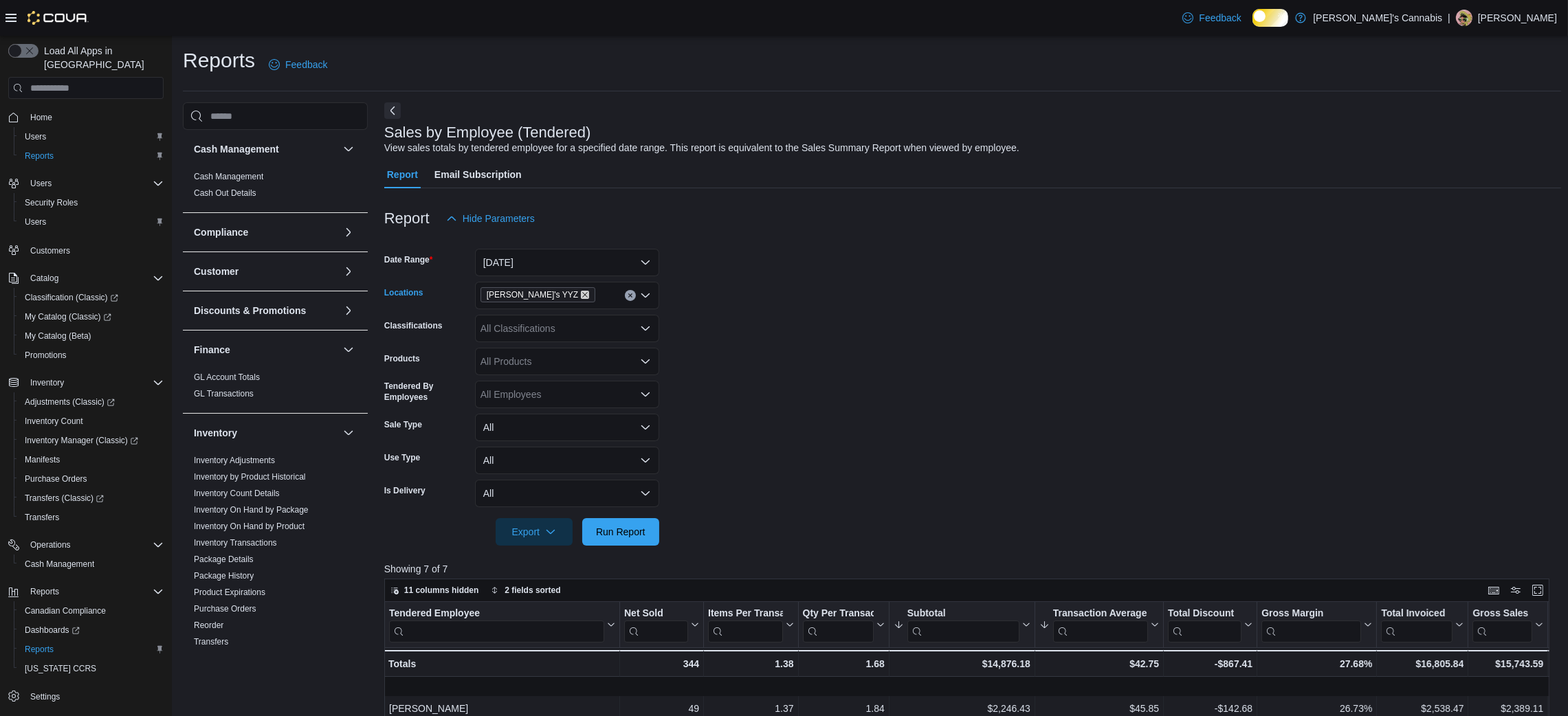
click at [582, 297] on icon "Remove MaryJane's YYZ from selection in this group" at bounding box center [585, 295] width 5 height 5
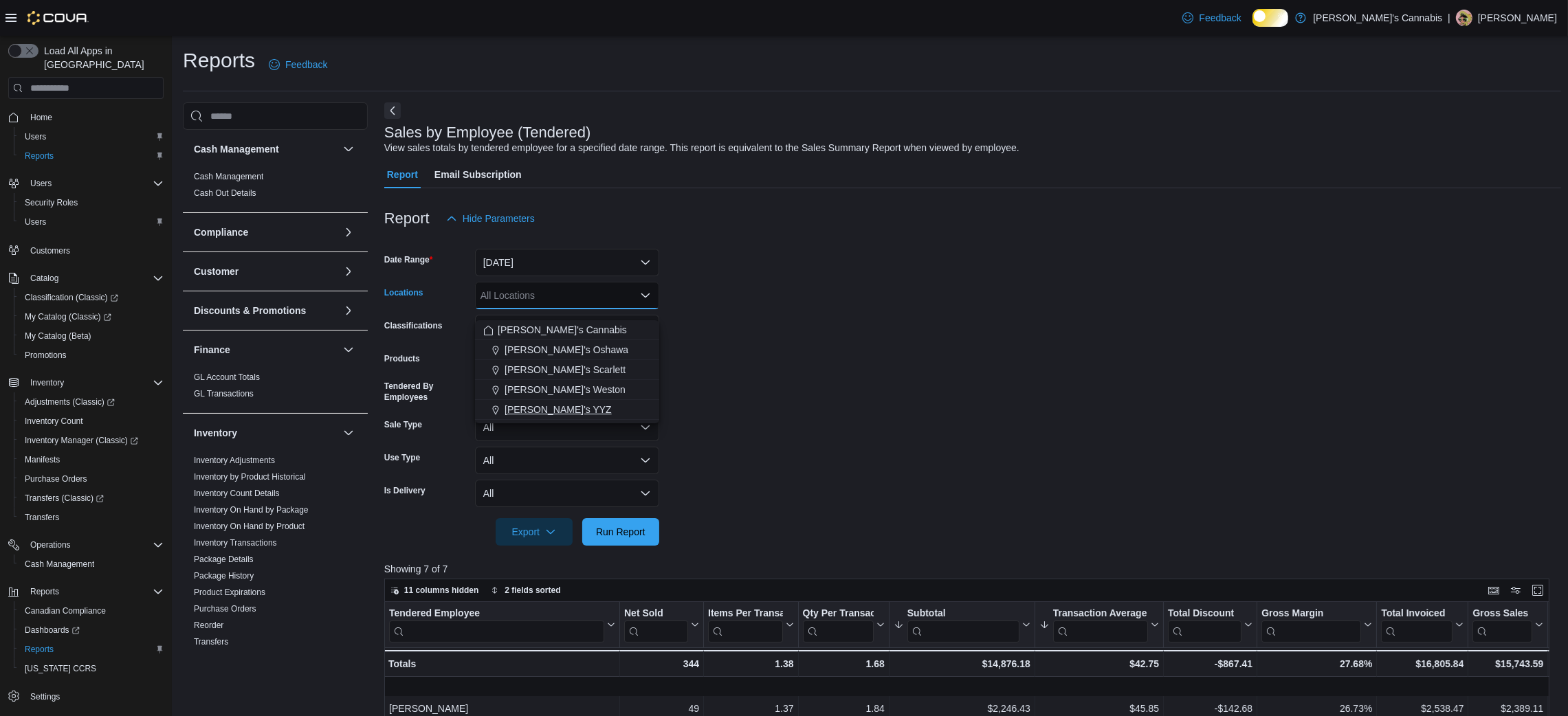
click at [561, 412] on span "MaryJane's YYZ" at bounding box center [559, 409] width 108 height 14
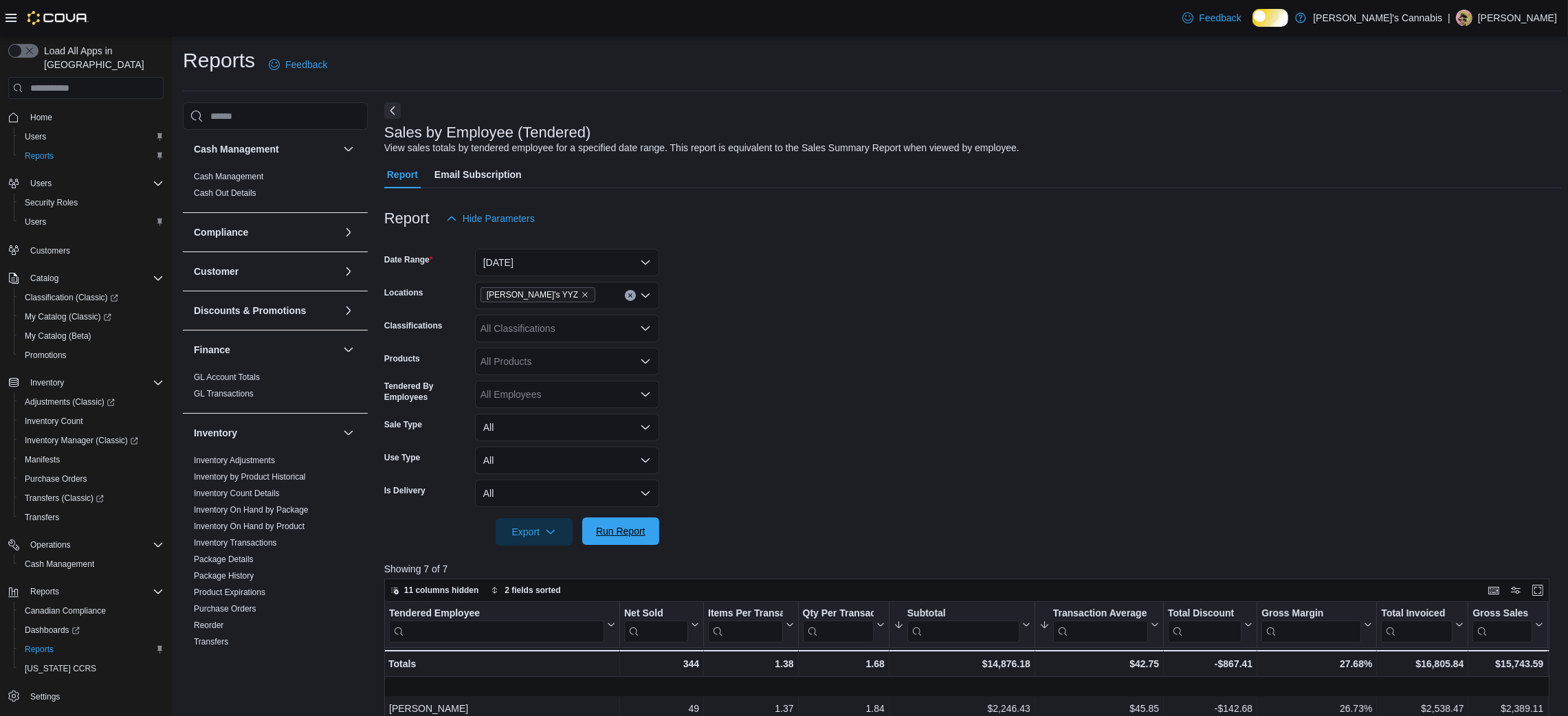
click at [607, 538] on span "Run Report" at bounding box center [620, 531] width 49 height 14
click at [764, 429] on form "Date Range Today Locations MaryJane's YYZ Classifications All Classifications P…" at bounding box center [972, 388] width 1176 height 313
click at [599, 304] on div "MaryJane's YYZ" at bounding box center [566, 295] width 184 height 27
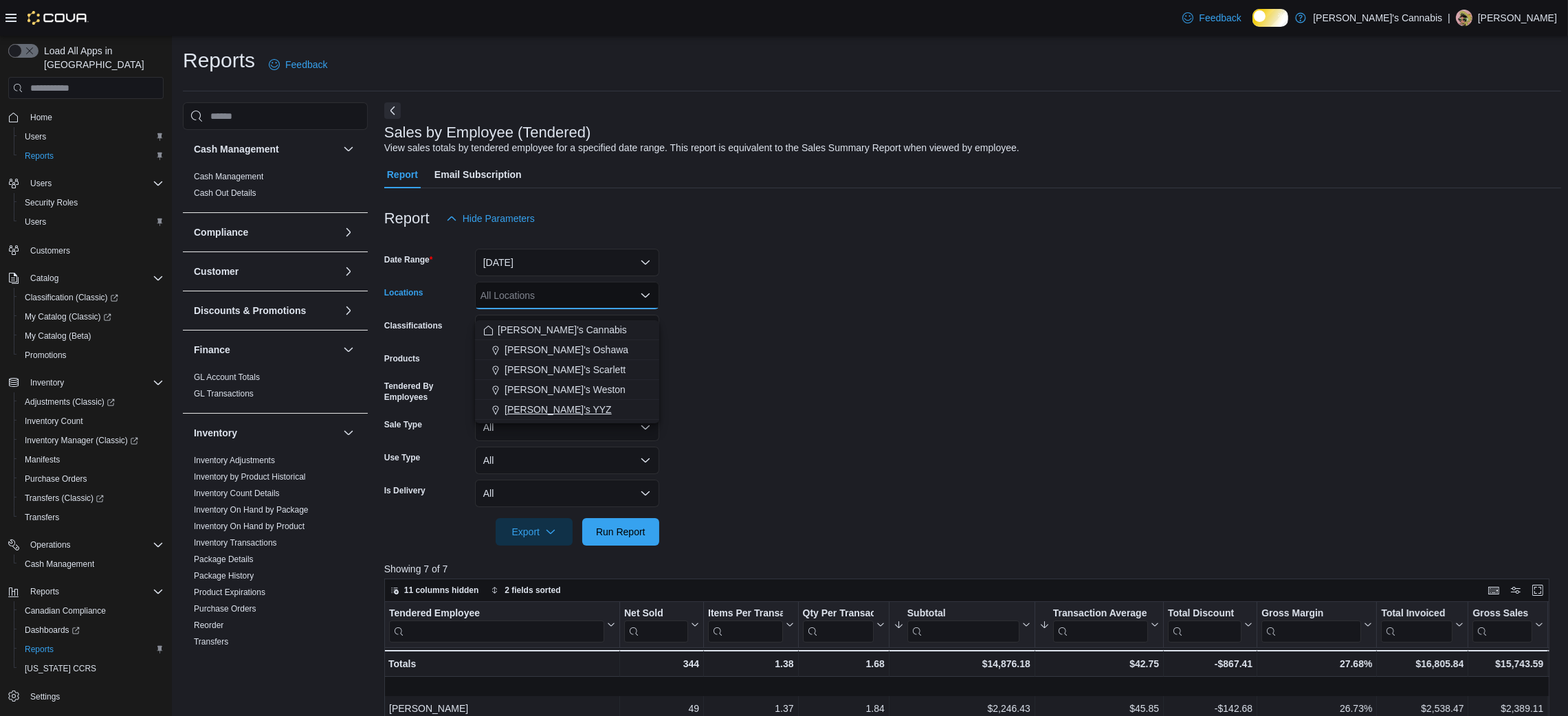
click at [584, 406] on span "MaryJane's YYZ" at bounding box center [559, 409] width 108 height 14
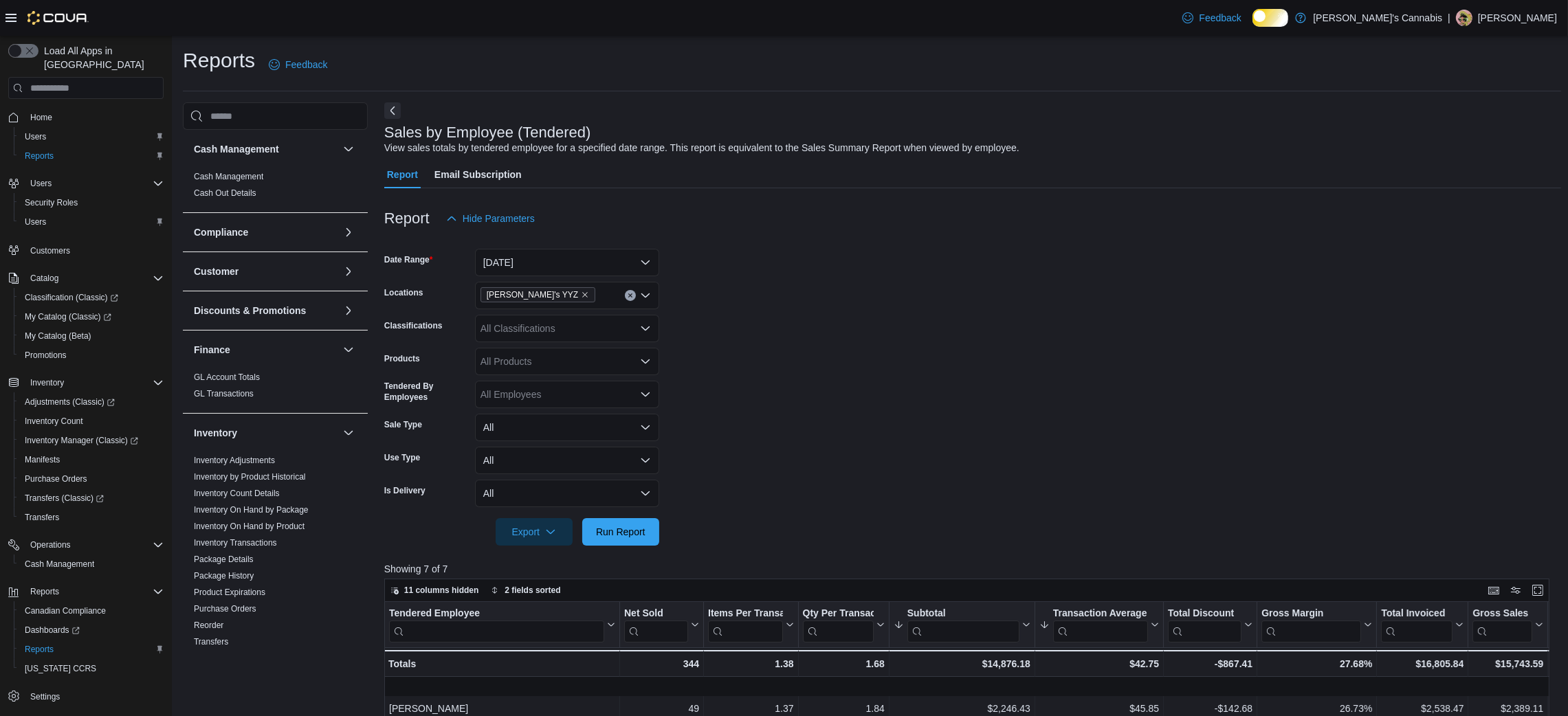
click at [822, 455] on form "Date Range Today Locations MaryJane's YYZ Classifications All Classifications P…" at bounding box center [972, 388] width 1176 height 313
click at [625, 545] on div "Export Run Report" at bounding box center [521, 531] width 275 height 27
click at [615, 538] on span "Run Report" at bounding box center [620, 531] width 49 height 14
click at [581, 299] on icon "Remove MaryJane's YYZ from selection in this group" at bounding box center [584, 294] width 8 height 8
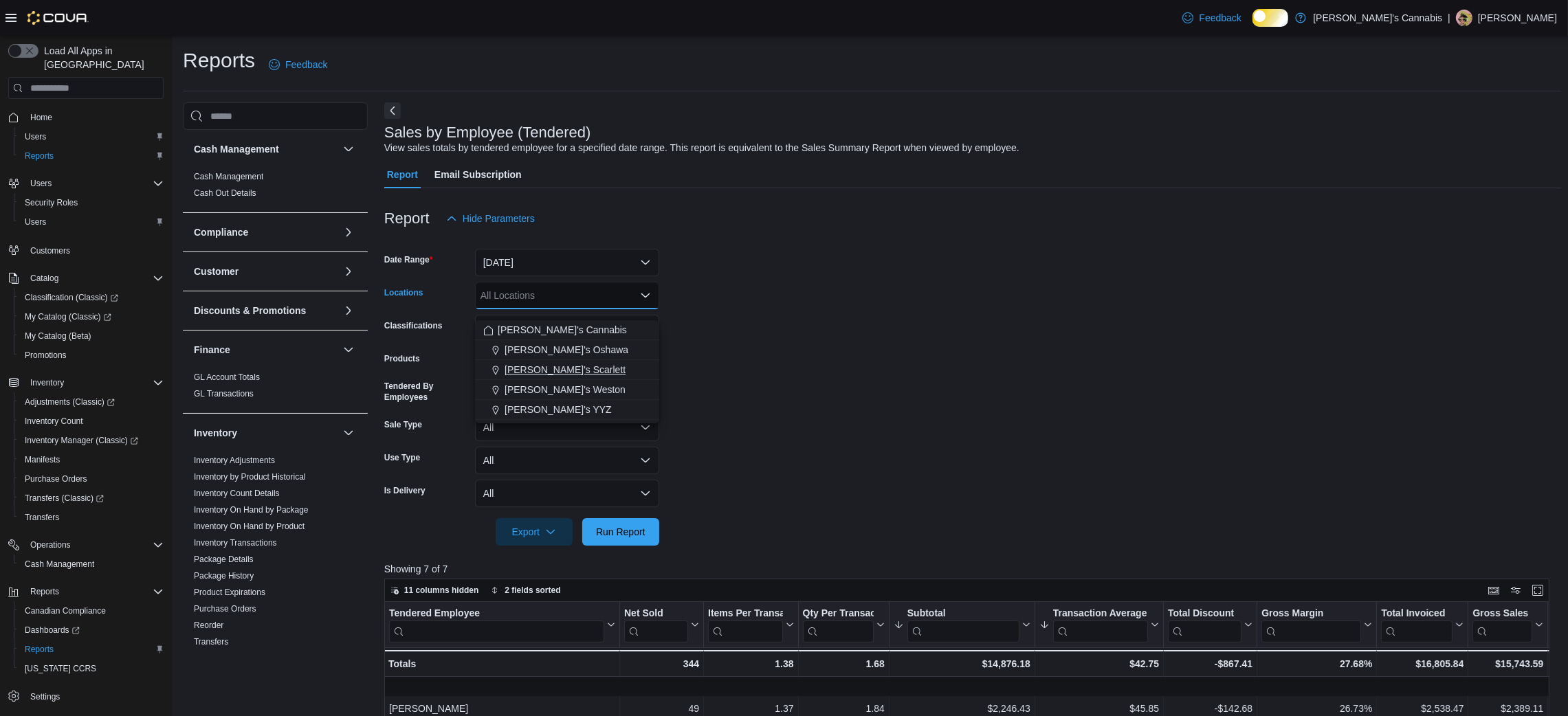
click at [533, 362] on span "MaryJane's Scarlett" at bounding box center [565, 369] width 121 height 14
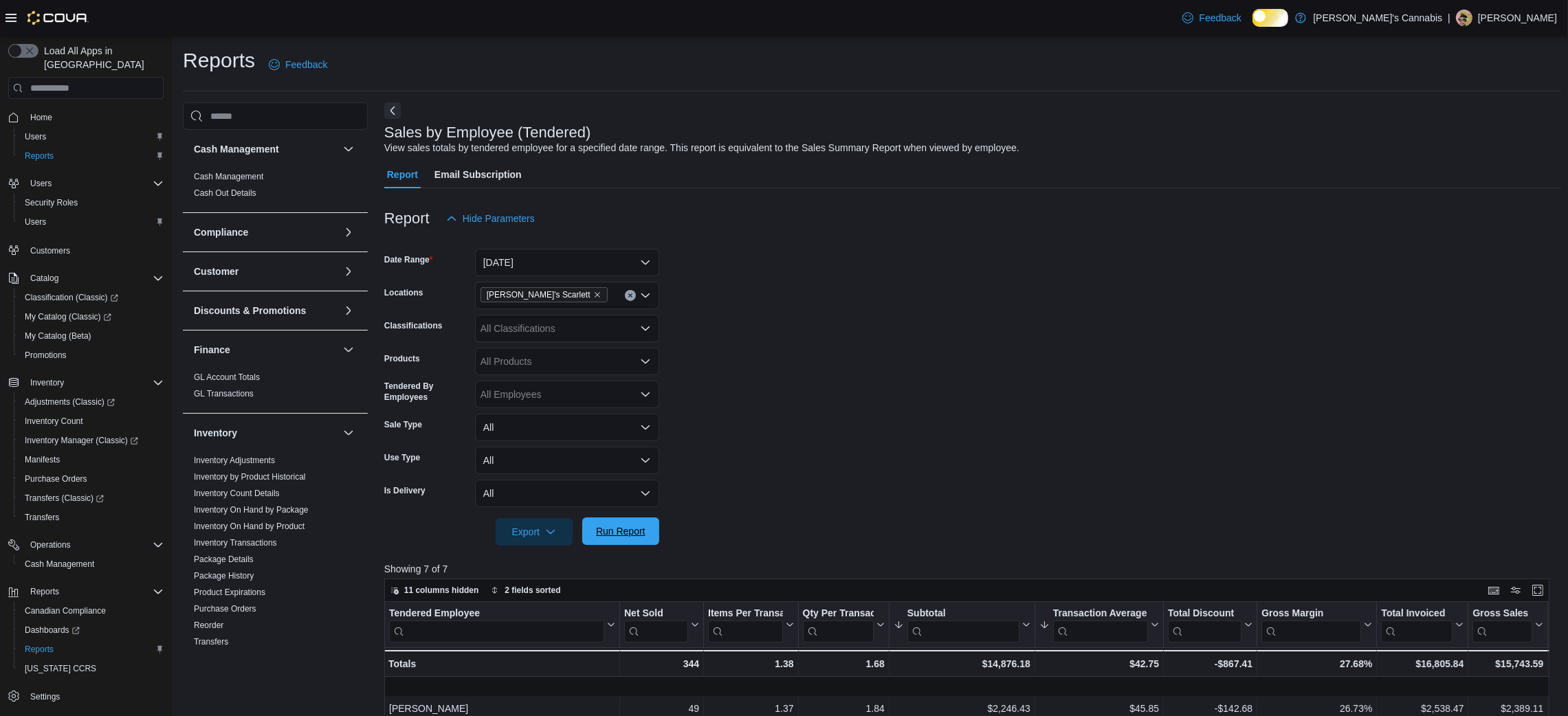
click at [623, 538] on span "Run Report" at bounding box center [620, 531] width 49 height 14
click at [847, 205] on div at bounding box center [972, 196] width 1176 height 17
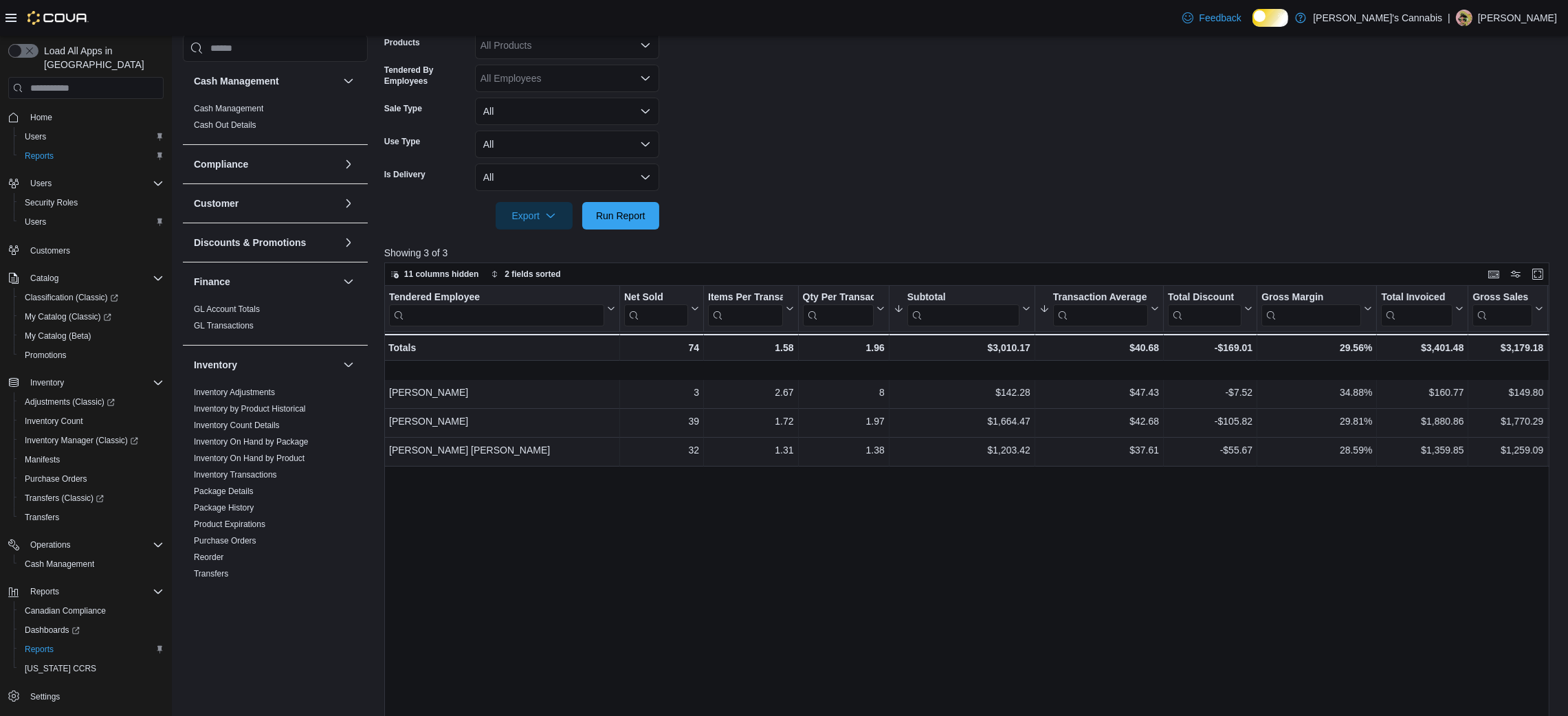
scroll to position [314, 0]
click at [813, 601] on div "Tendered Employee Click to view column header actions Net Sold Click to view co…" at bounding box center [972, 562] width 1176 height 549
click at [609, 224] on span "Run Report" at bounding box center [620, 217] width 49 height 14
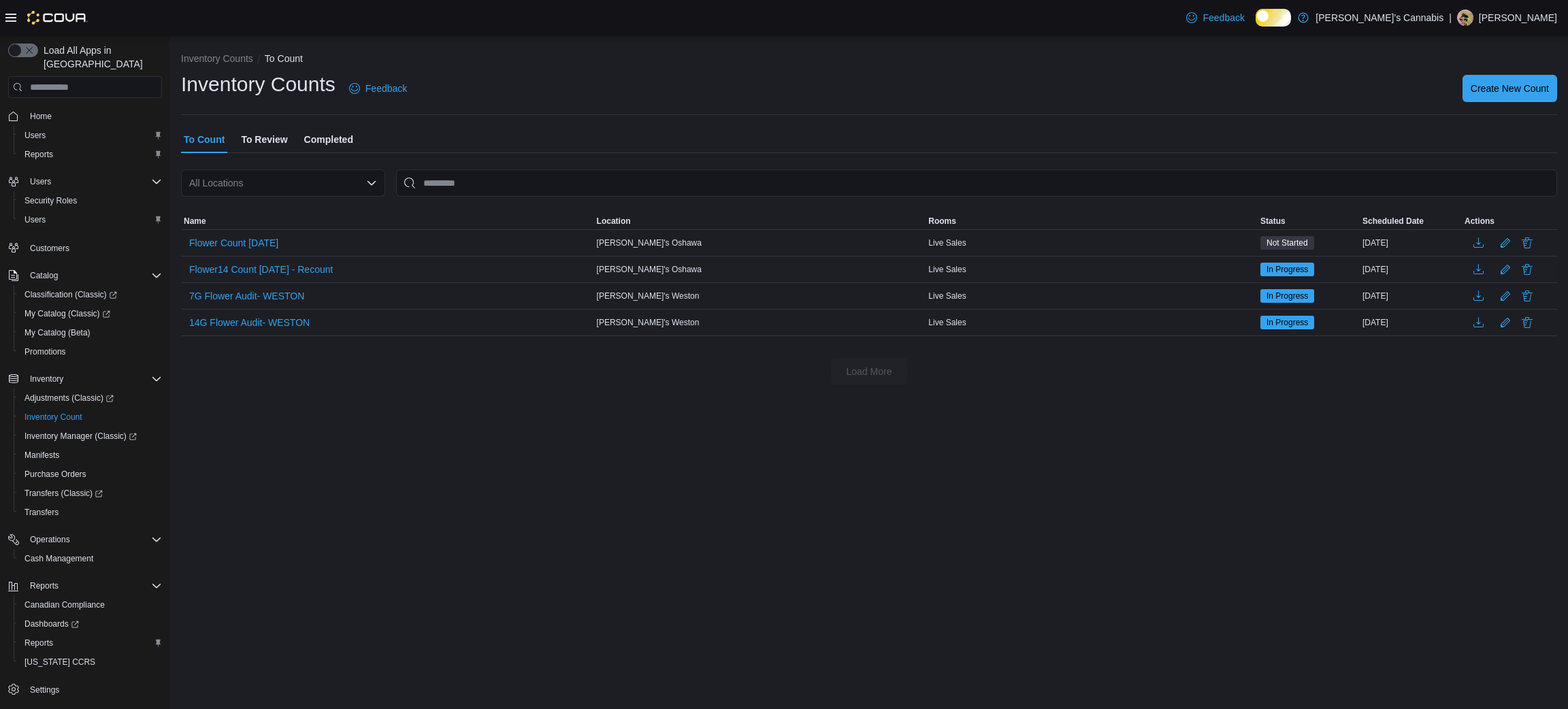
click at [564, 281] on div "Flower14 Count [DATE] - Recount" at bounding box center [387, 270] width 413 height 26
click at [279, 147] on span "To Review" at bounding box center [264, 139] width 46 height 27
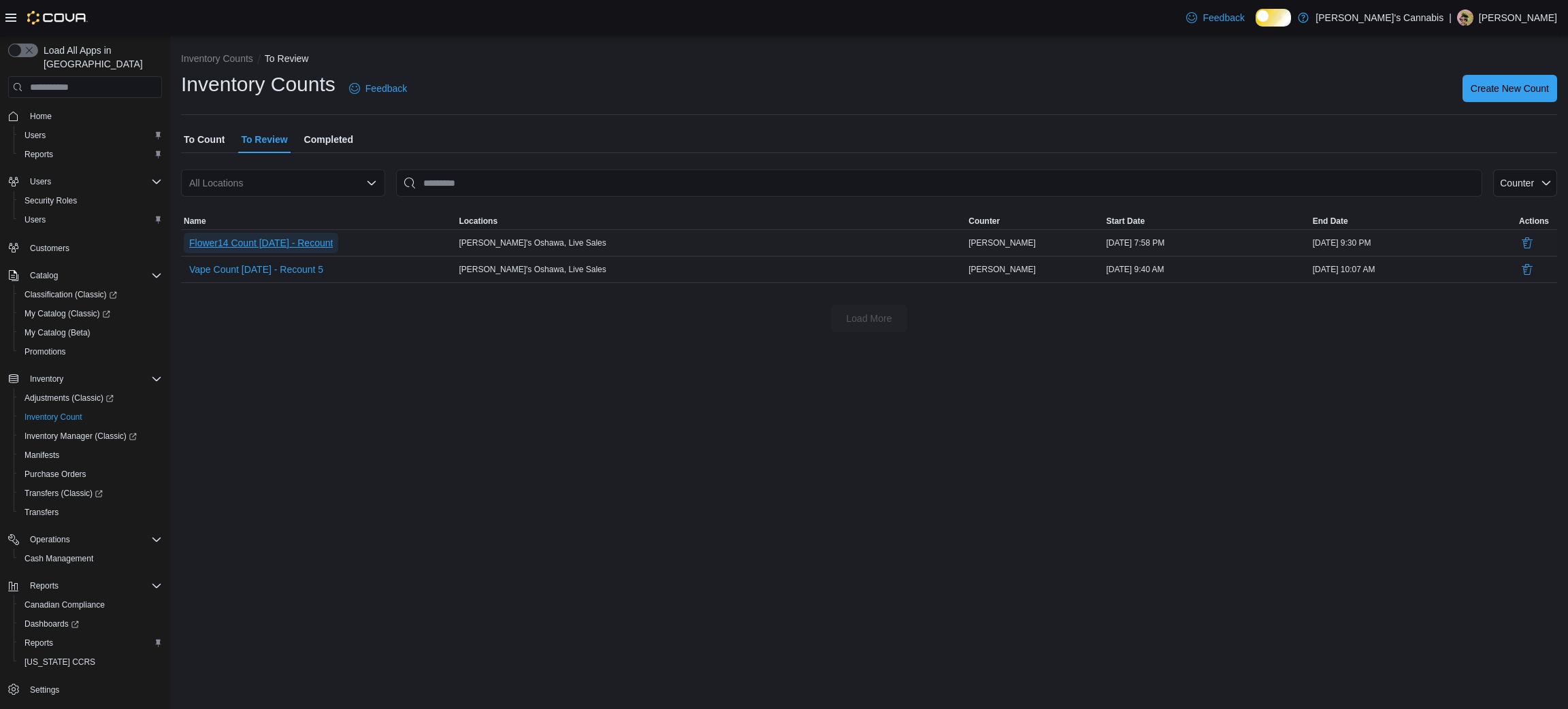
click at [276, 250] on span "Flower14 Count [DATE] - Recount" at bounding box center [261, 243] width 143 height 14
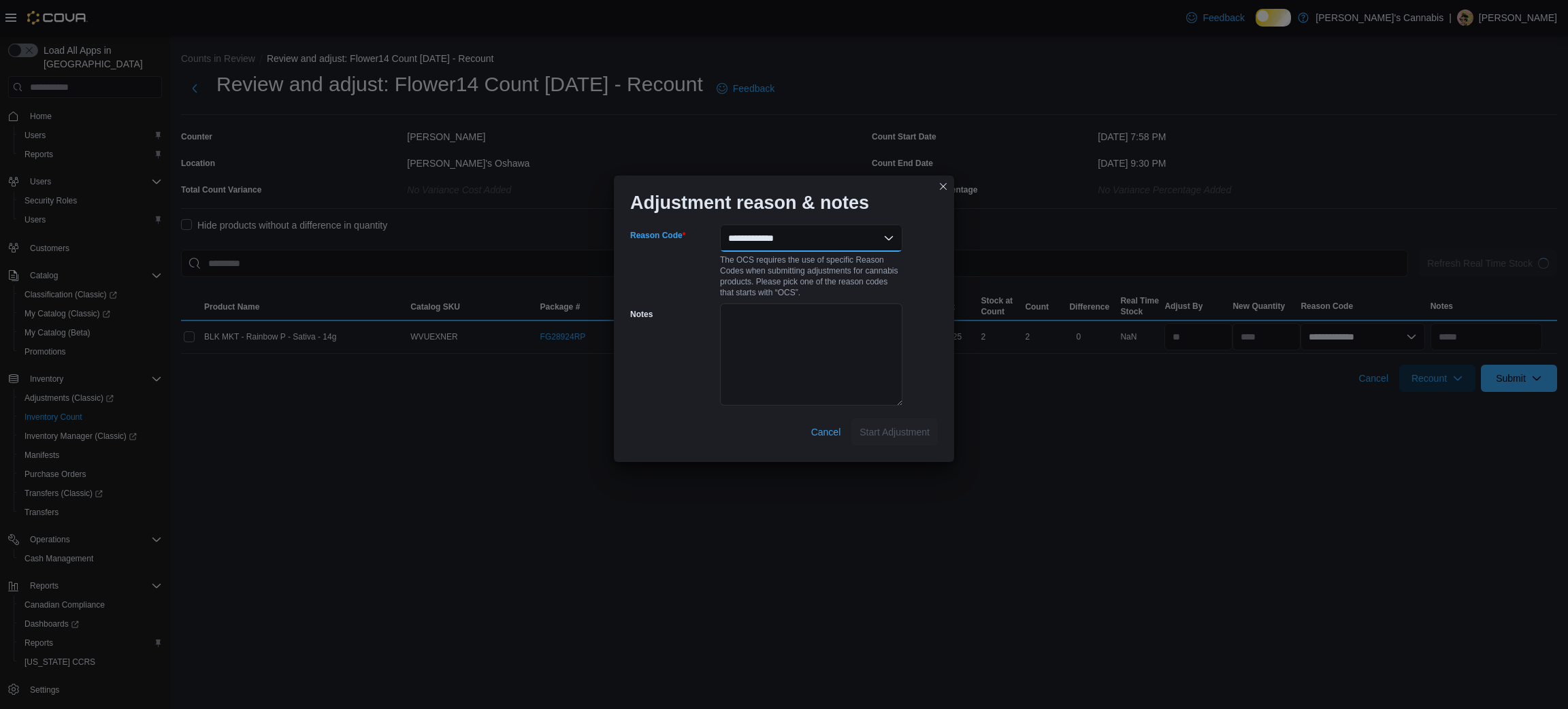
click at [770, 239] on select "**********" at bounding box center [811, 237] width 183 height 27
select select "**********"
click at [720, 229] on select "**********" at bounding box center [811, 237] width 183 height 27
click at [888, 444] on span "Start Adjustment" at bounding box center [895, 430] width 70 height 27
select select "**********"
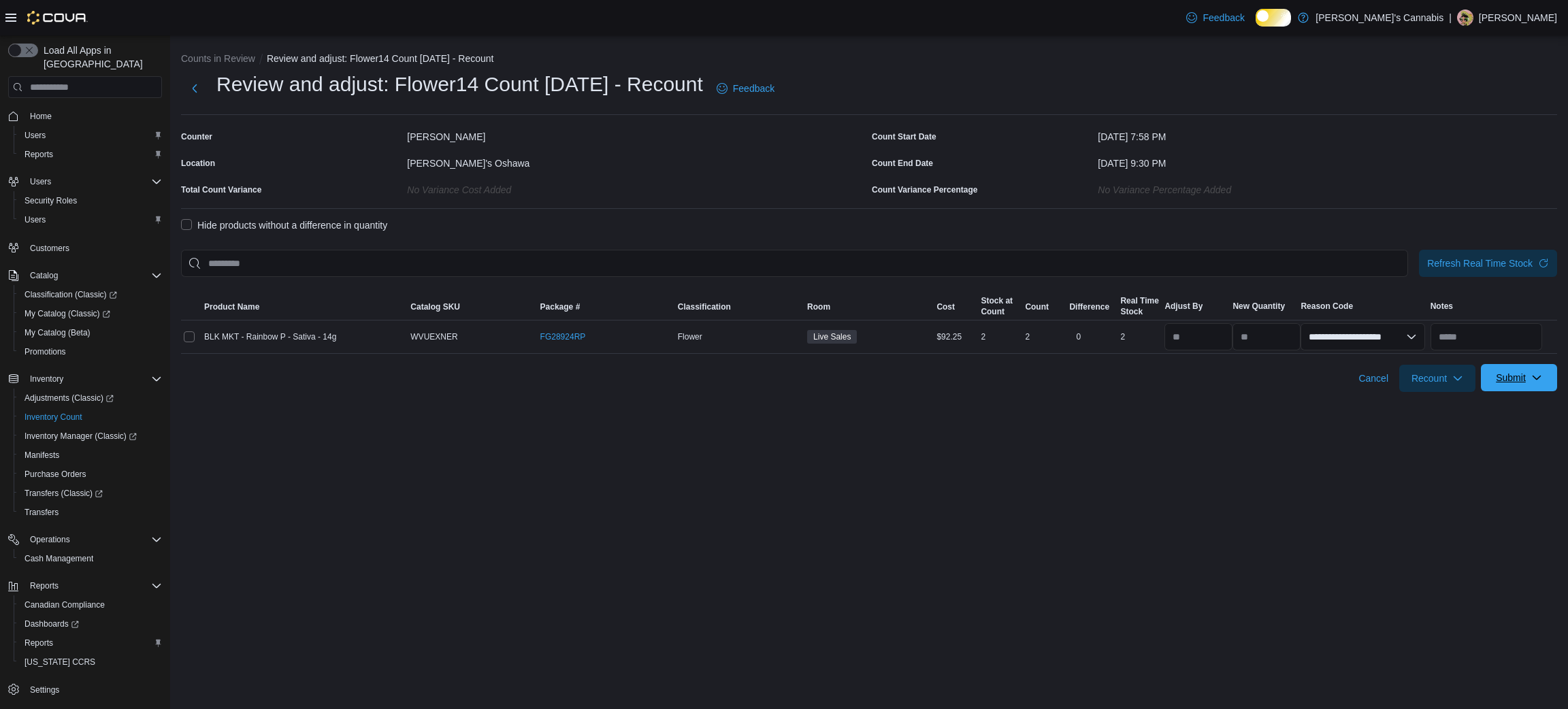
click at [1503, 384] on span "Submit" at bounding box center [1510, 377] width 30 height 14
click at [1467, 423] on span "Submit Adjustments" at bounding box center [1447, 423] width 85 height 14
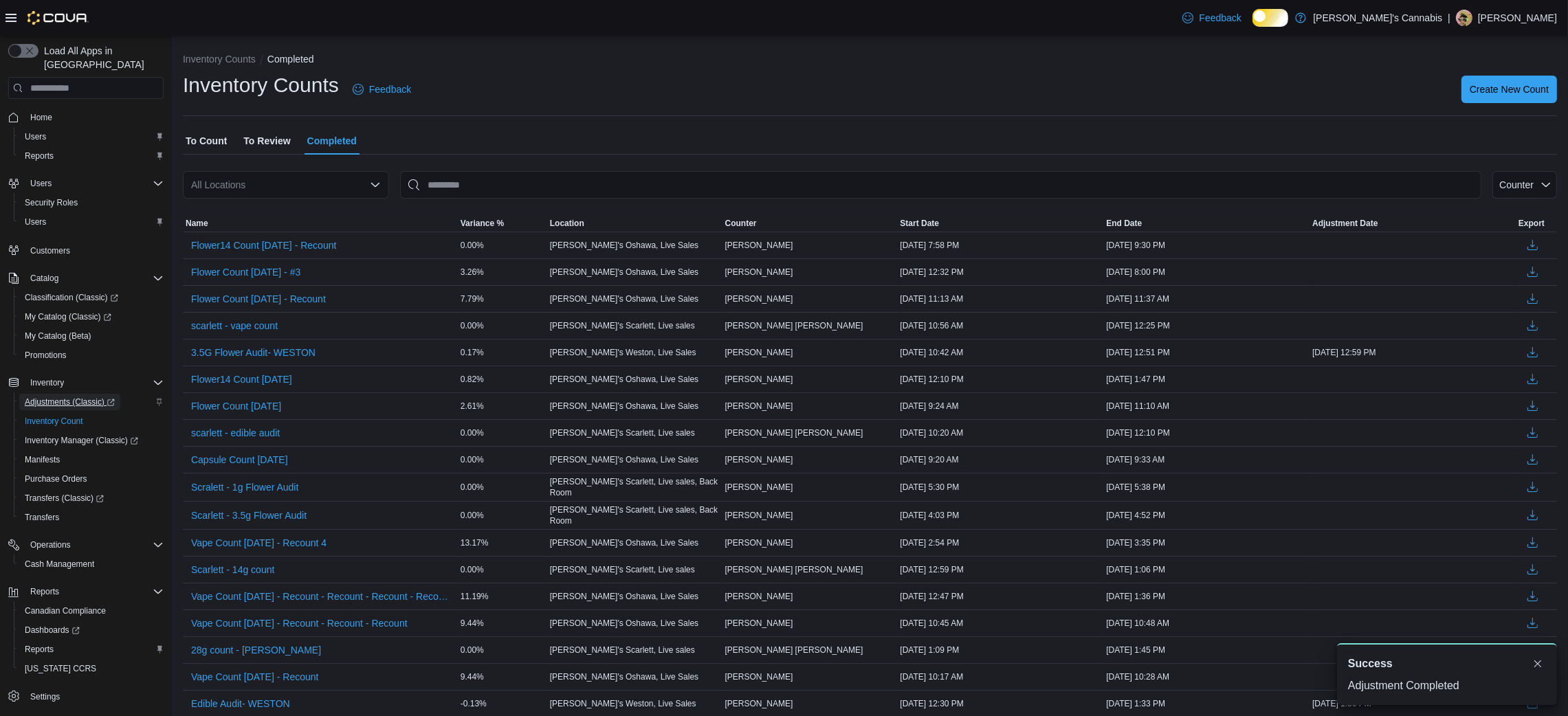
click at [75, 396] on span "Adjustments (Classic)" at bounding box center [70, 401] width 90 height 11
